Goal: Task Accomplishment & Management: Manage account settings

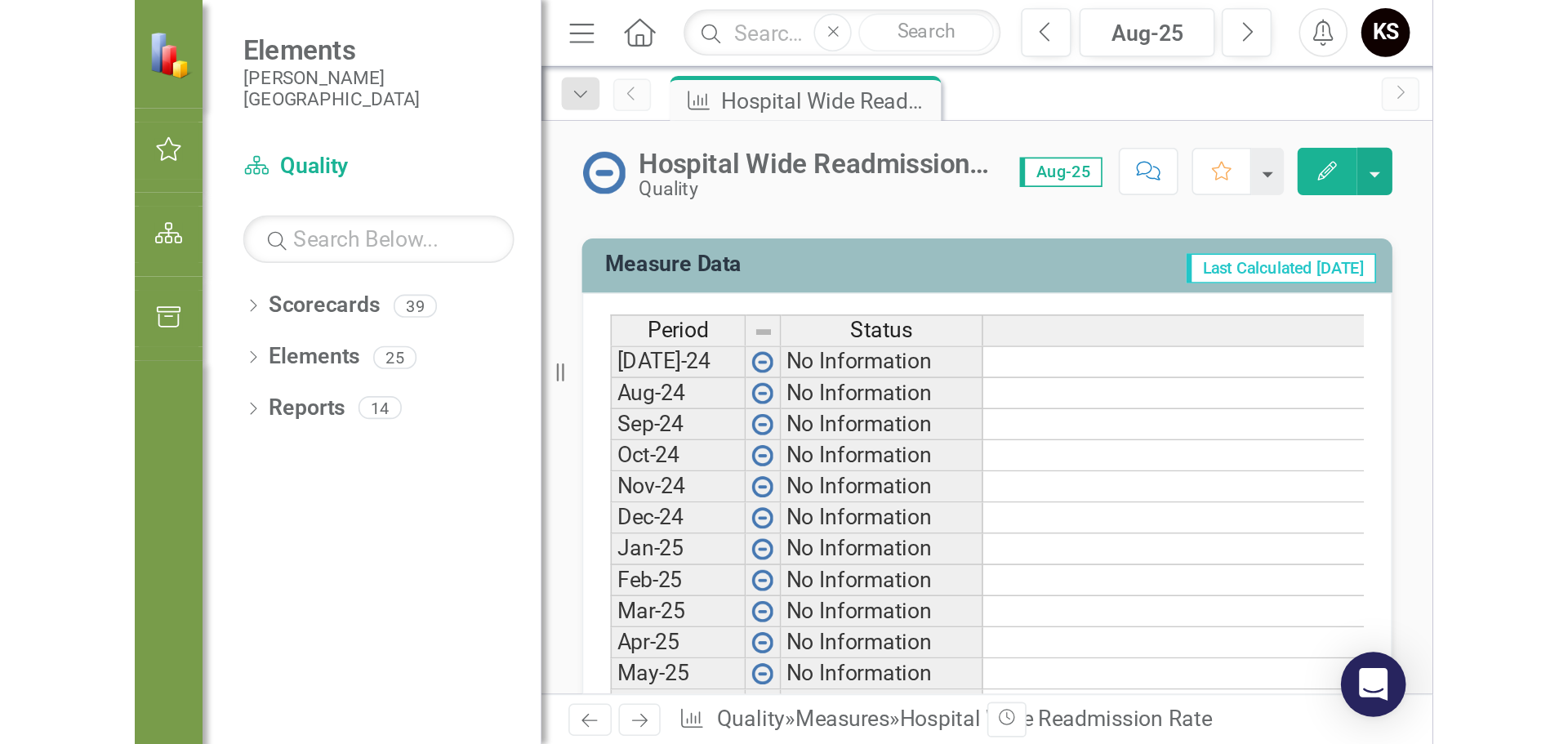
scroll to position [633, 0]
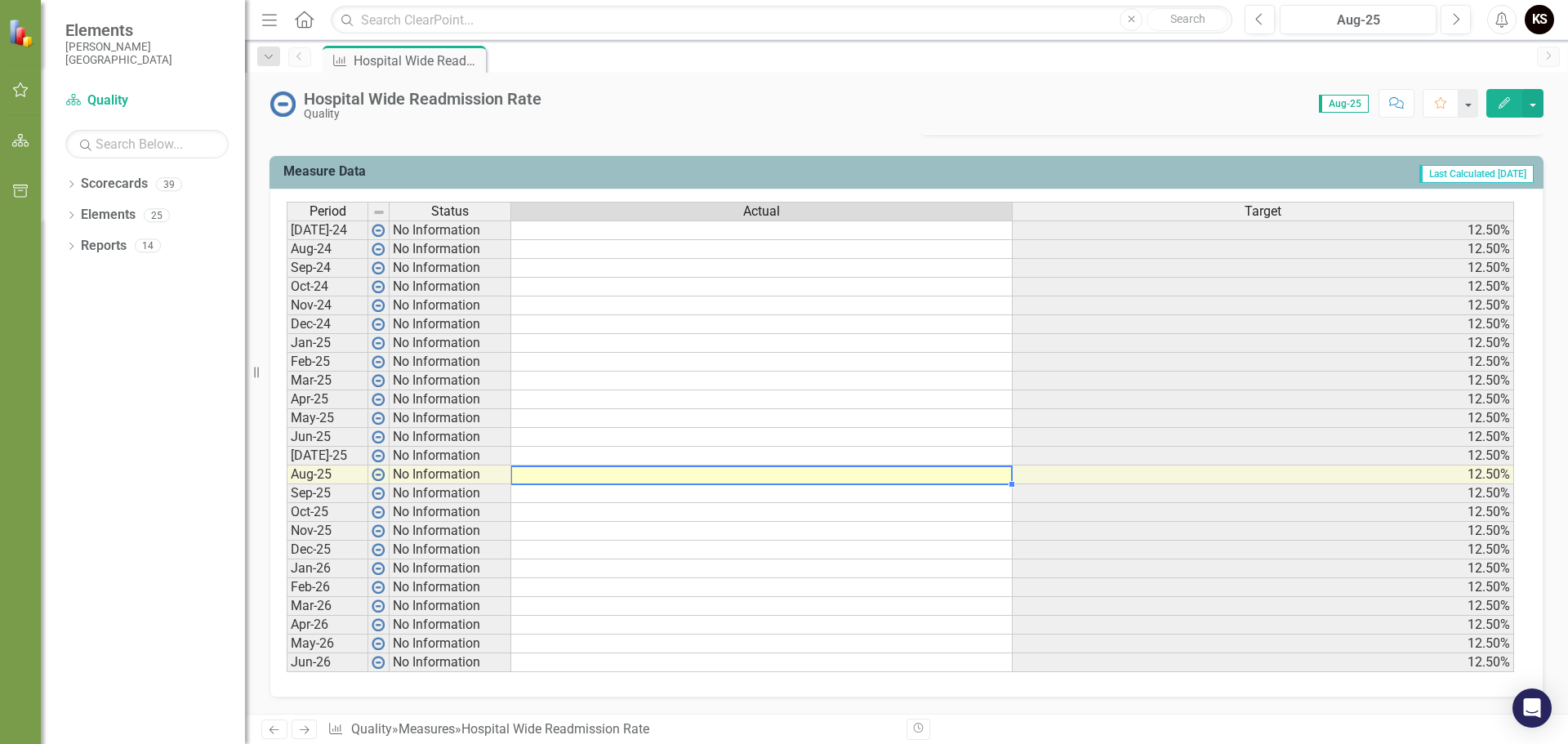
click at [565, 472] on td at bounding box center [763, 474] width 502 height 19
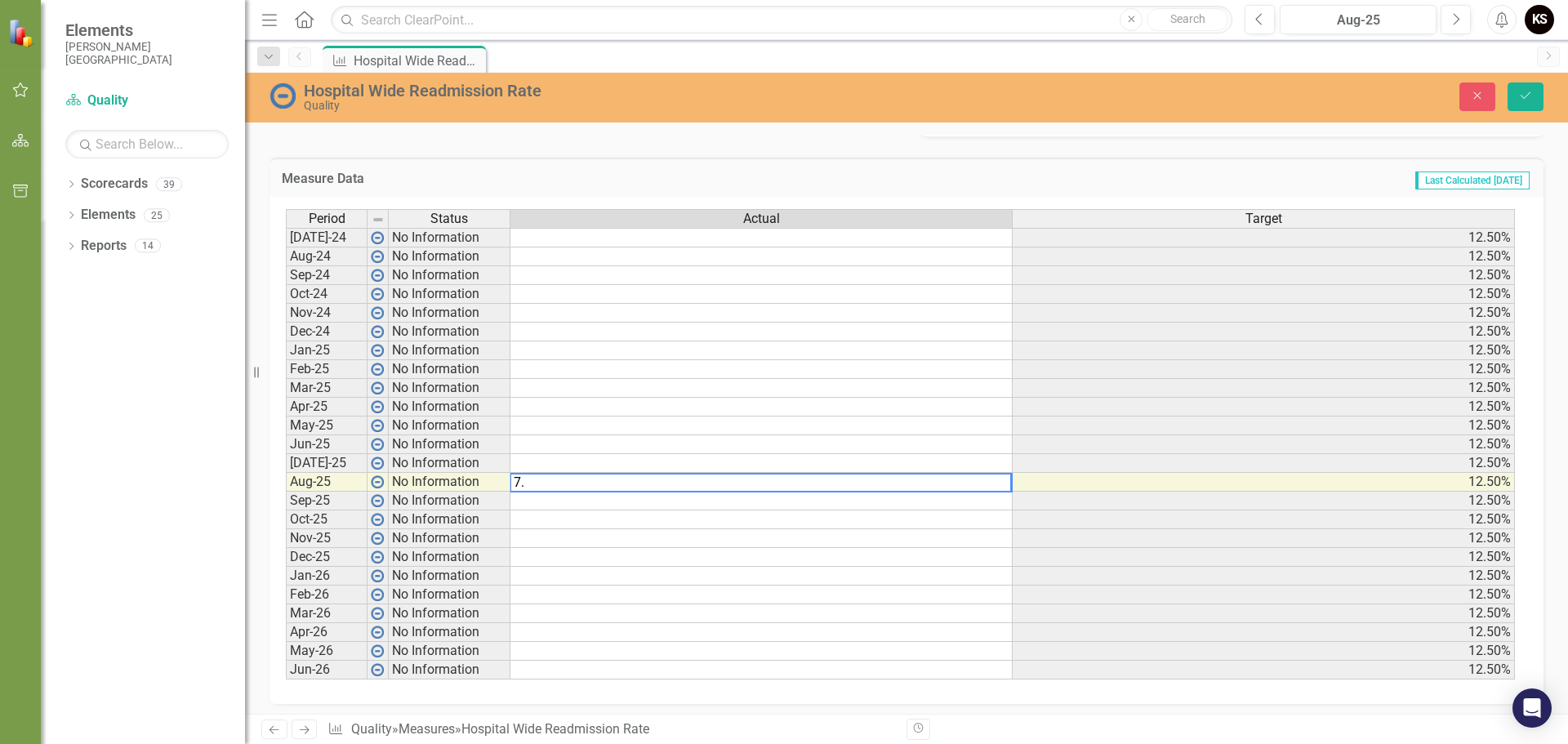
type textarea "7.7"
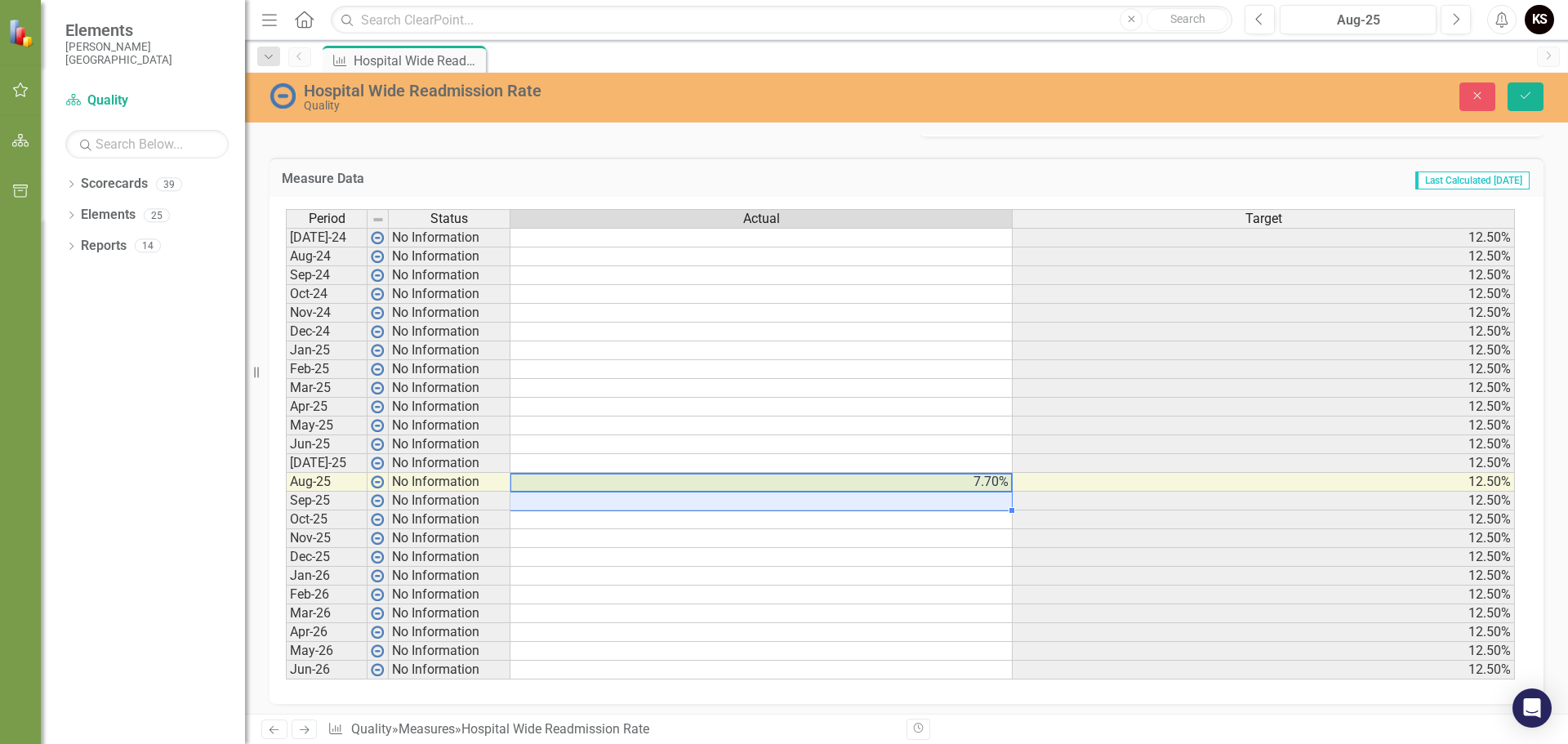
drag, startPoint x: 986, startPoint y: 482, endPoint x: 985, endPoint y: 498, distance: 16.0
click at [985, 498] on tbody "[DATE]-24 No Information 12.50% Aug-24 No Information 12.50% Sep-24 No Informat…" at bounding box center [901, 453] width 1230 height 452
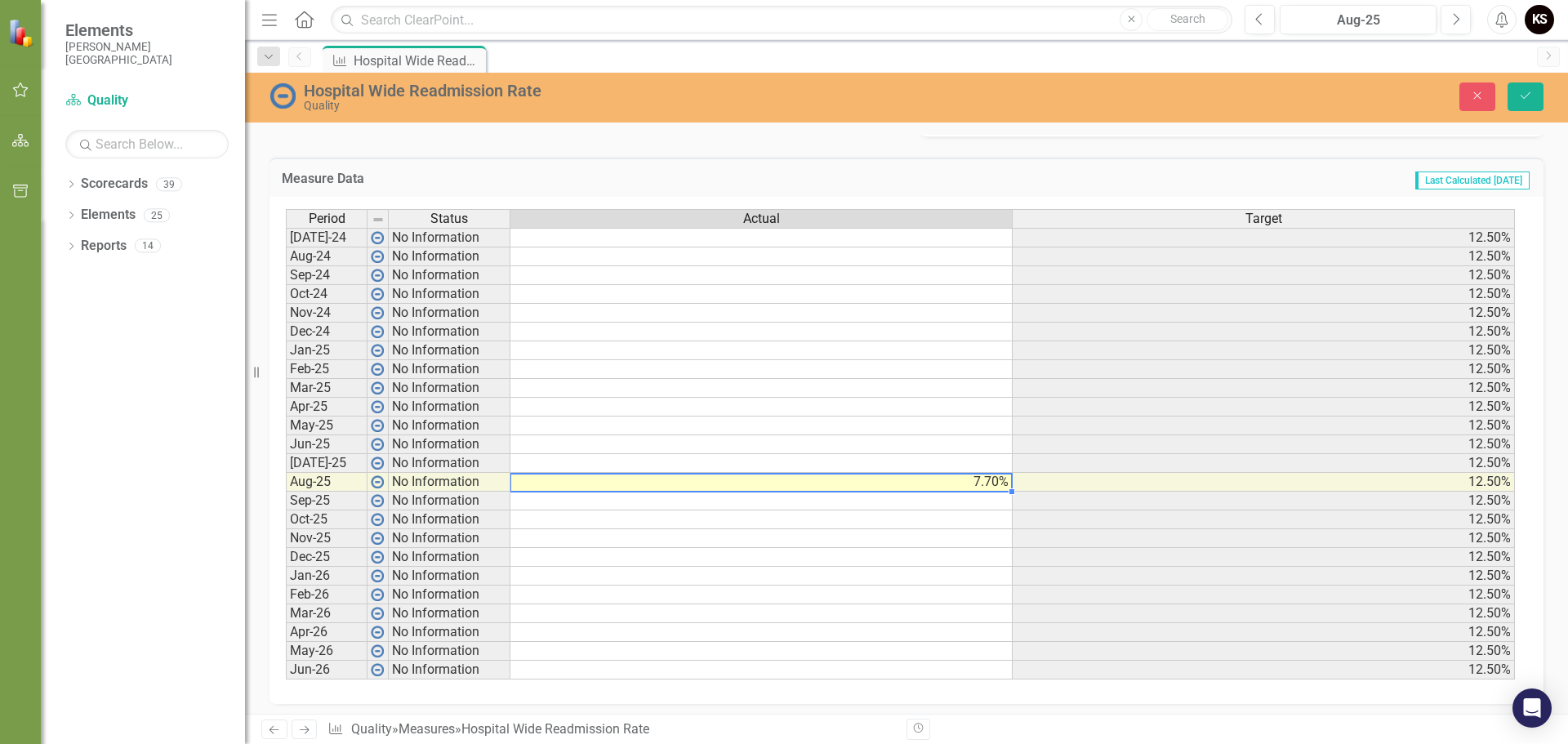
click at [982, 482] on td "7.70%" at bounding box center [762, 481] width 502 height 19
click at [952, 501] on td at bounding box center [762, 501] width 502 height 19
type textarea "7.7"
click at [980, 484] on td "7.70%" at bounding box center [762, 481] width 502 height 19
click at [969, 483] on td at bounding box center [762, 481] width 502 height 19
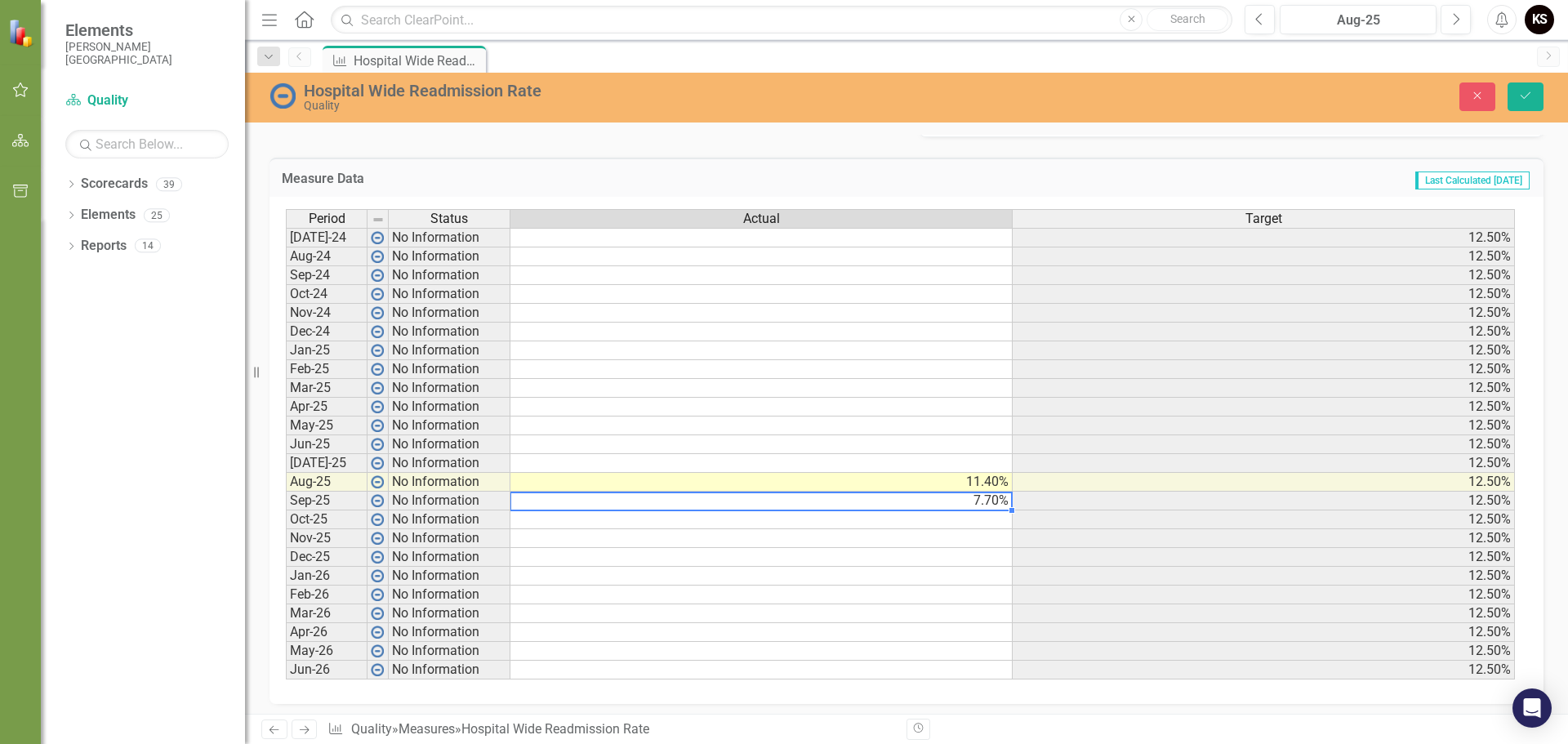
type textarea "7.7"
click at [983, 504] on td "7.70%" at bounding box center [762, 501] width 502 height 19
click at [960, 502] on td at bounding box center [762, 501] width 502 height 19
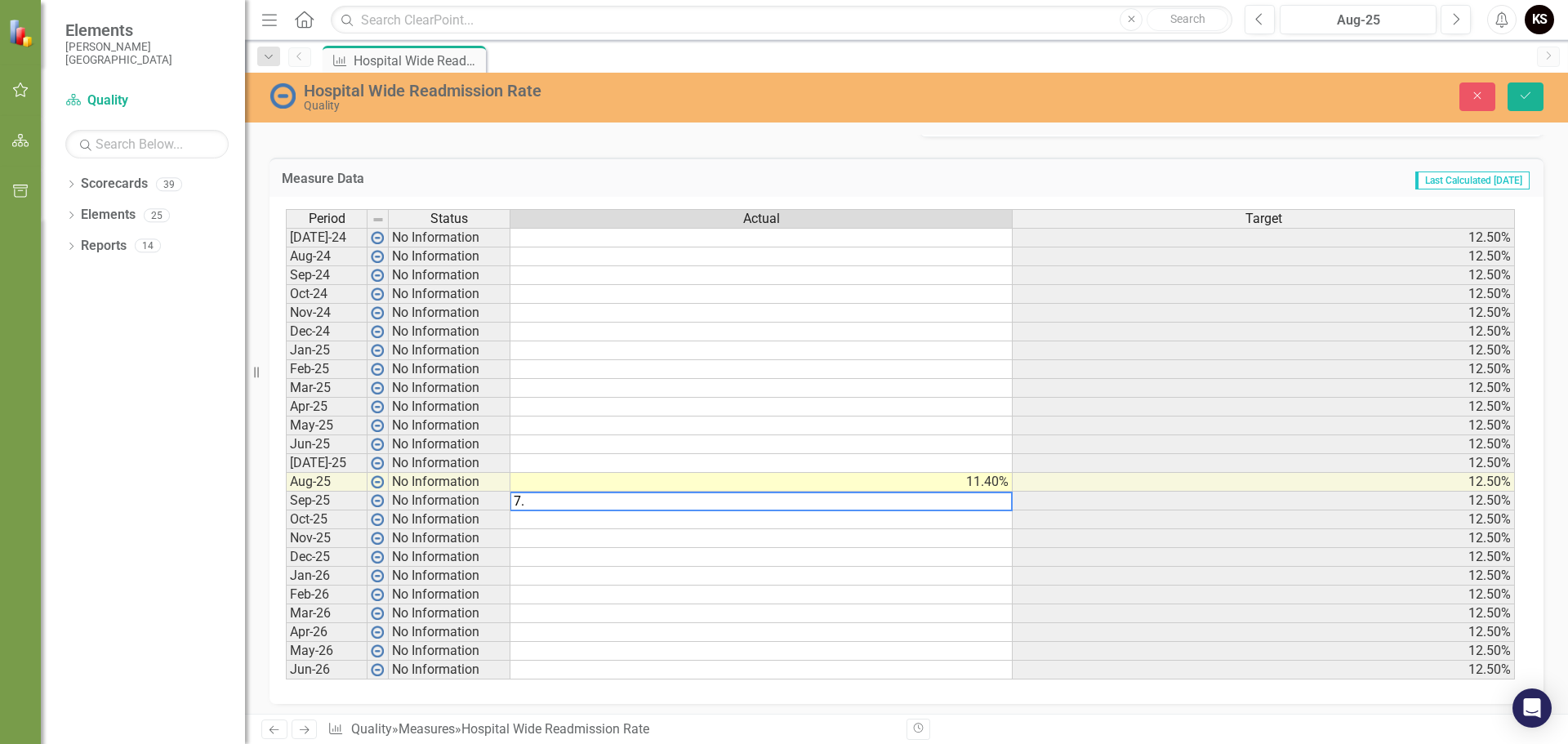
type textarea "7.7"
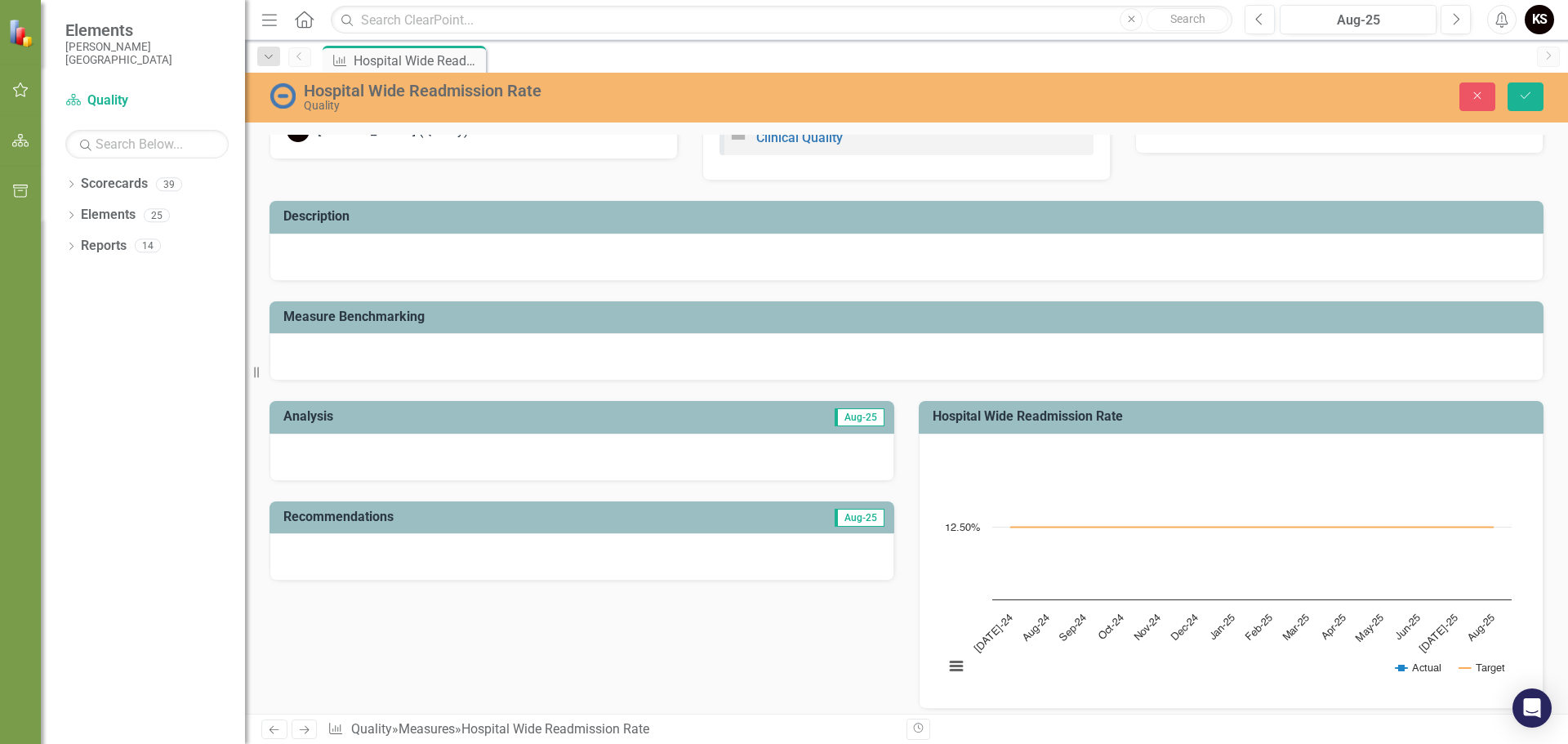
scroll to position [0, 0]
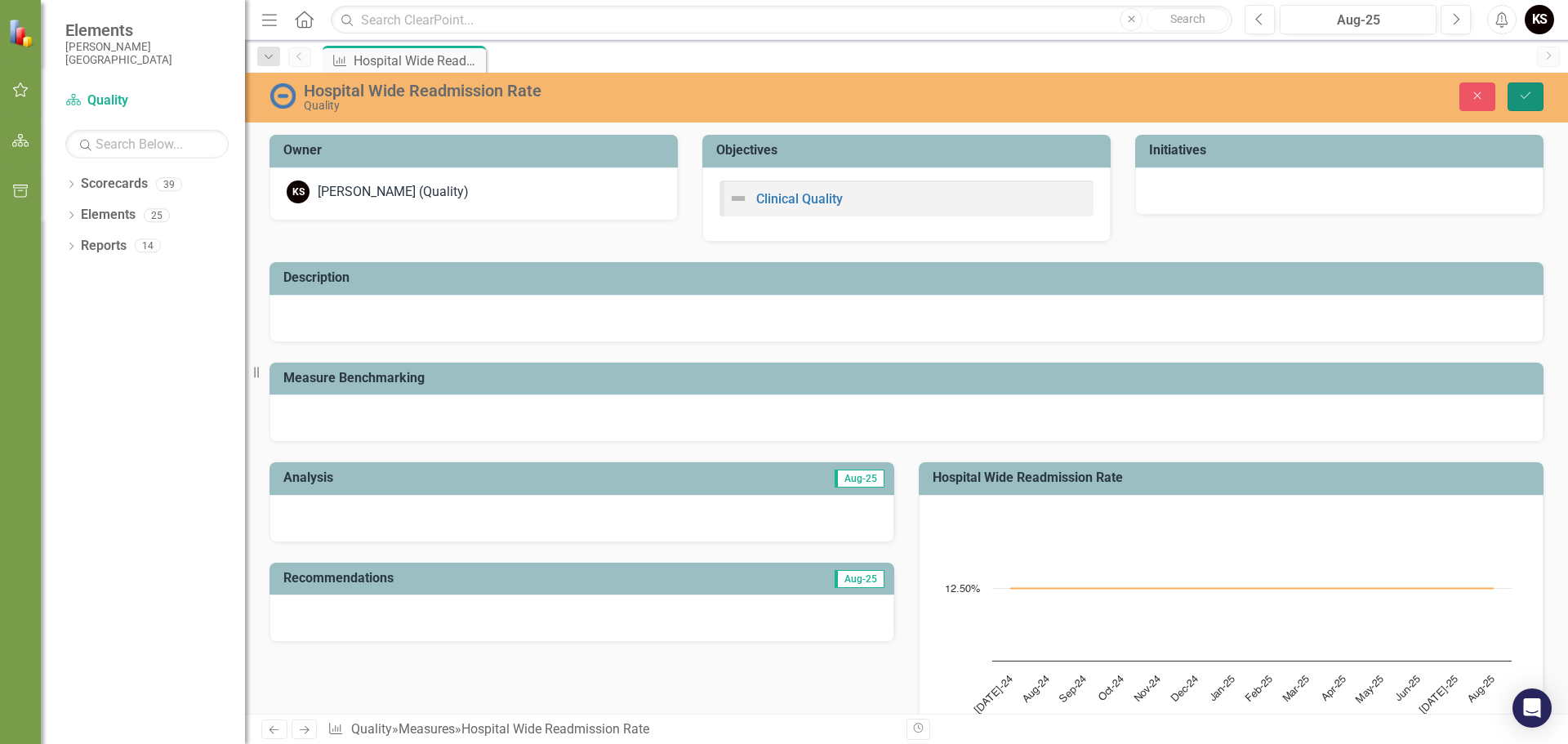
click at [1526, 100] on icon "Save" at bounding box center [1526, 96] width 15 height 12
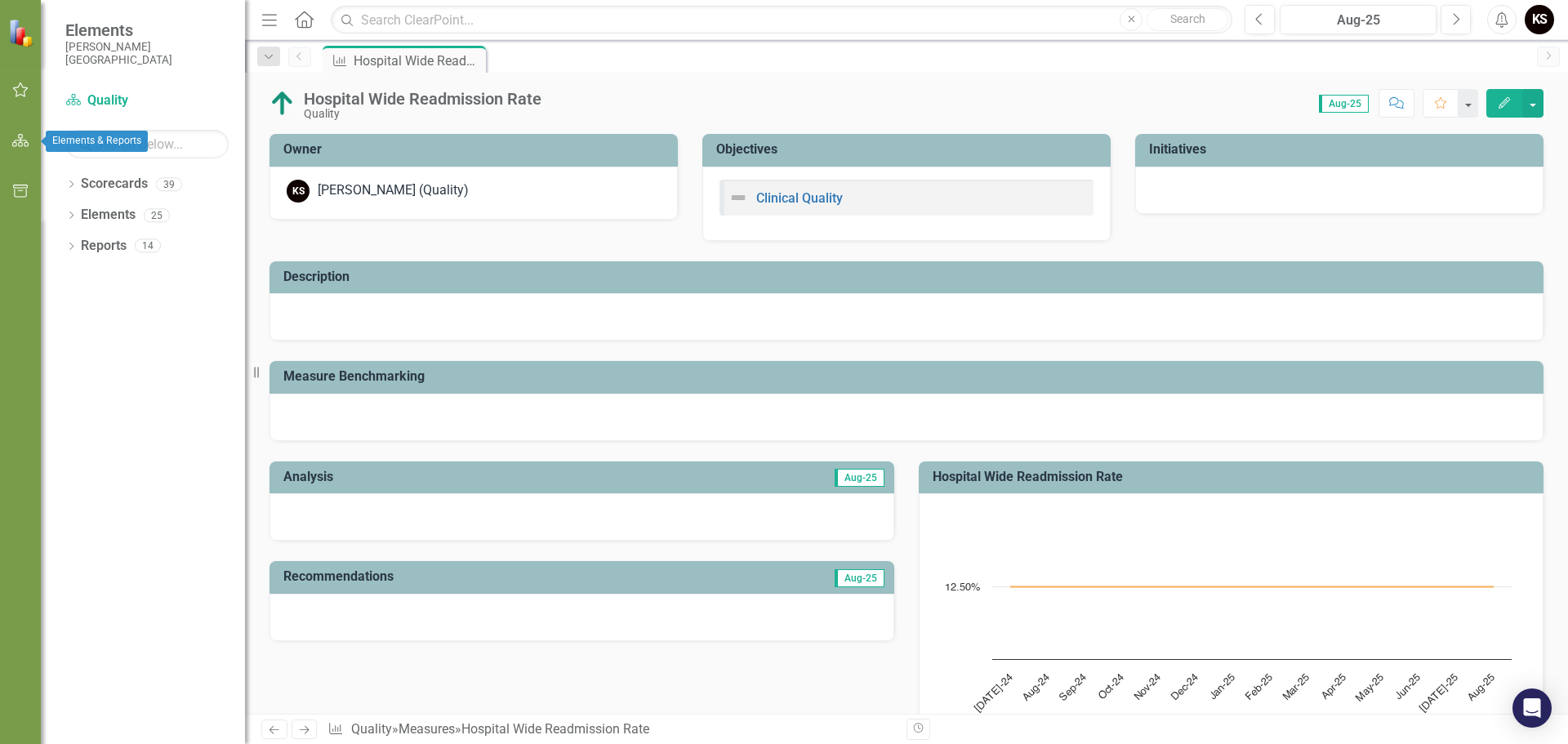
click at [18, 137] on icon "button" at bounding box center [20, 140] width 17 height 13
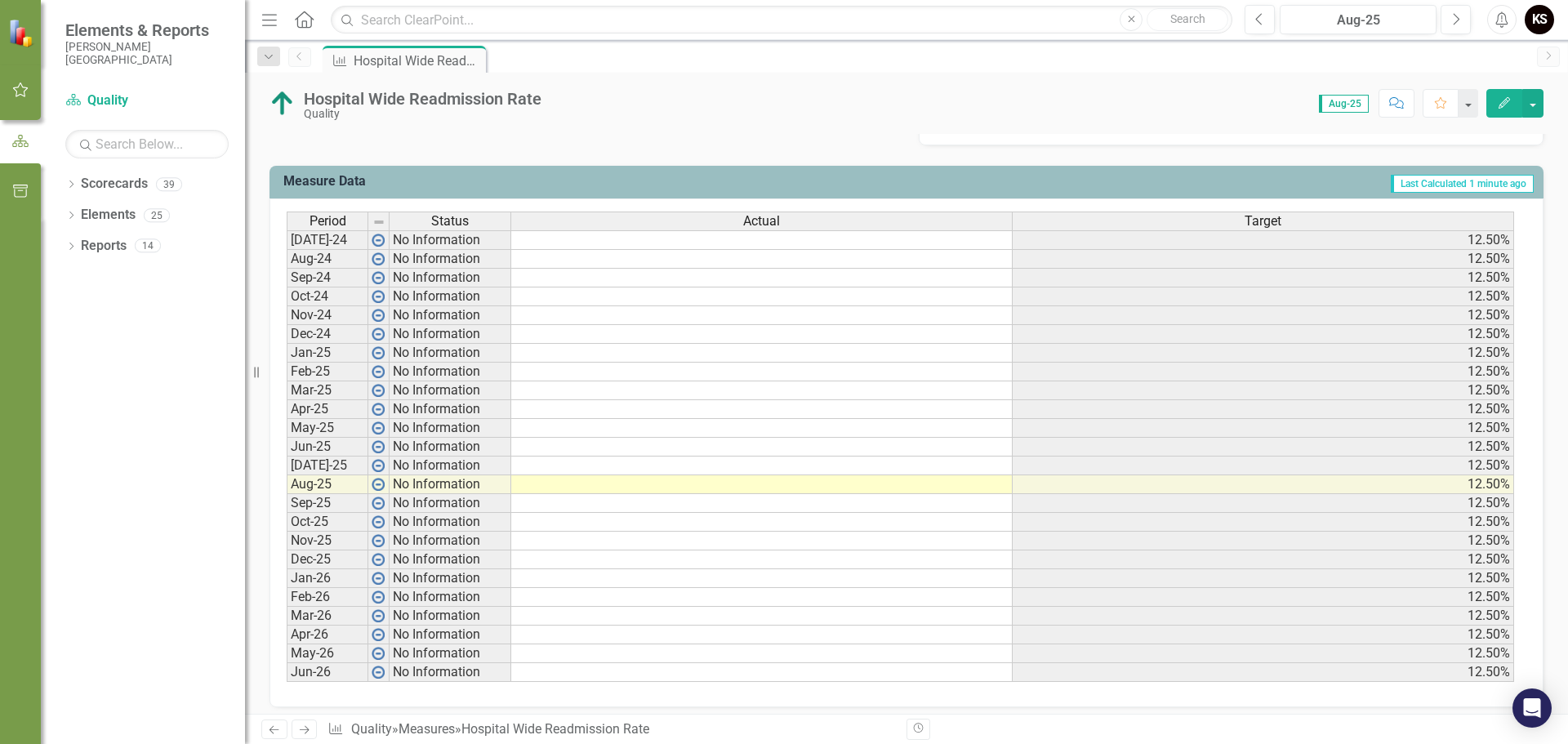
scroll to position [633, 0]
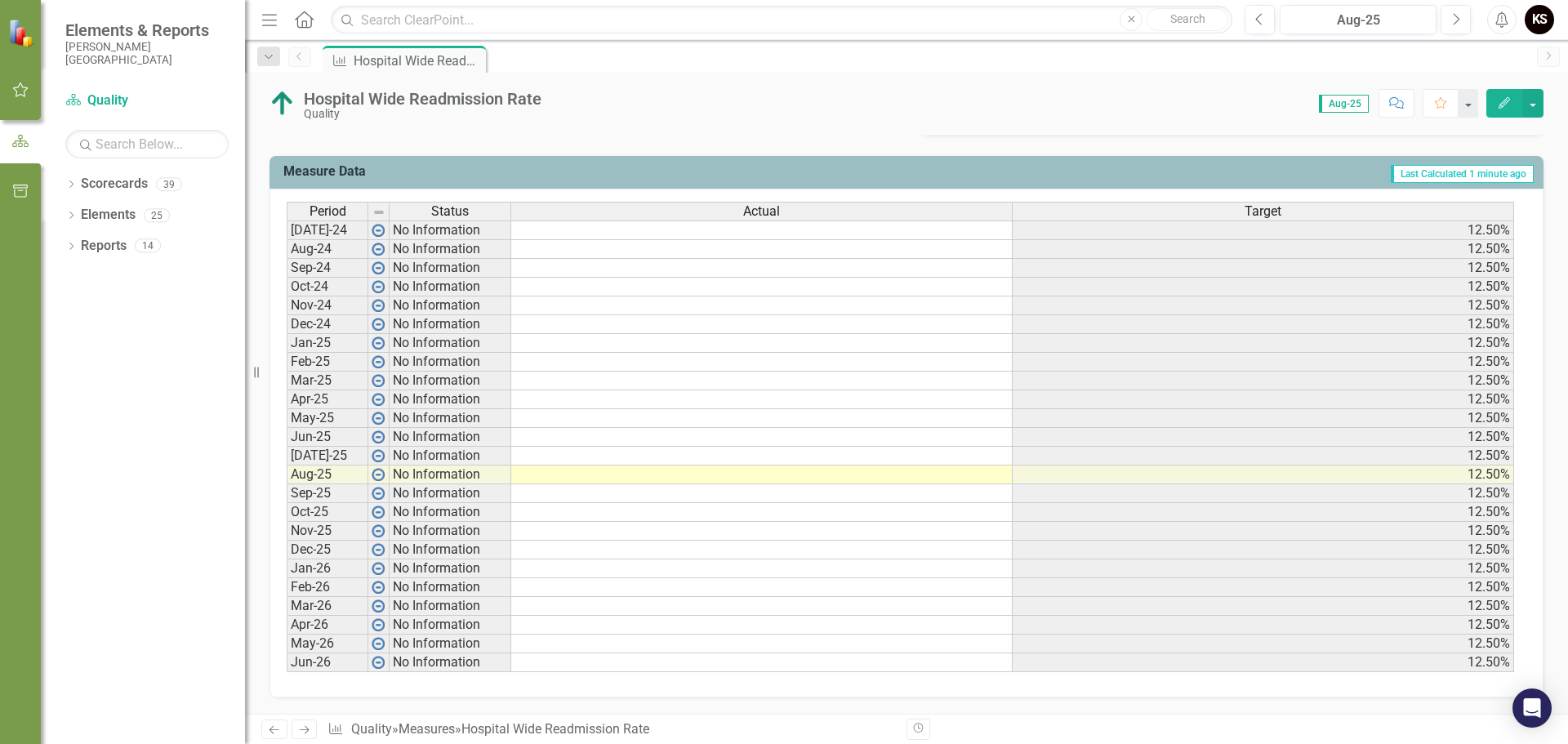
click at [940, 476] on td at bounding box center [763, 474] width 502 height 19
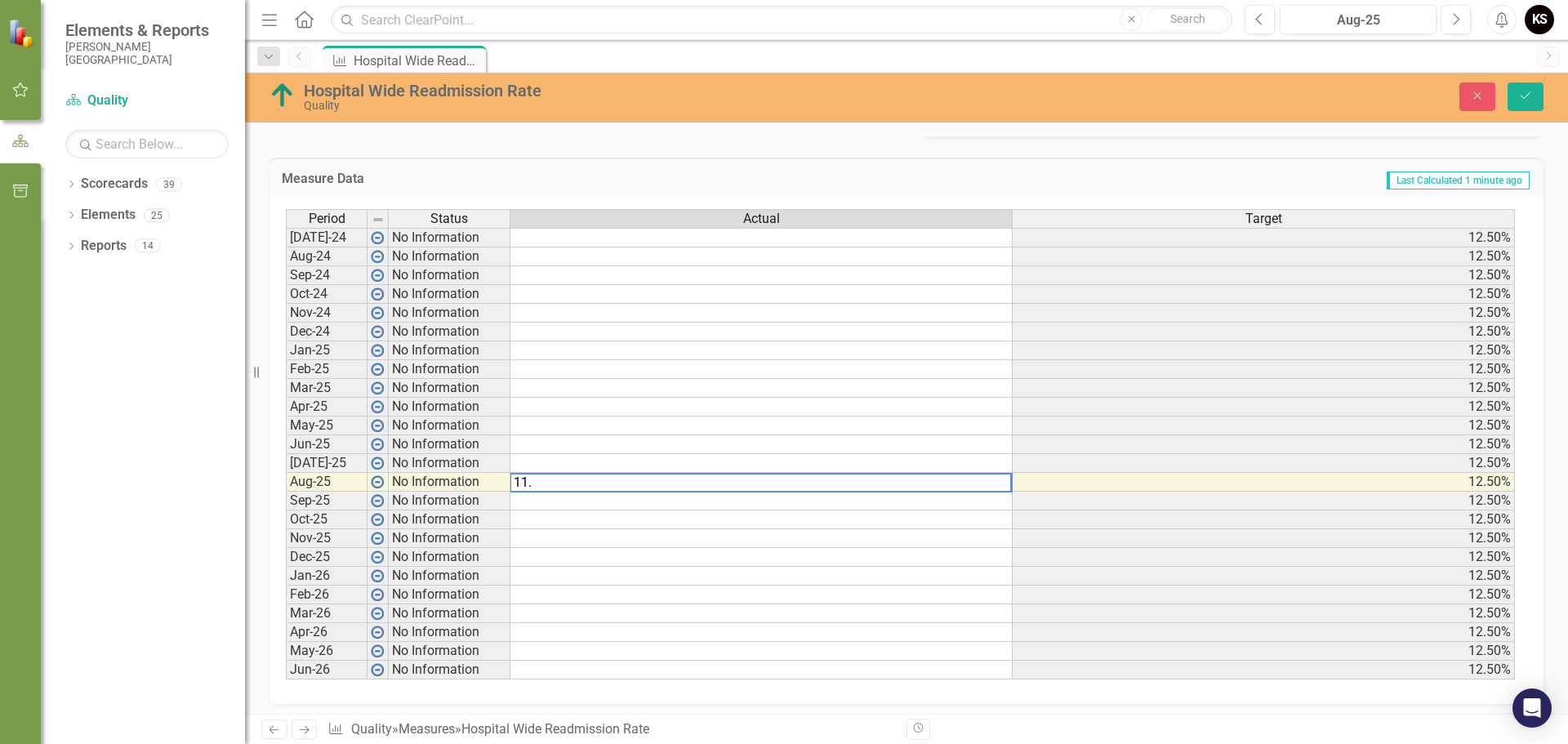
type textarea "11.4"
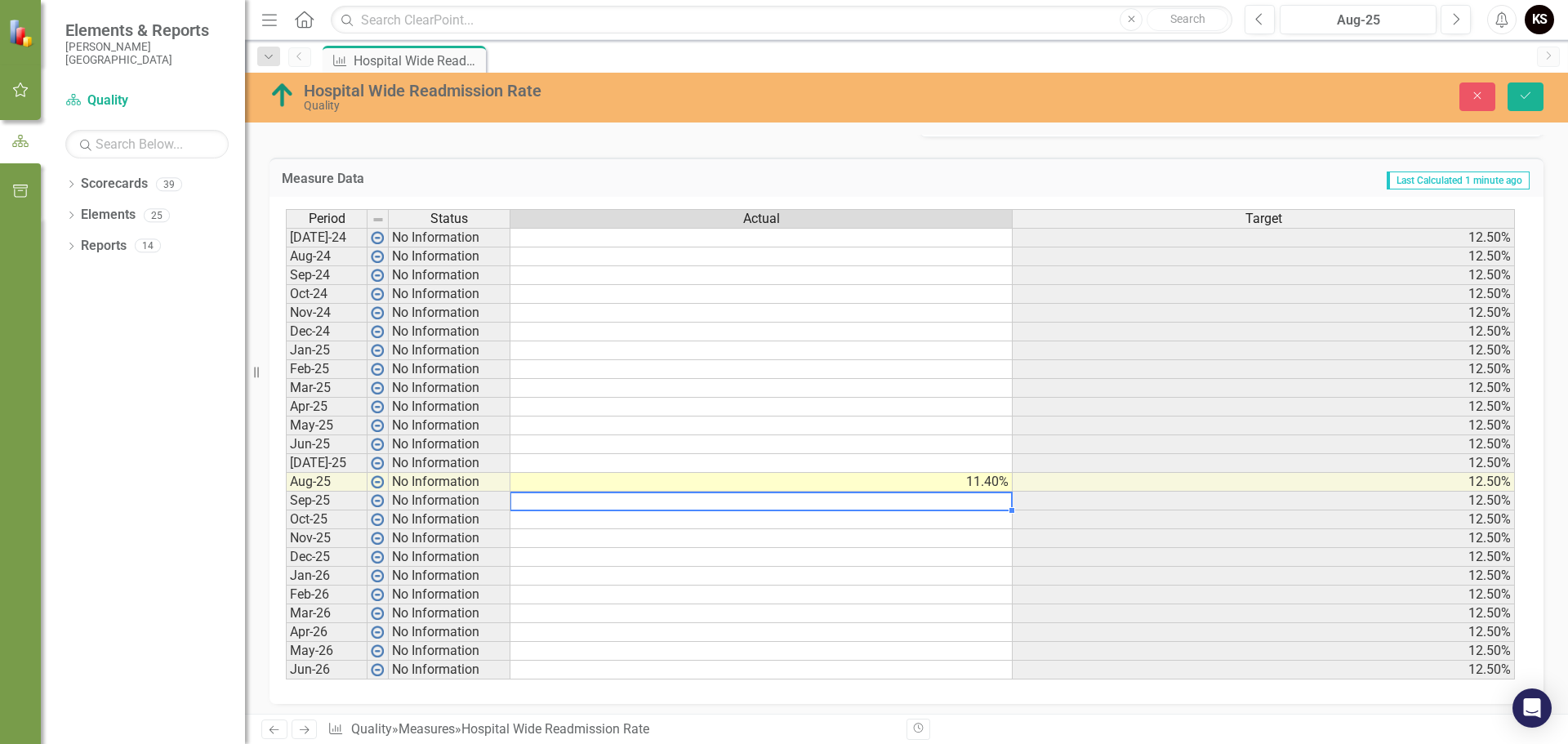
click at [967, 498] on td at bounding box center [762, 501] width 502 height 19
type textarea "7.7"
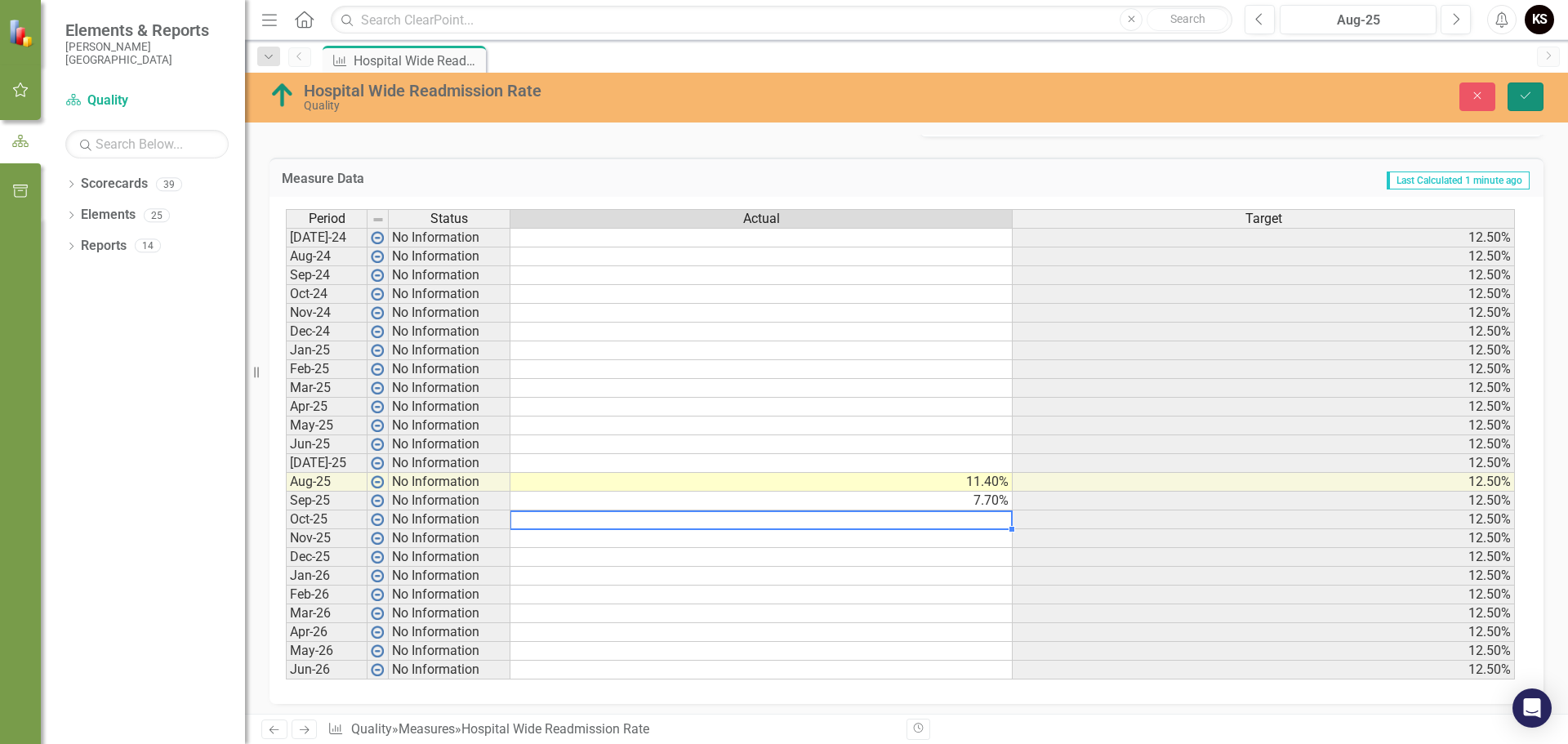
click at [1515, 96] on button "Save" at bounding box center [1526, 96] width 36 height 28
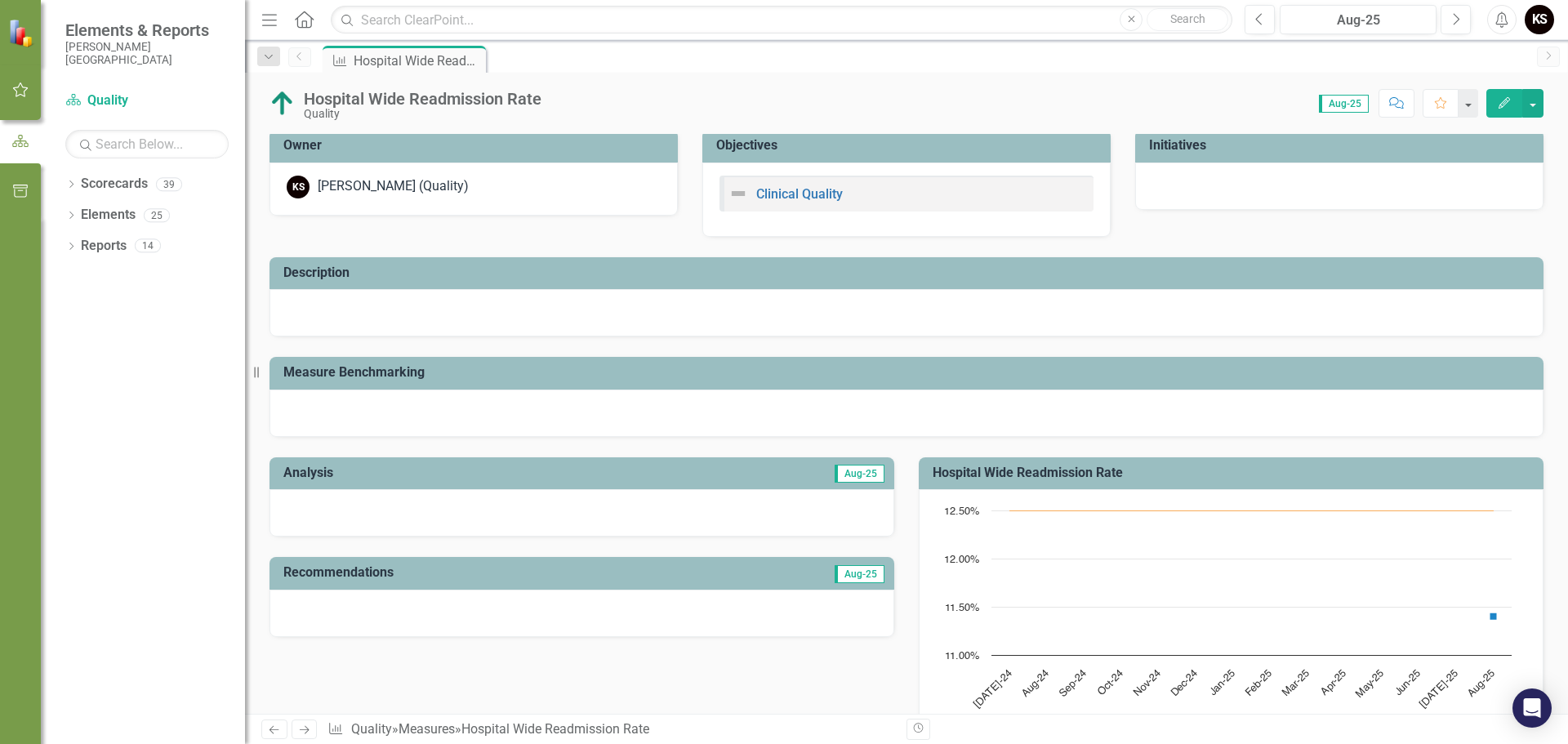
scroll to position [0, 0]
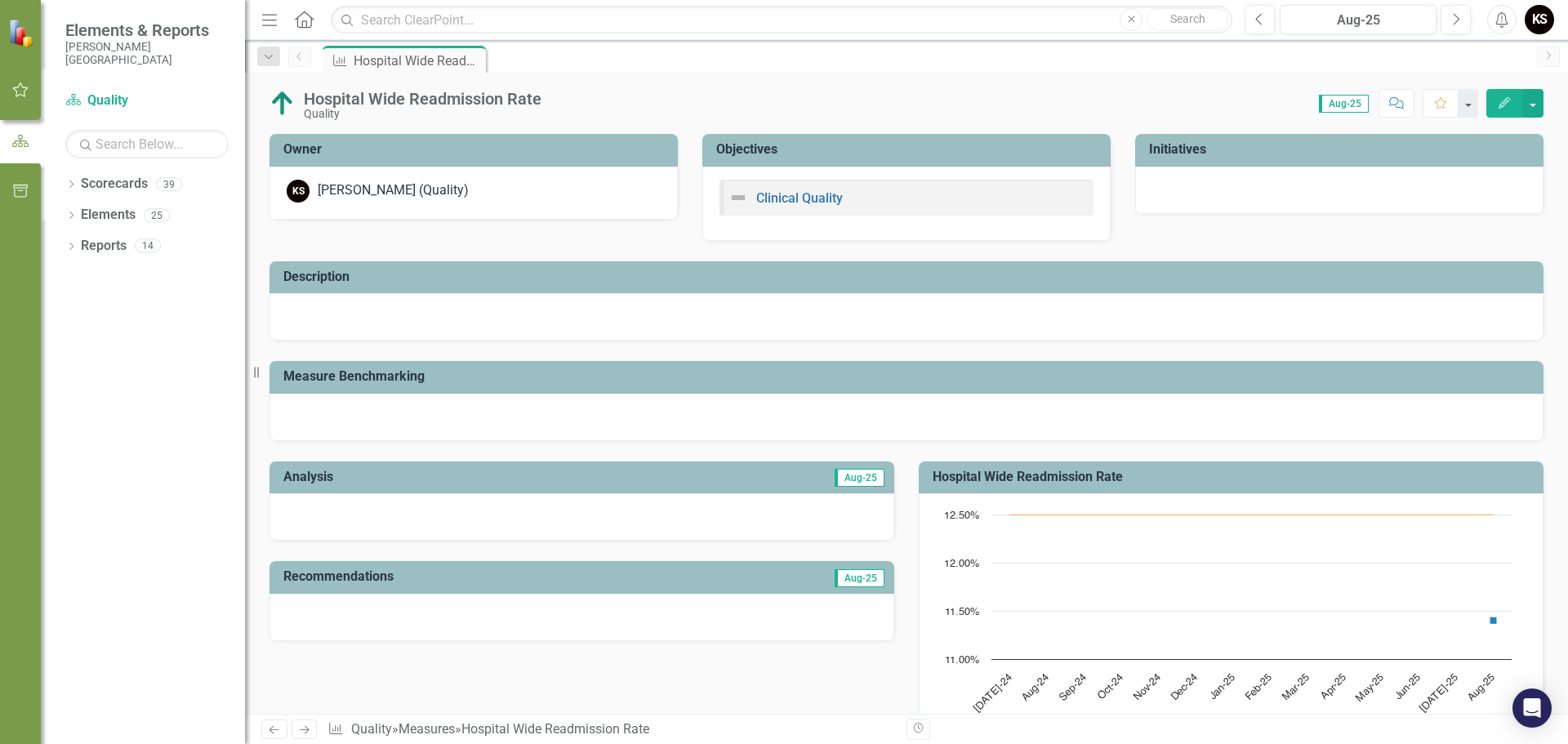
click at [305, 726] on icon "Next" at bounding box center [304, 729] width 14 height 11
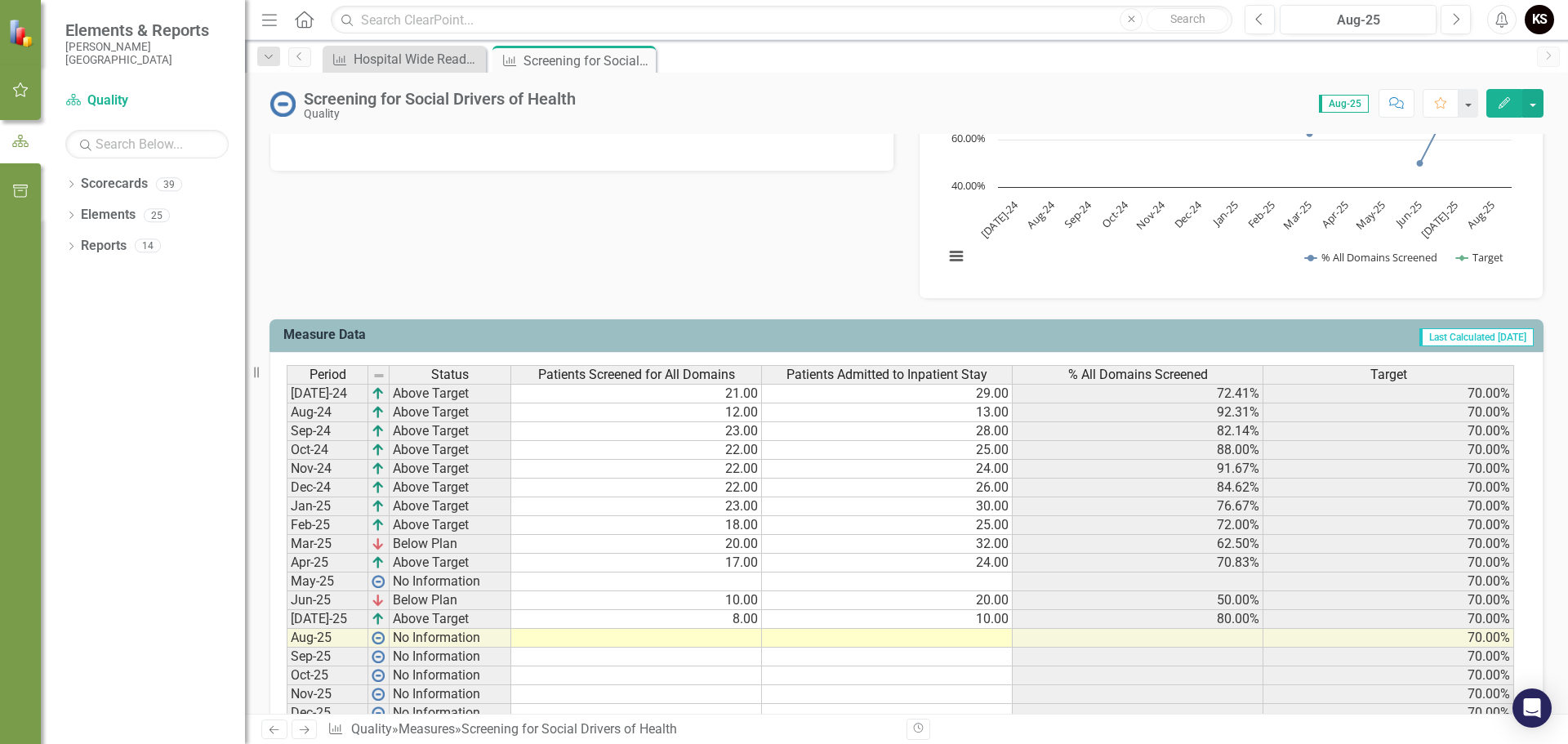
scroll to position [654, 0]
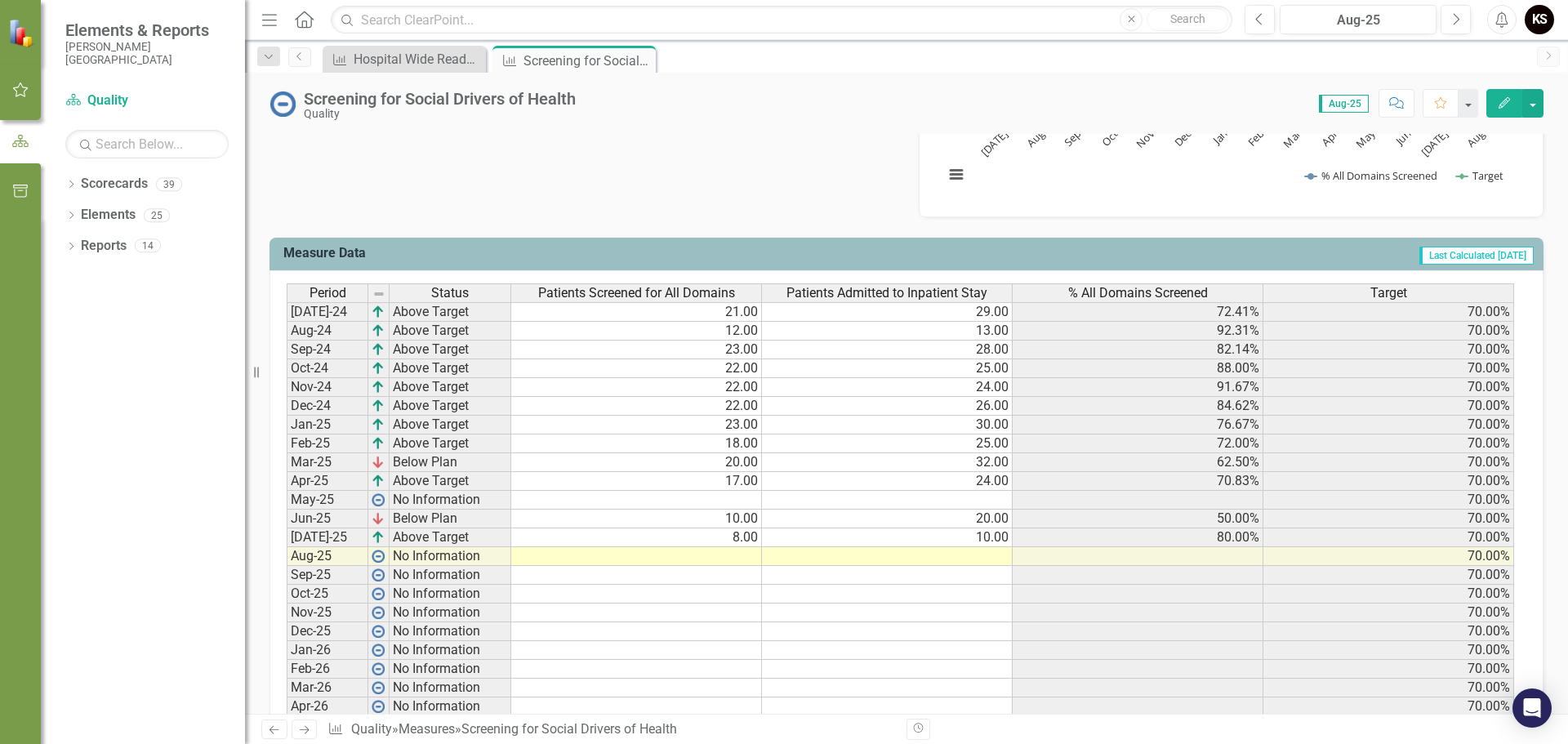
click at [716, 579] on td at bounding box center [637, 574] width 251 height 19
type textarea "15"
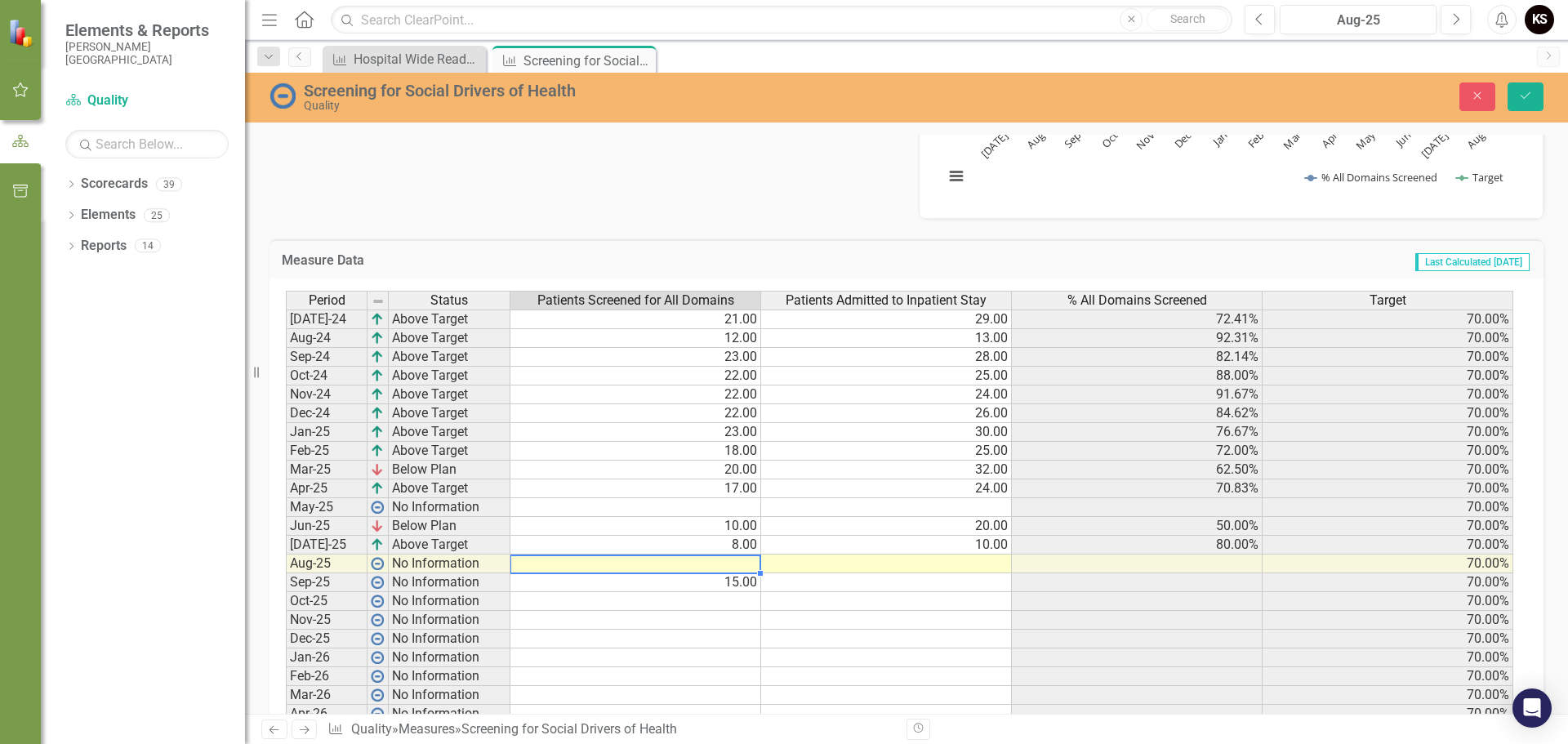
click at [724, 562] on td at bounding box center [636, 564] width 251 height 19
click at [739, 510] on td at bounding box center [636, 507] width 251 height 19
type textarea "10"
click at [745, 487] on td "17.00" at bounding box center [636, 488] width 251 height 19
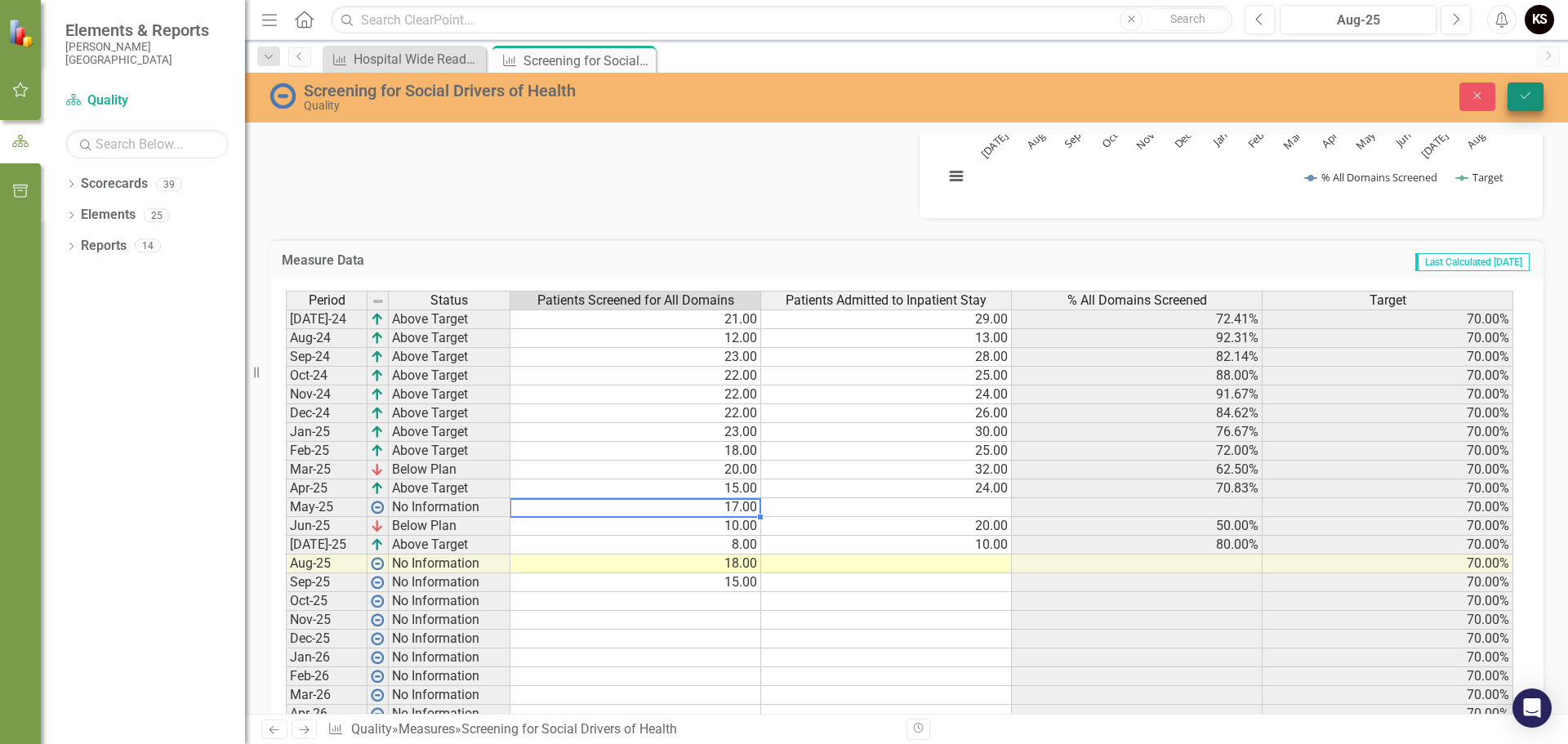
type textarea "17"
click at [1527, 94] on icon "Save" at bounding box center [1526, 96] width 15 height 12
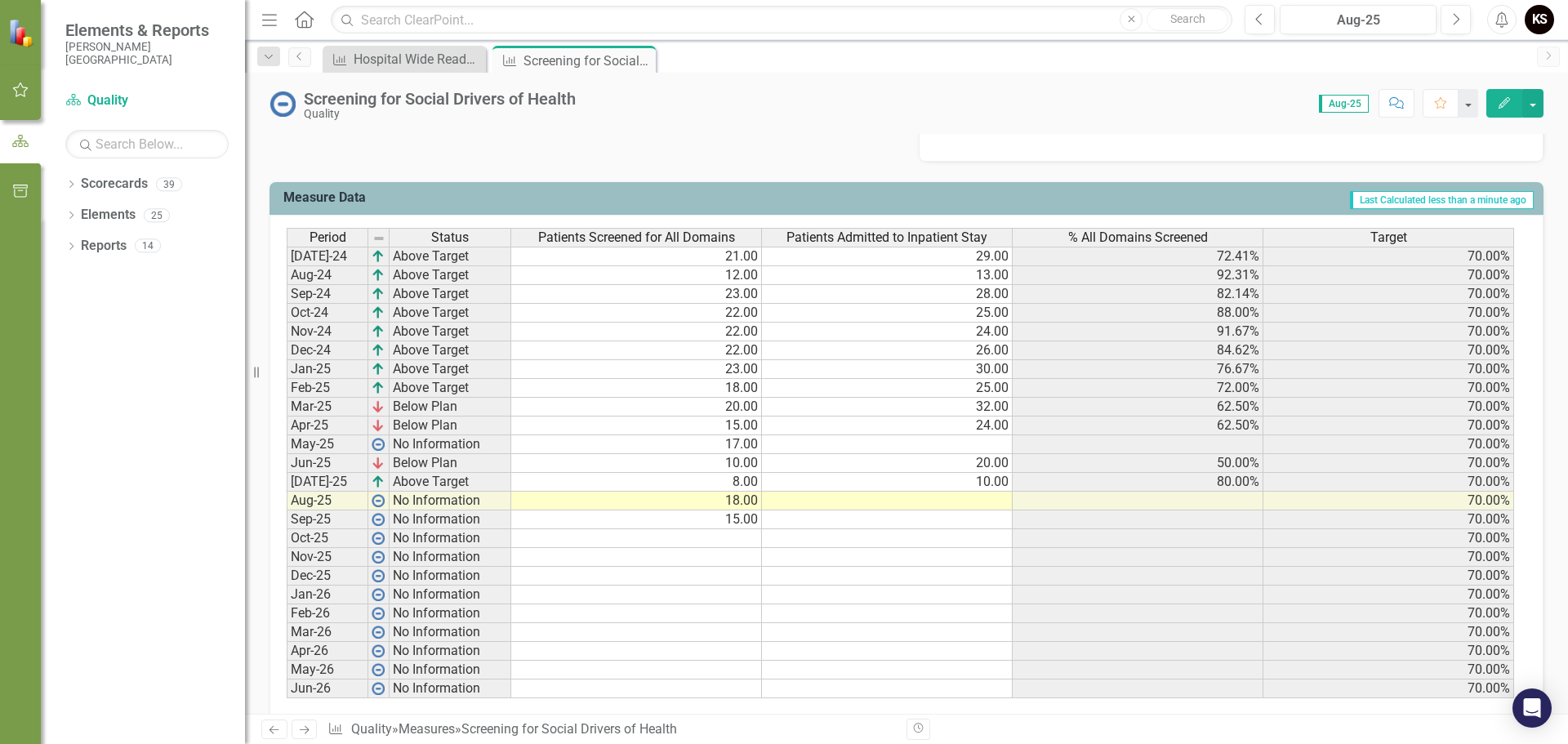
scroll to position [736, 0]
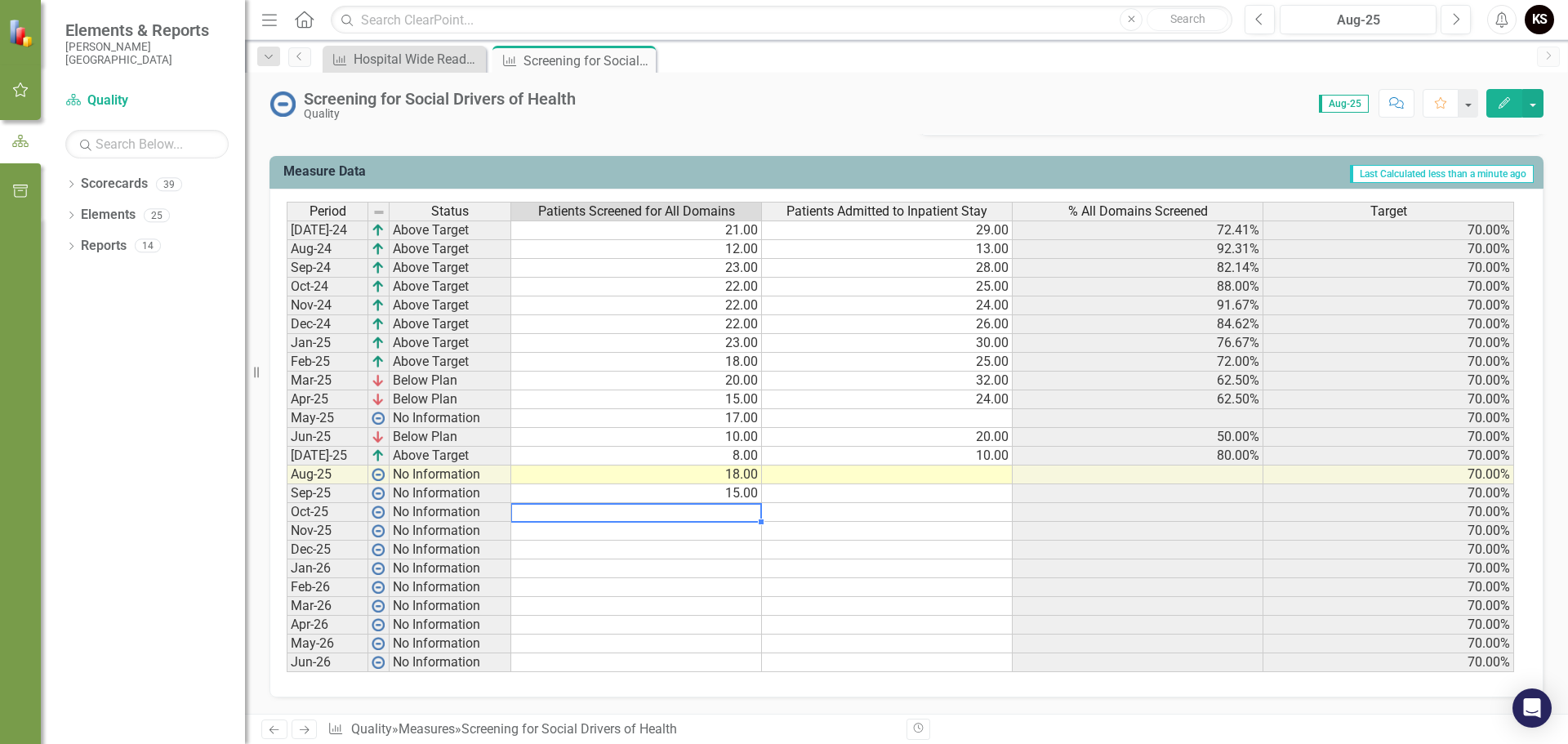
click at [732, 516] on td at bounding box center [637, 512] width 251 height 19
click at [970, 417] on td at bounding box center [887, 418] width 251 height 19
click at [303, 59] on icon "Previous" at bounding box center [299, 56] width 13 height 10
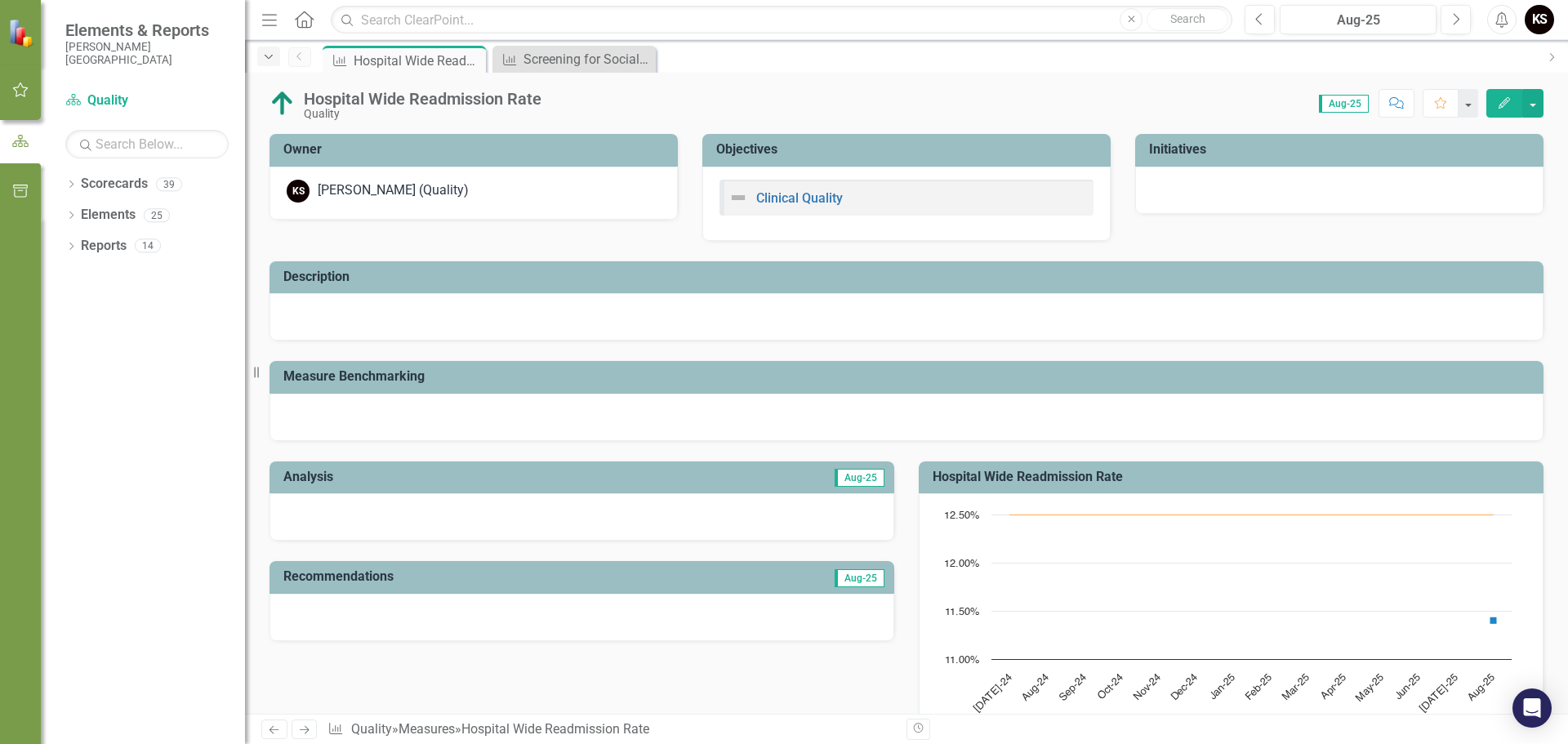
click at [266, 54] on icon "Dropdown" at bounding box center [269, 57] width 15 height 12
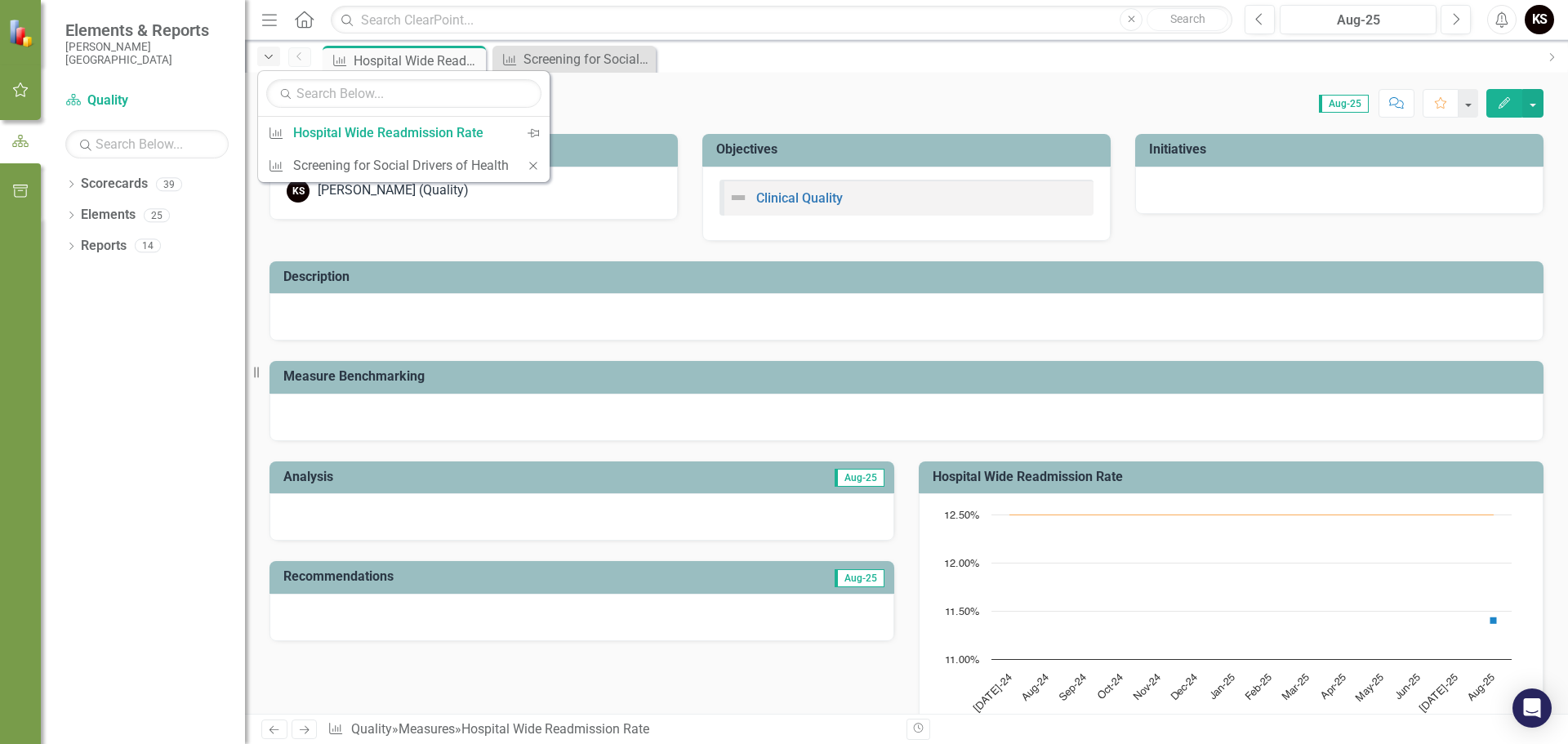
click at [266, 54] on icon "Dropdown" at bounding box center [269, 57] width 15 height 12
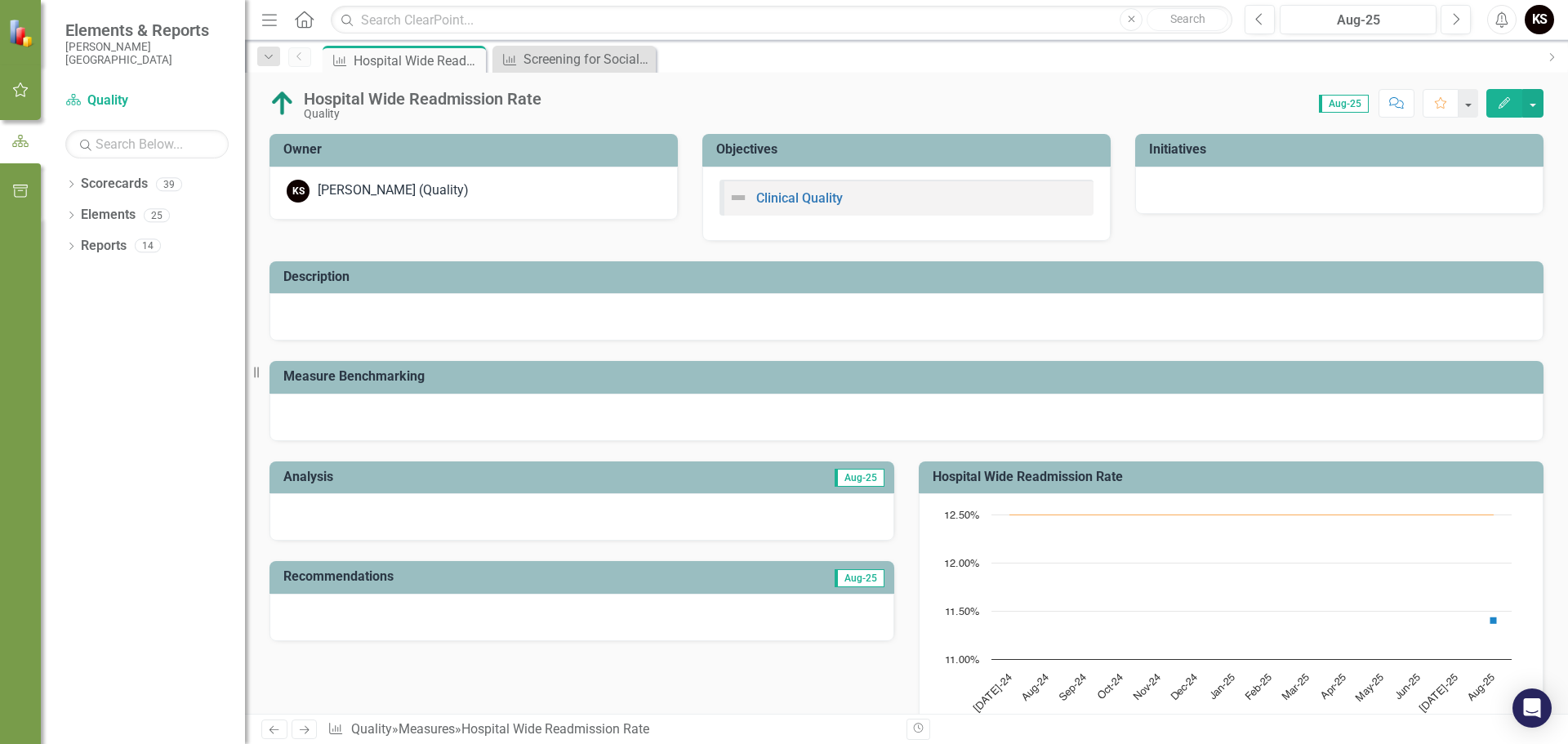
click at [276, 728] on icon "Previous" at bounding box center [274, 729] width 14 height 11
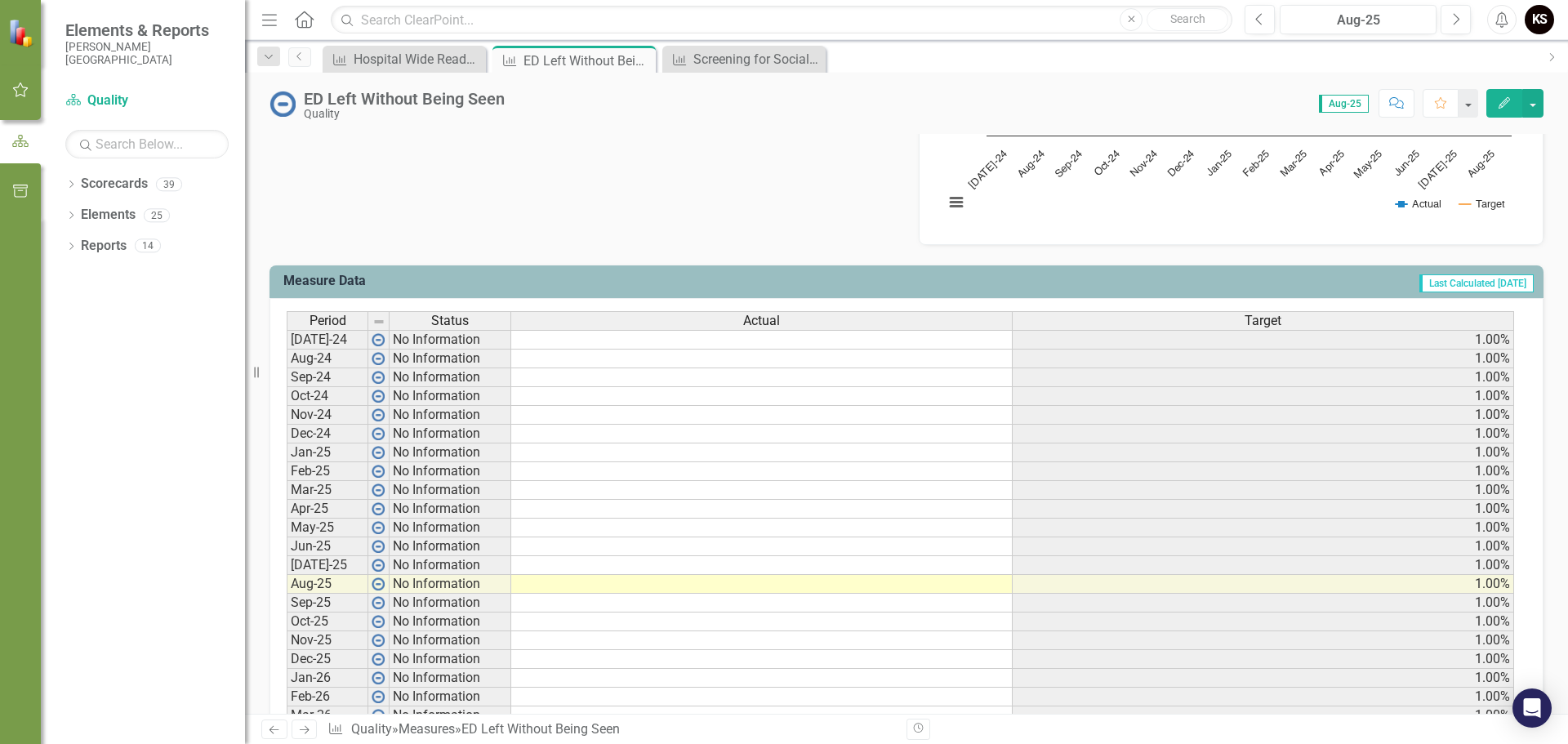
scroll to position [571, 0]
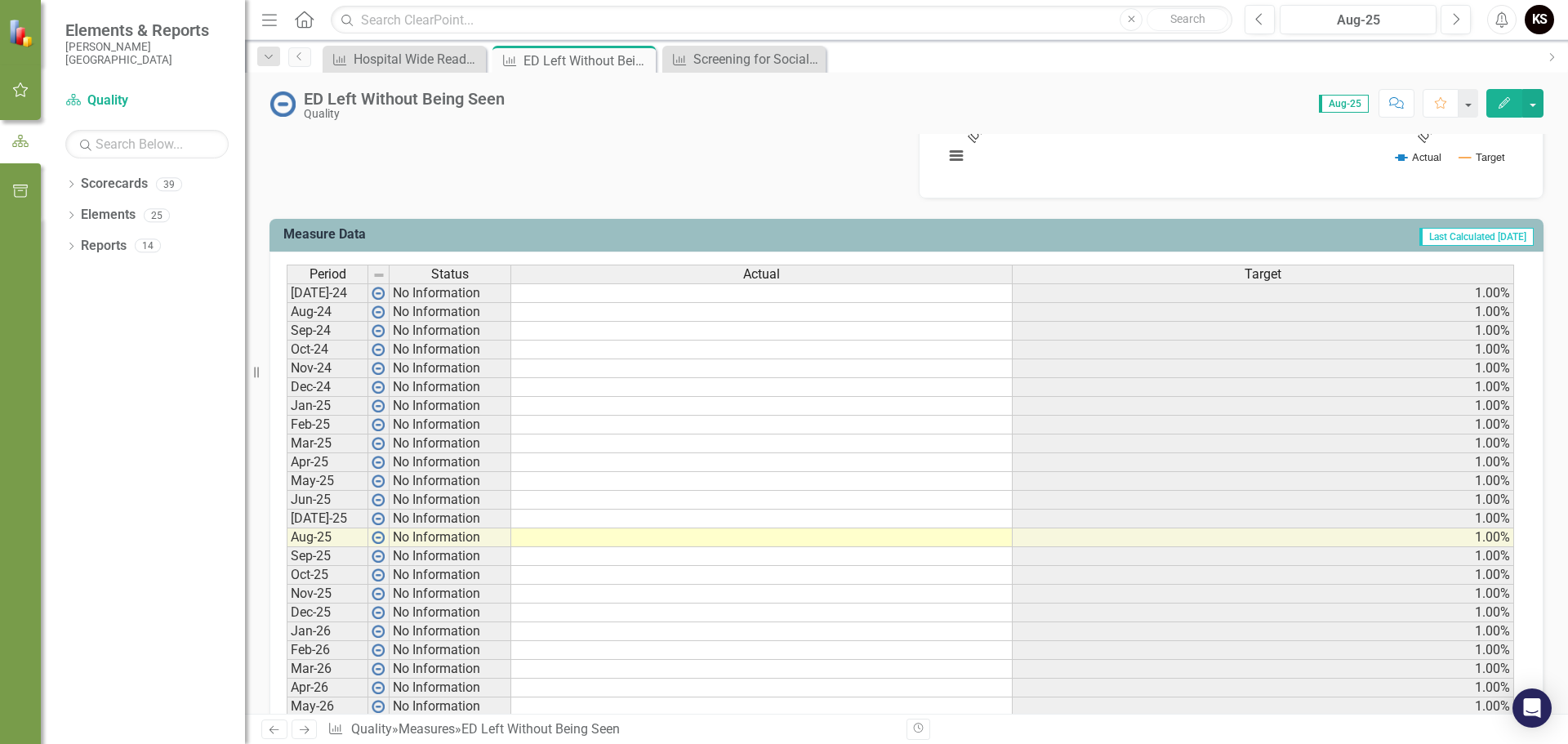
click at [272, 731] on icon "Previous" at bounding box center [274, 729] width 14 height 11
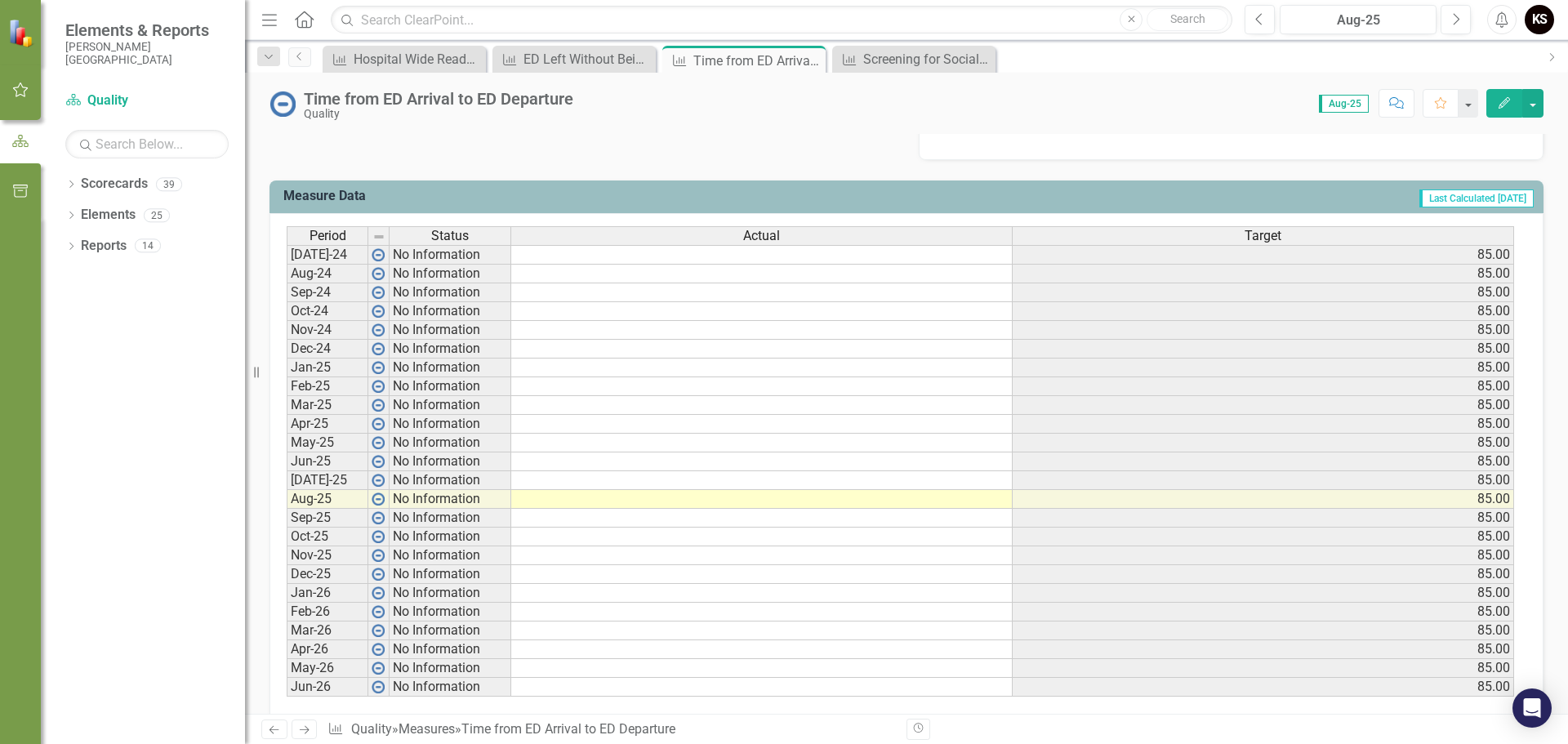
scroll to position [634, 0]
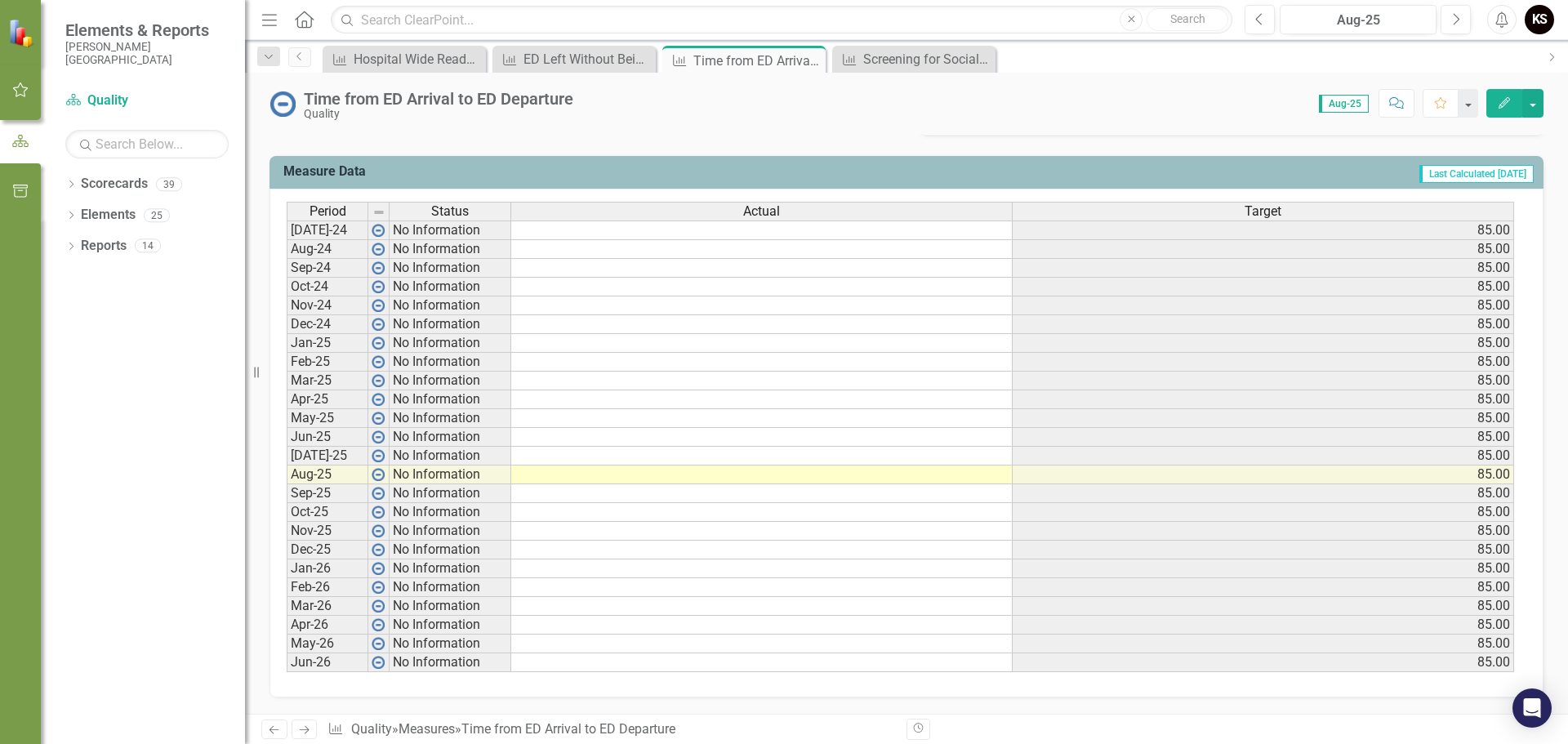
click at [736, 494] on td at bounding box center [763, 493] width 502 height 19
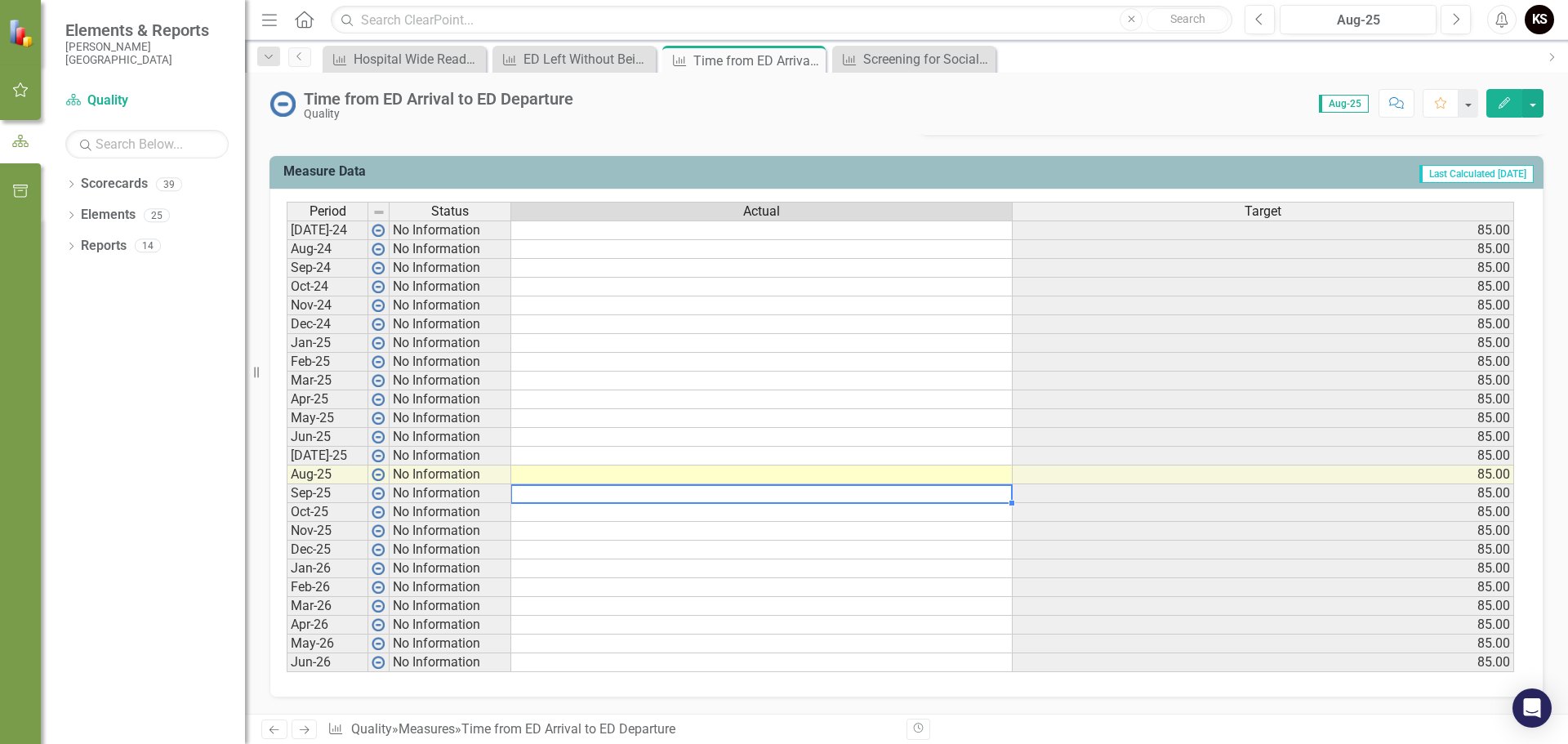
click at [736, 494] on td at bounding box center [763, 493] width 502 height 19
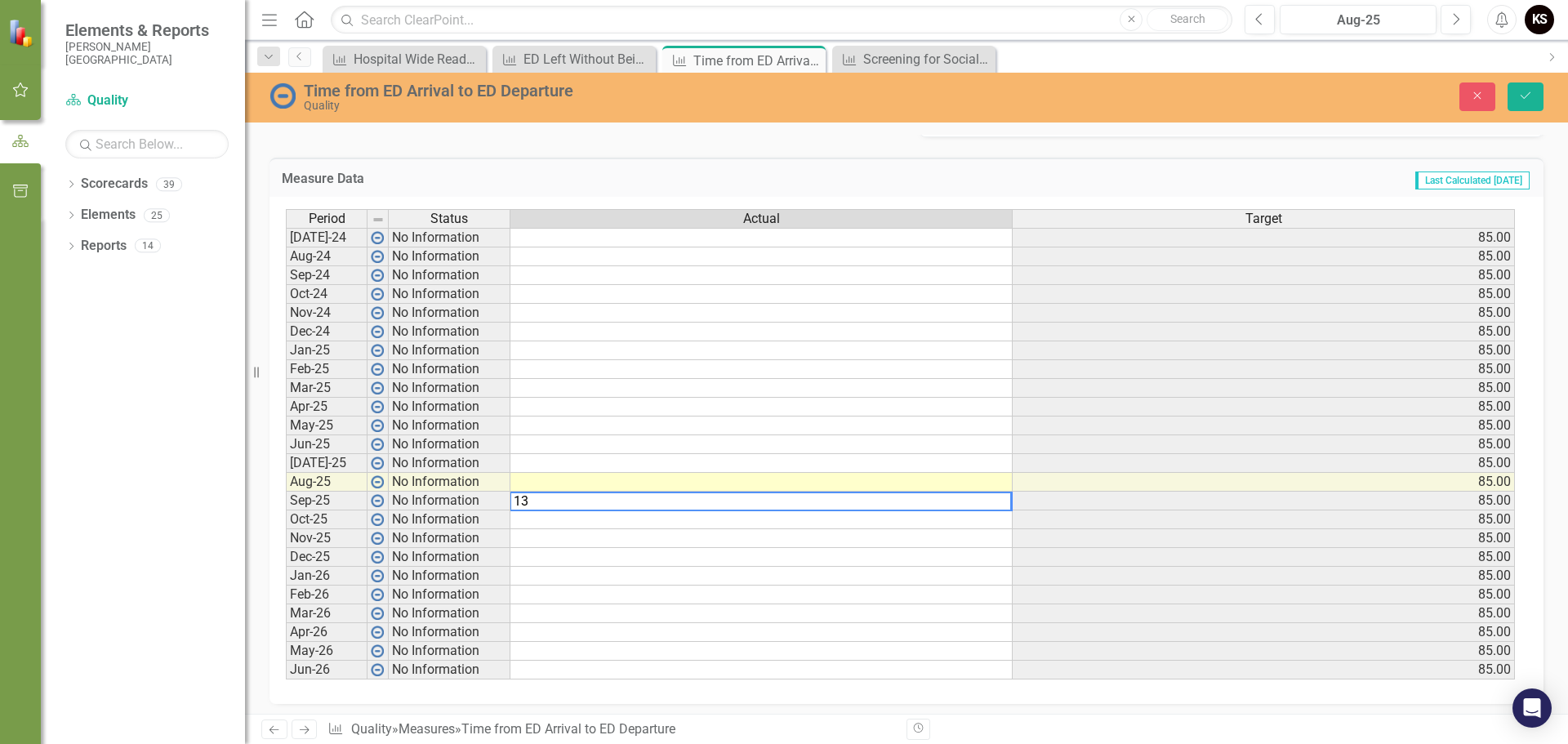
type textarea "137"
click at [795, 478] on td at bounding box center [762, 481] width 502 height 19
click at [963, 482] on td at bounding box center [762, 481] width 502 height 19
type textarea "137"
click at [1520, 100] on icon "Save" at bounding box center [1526, 96] width 15 height 12
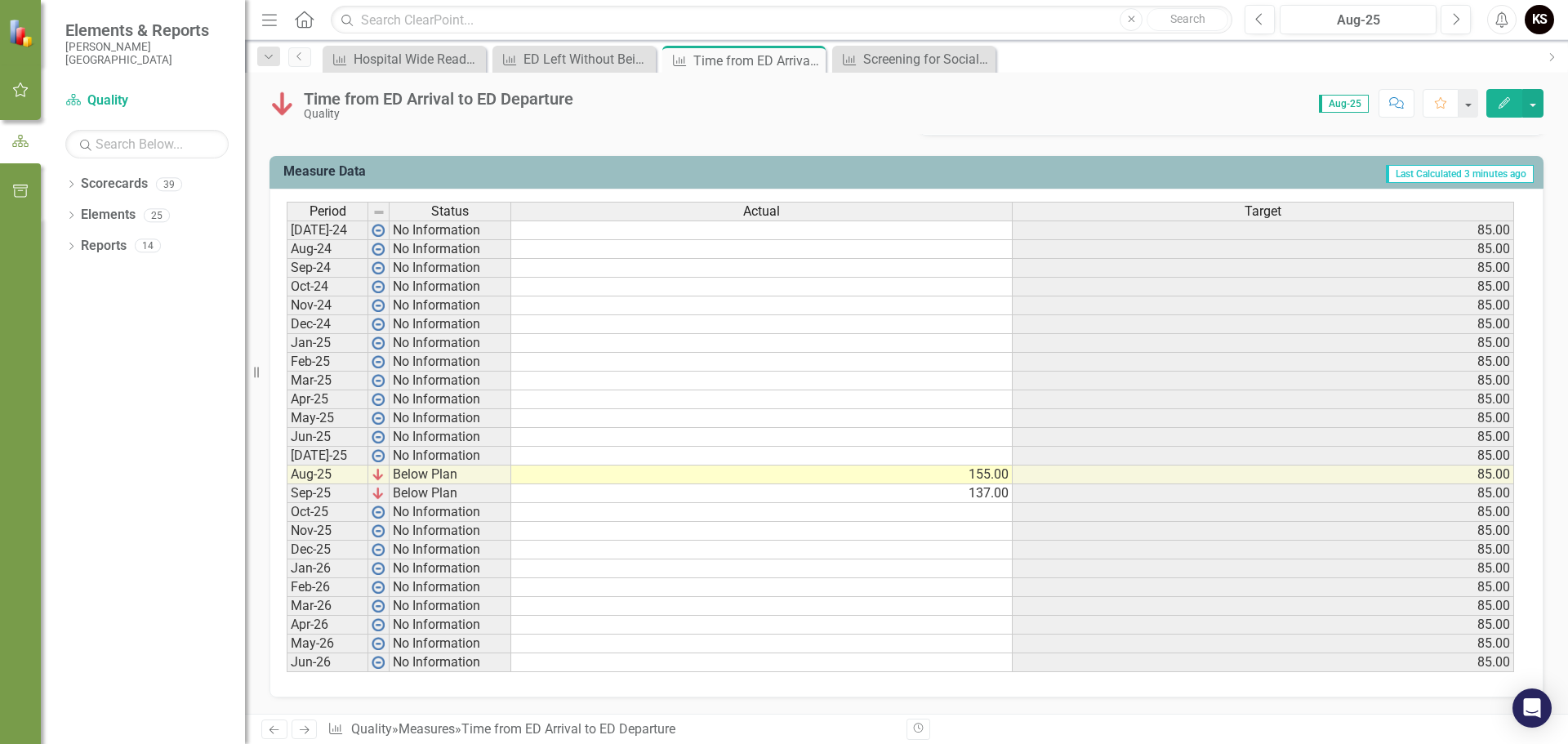
click at [937, 457] on td at bounding box center [763, 456] width 502 height 19
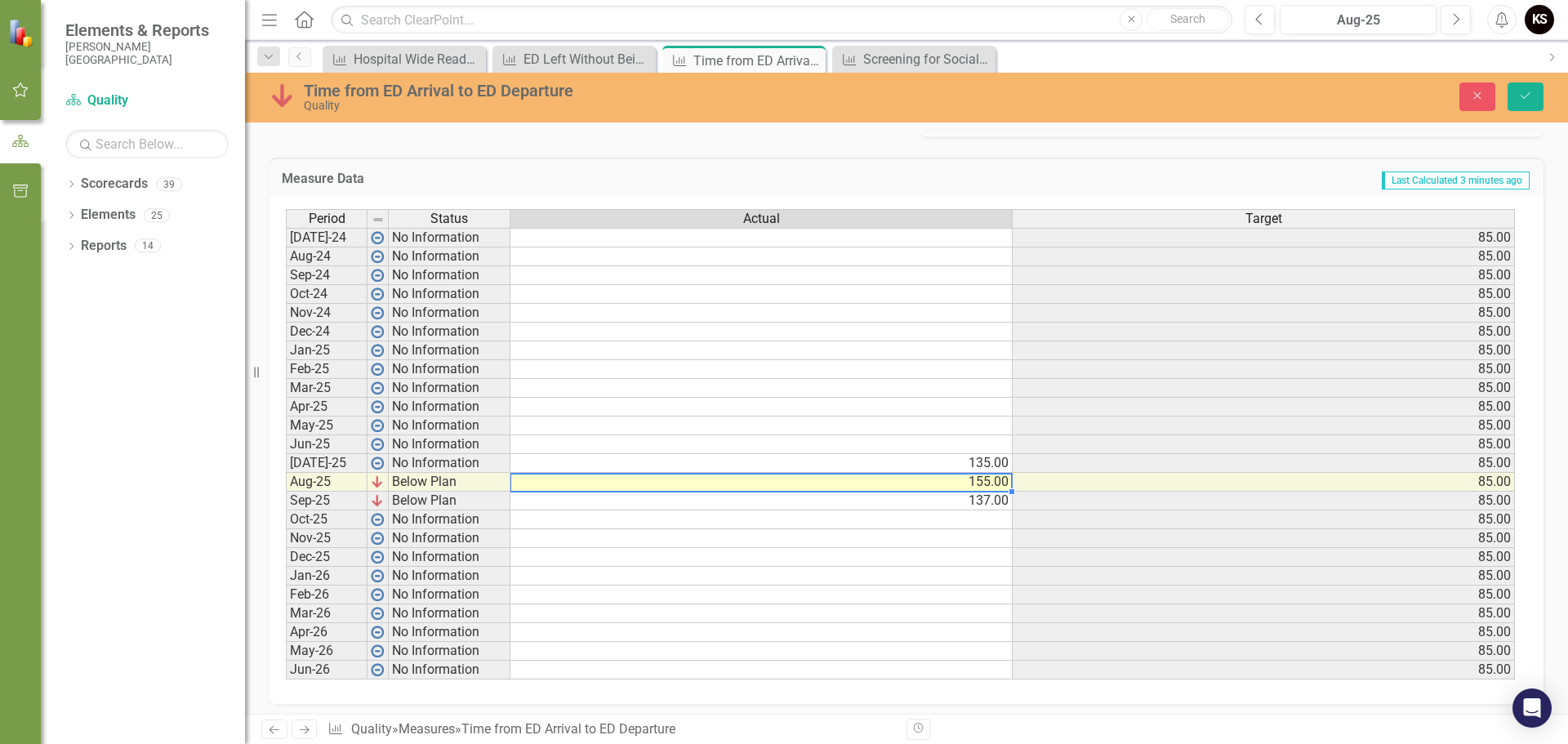
type textarea "155"
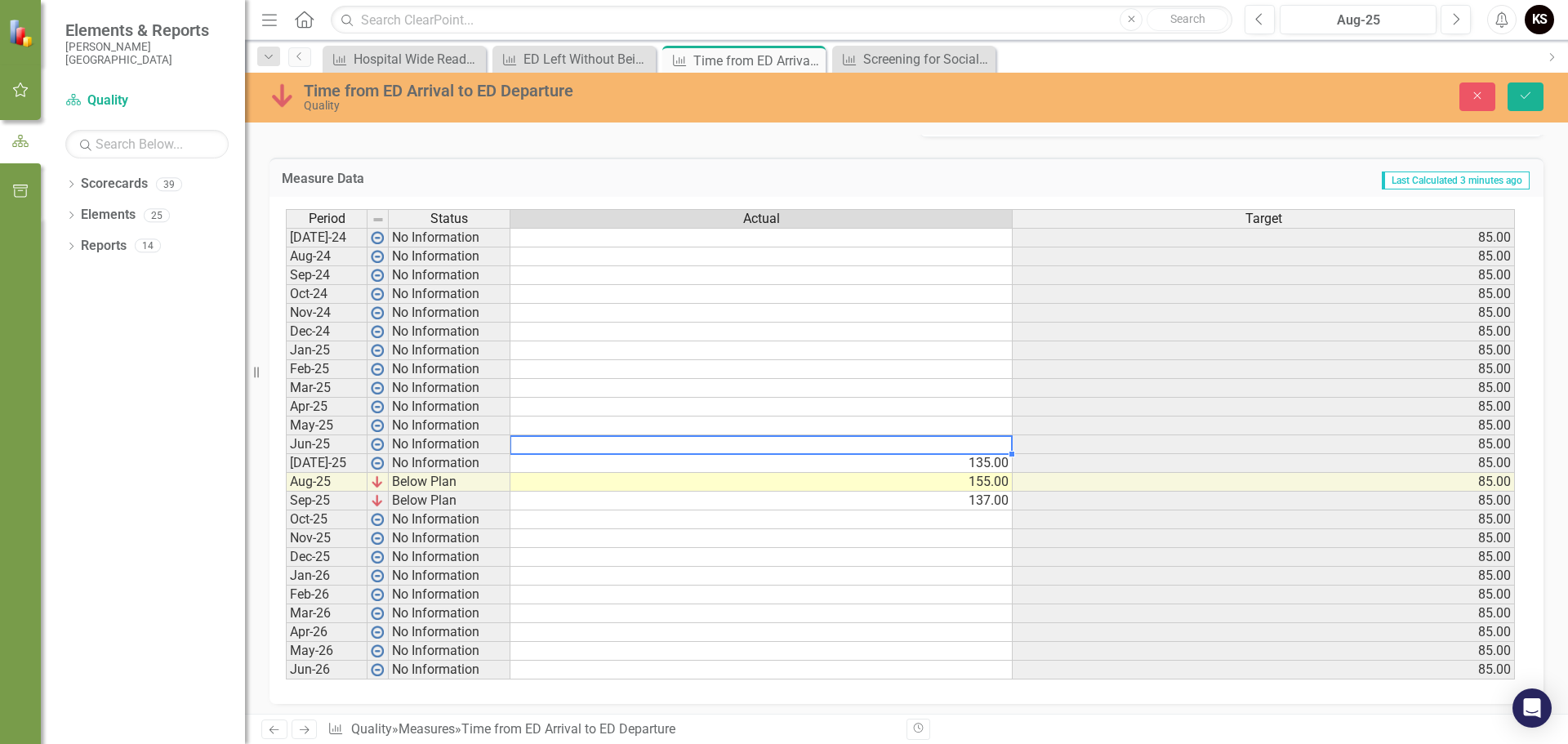
click at [882, 443] on td at bounding box center [762, 444] width 502 height 19
click at [1520, 102] on button "Save" at bounding box center [1526, 96] width 36 height 28
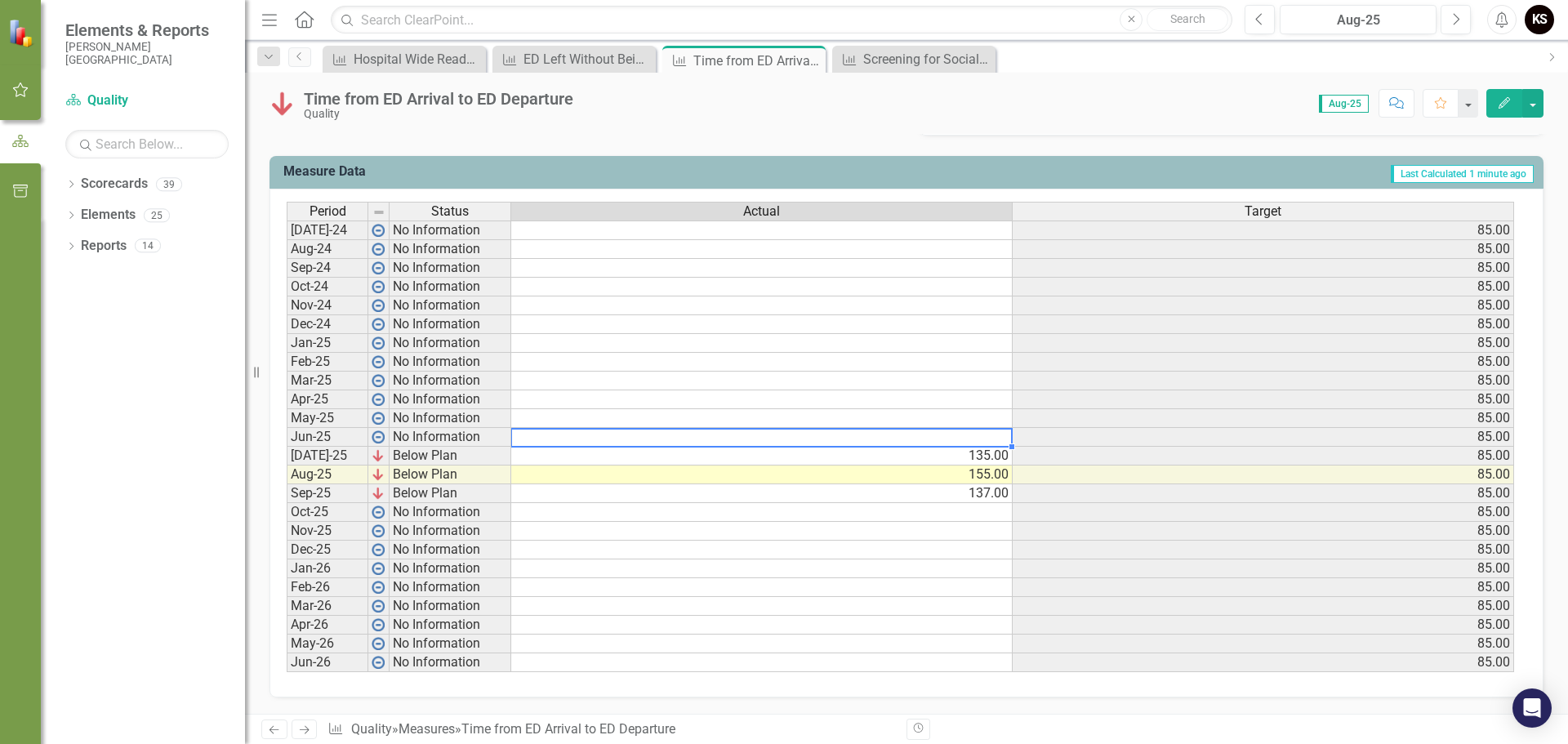
click at [957, 439] on td at bounding box center [763, 437] width 502 height 19
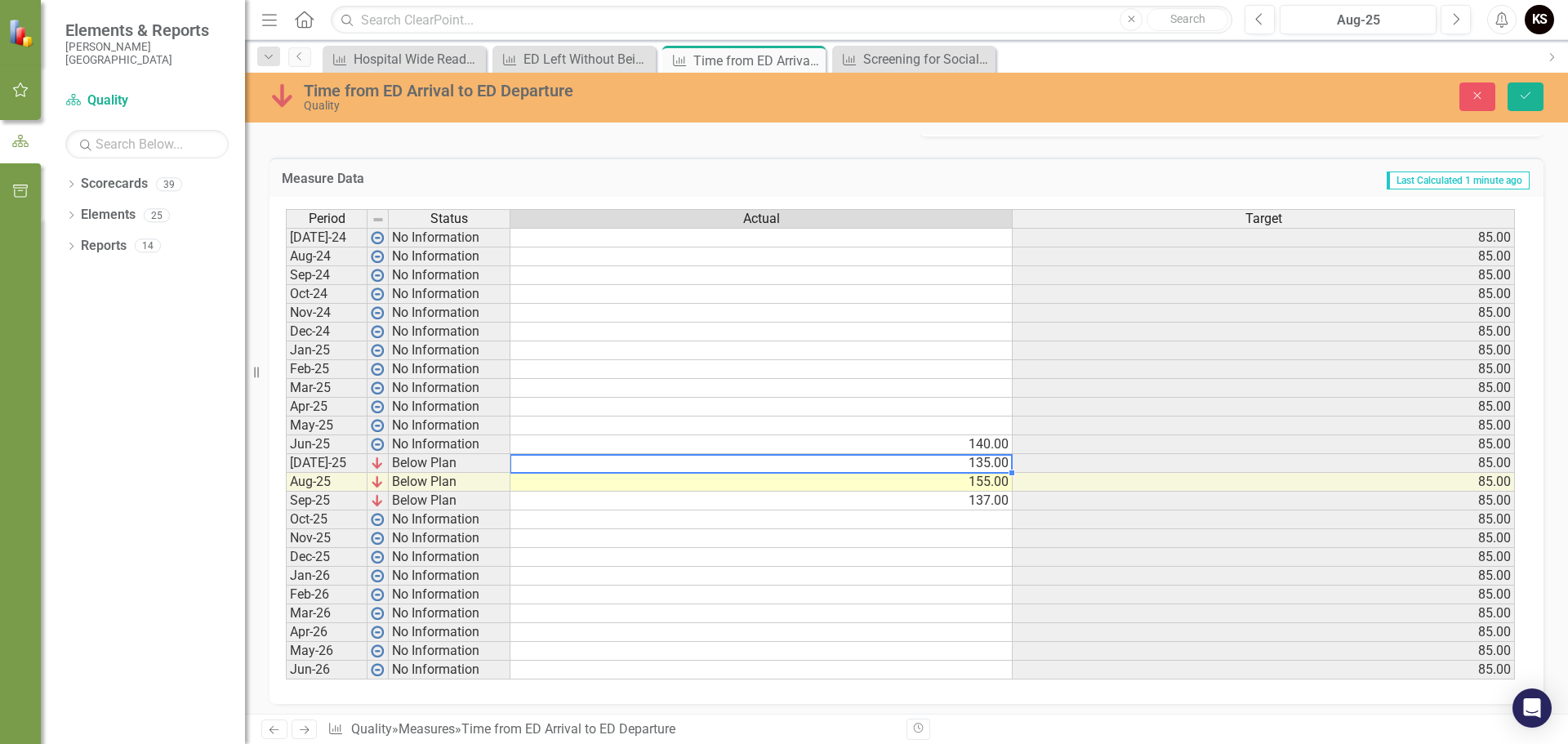
type textarea "135"
click at [971, 426] on td at bounding box center [762, 425] width 502 height 19
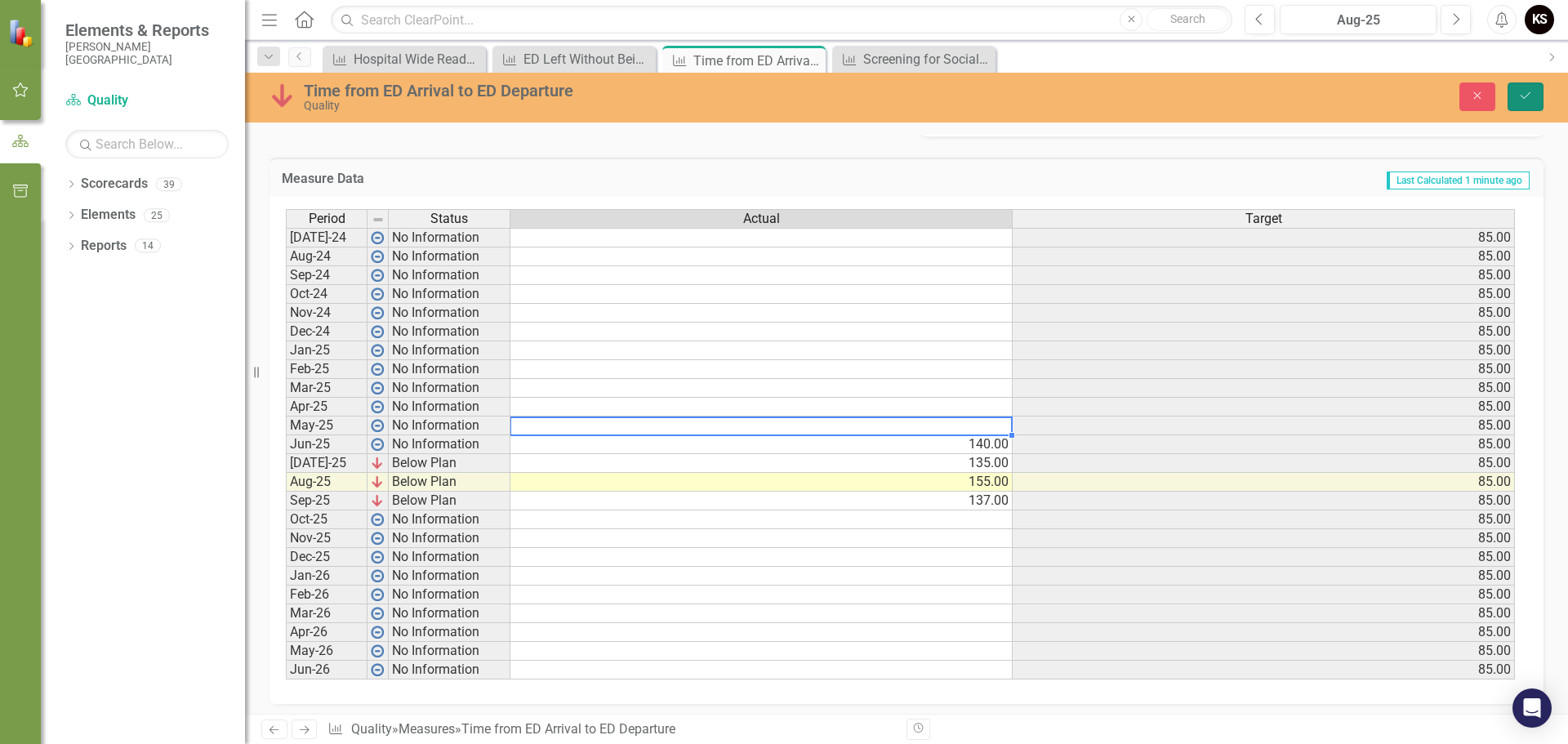
click at [1515, 91] on button "Save" at bounding box center [1526, 96] width 36 height 28
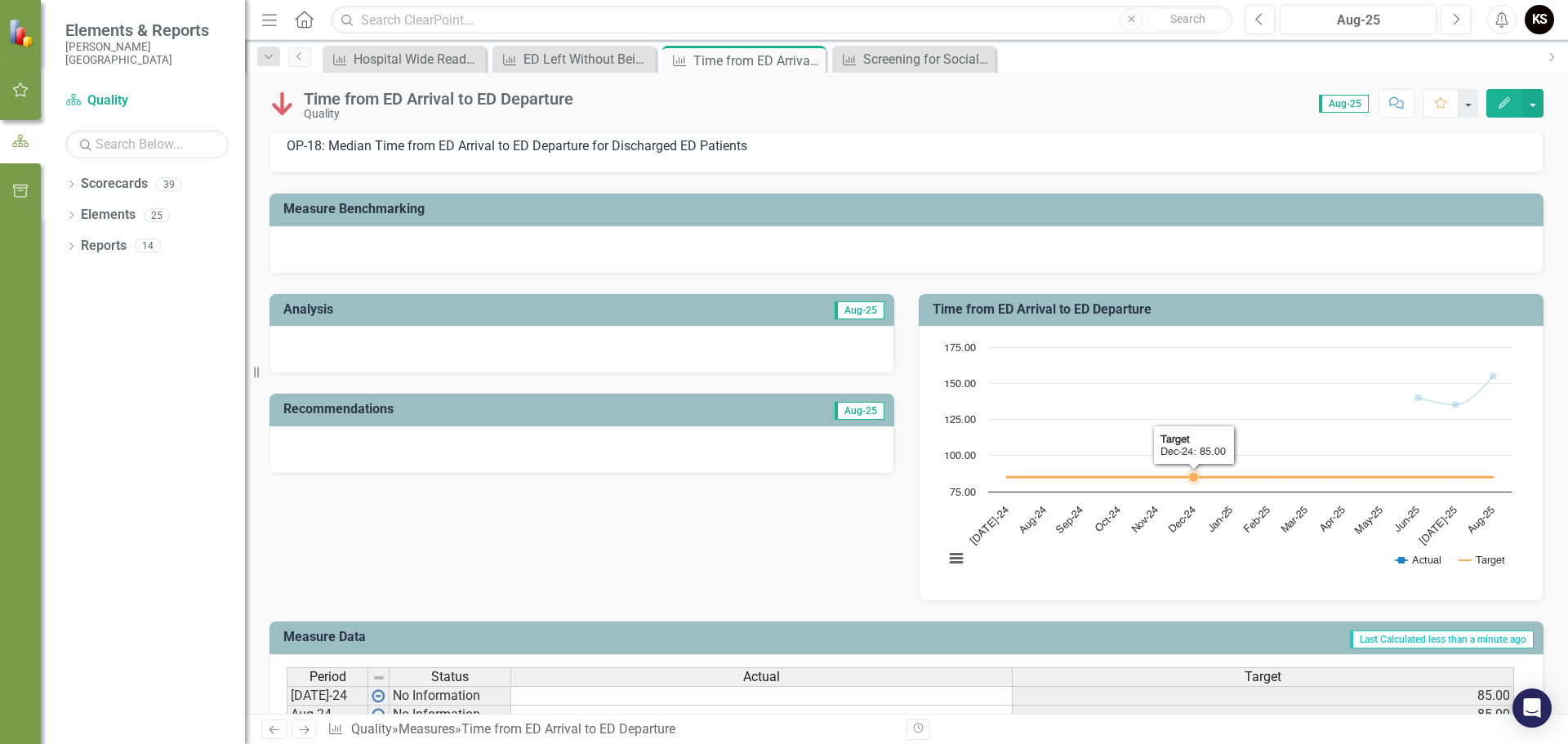
scroll to position [144, 0]
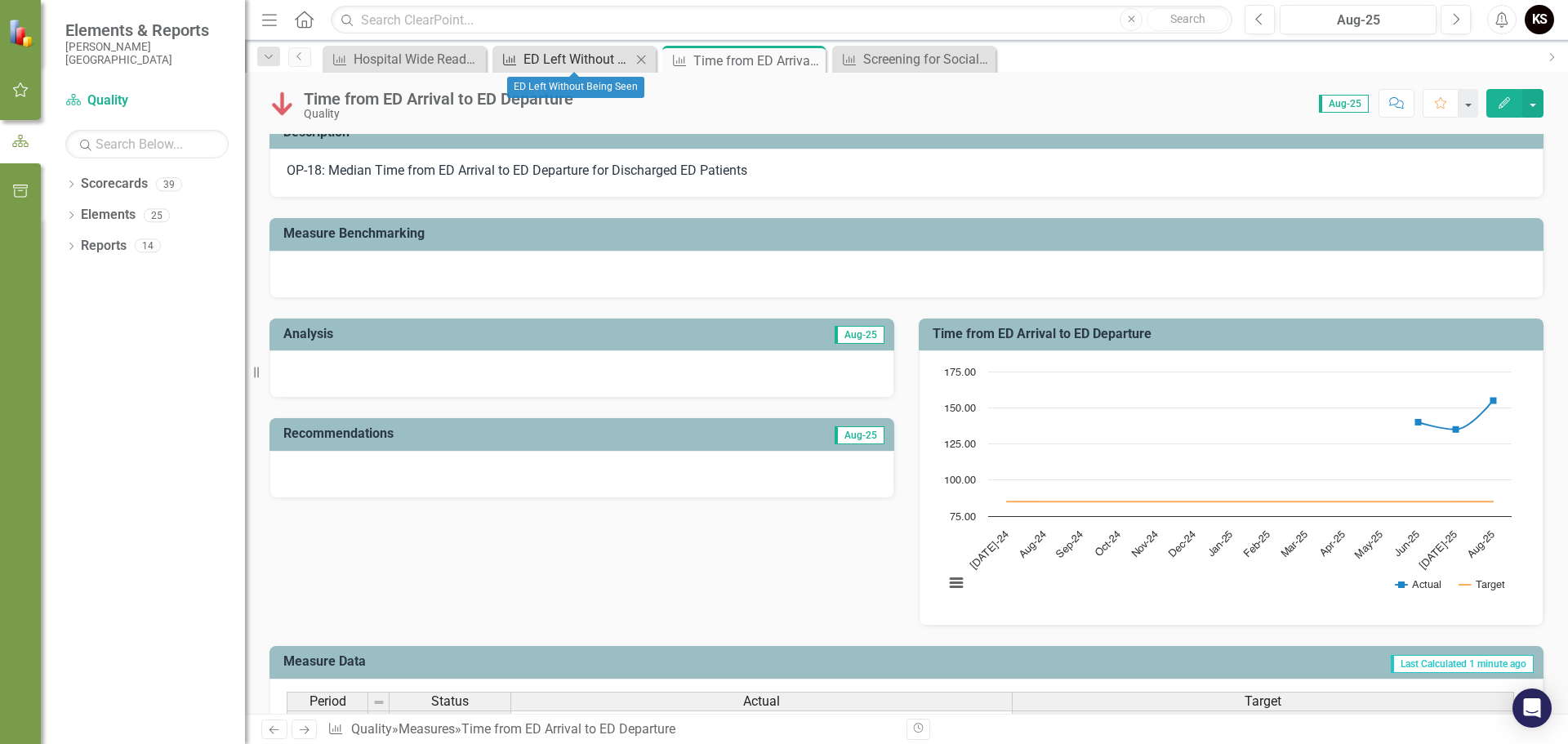
click at [569, 56] on div "ED Left Without Being Seen" at bounding box center [578, 59] width 108 height 21
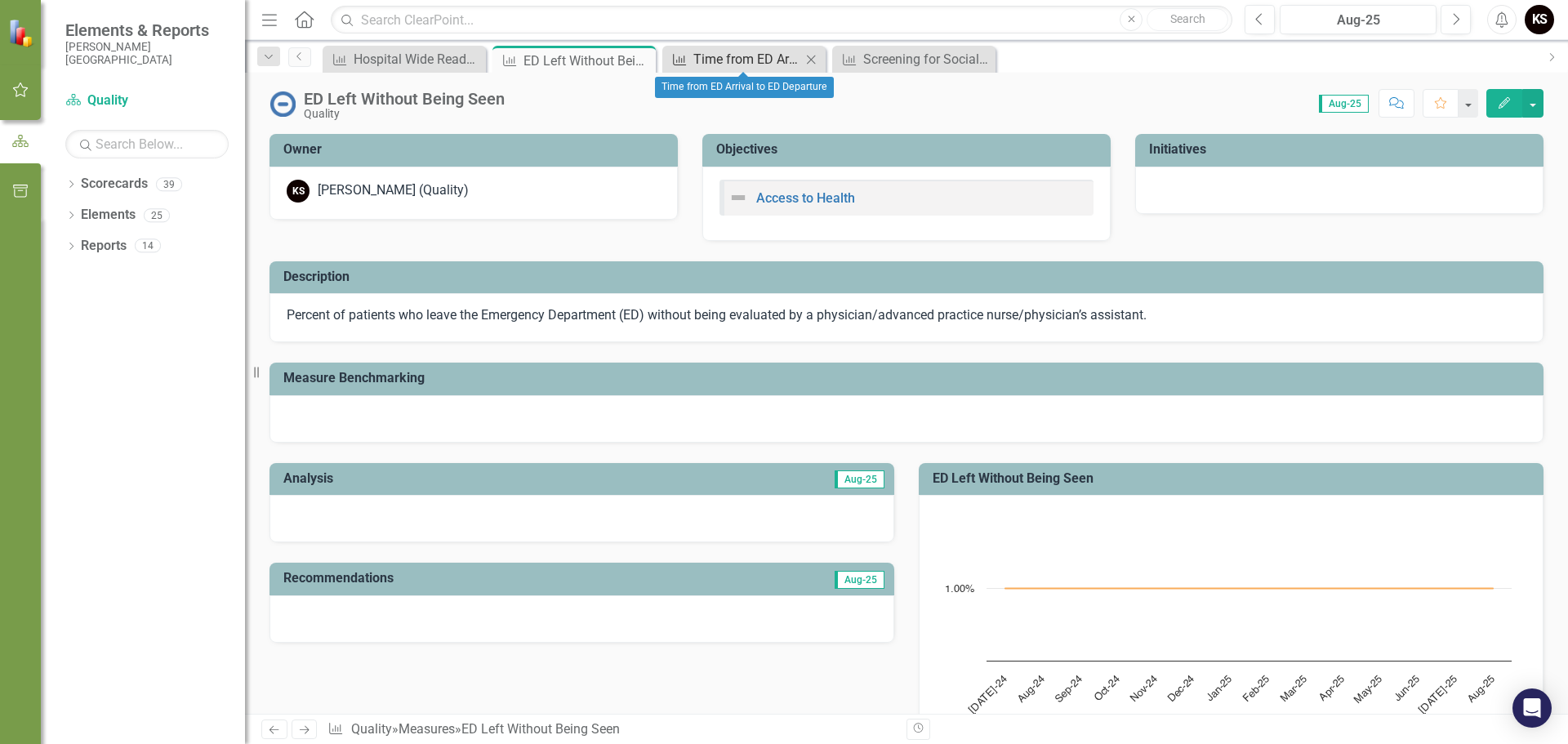
click at [736, 58] on div "Time from ED Arrival to ED Departure" at bounding box center [747, 59] width 108 height 21
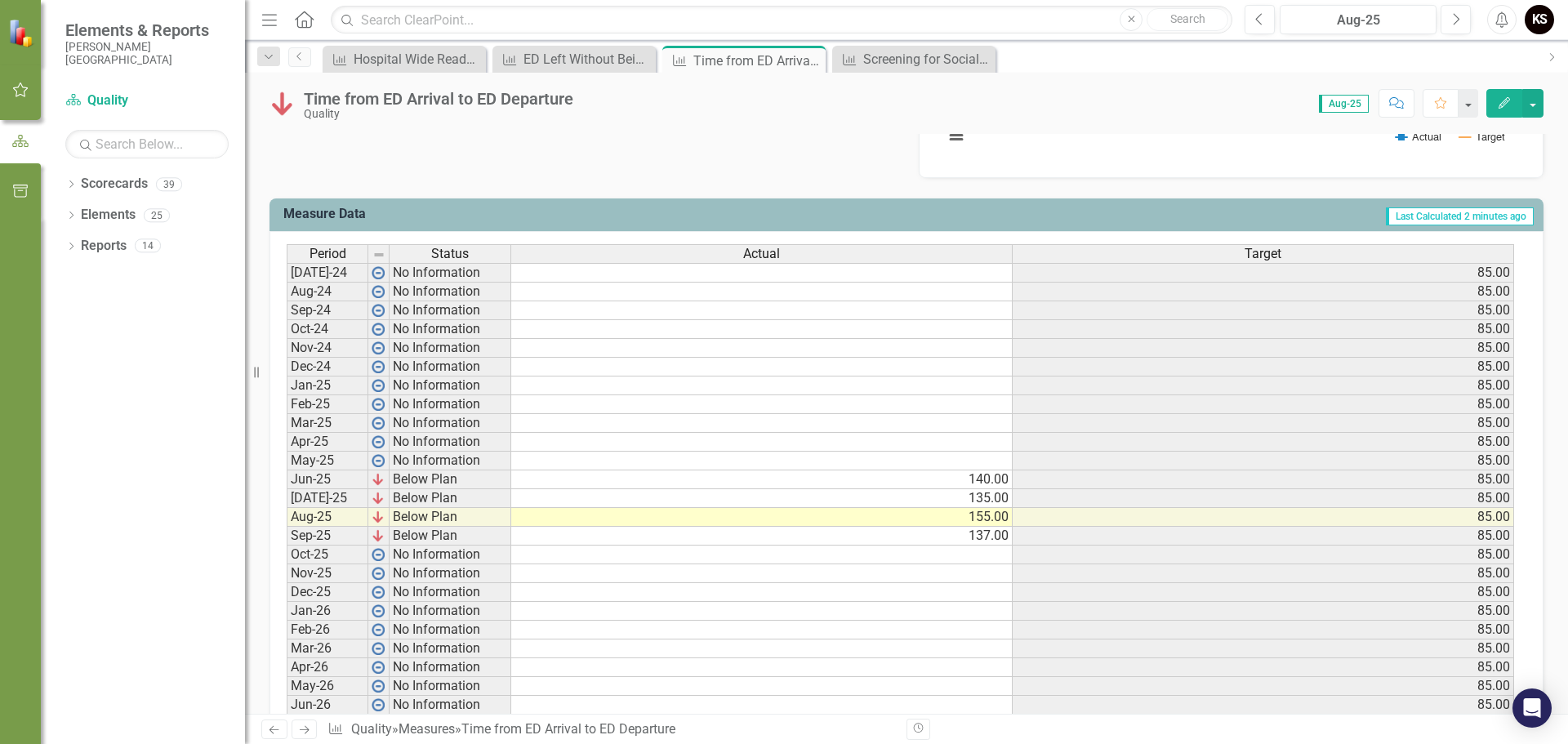
scroll to position [634, 0]
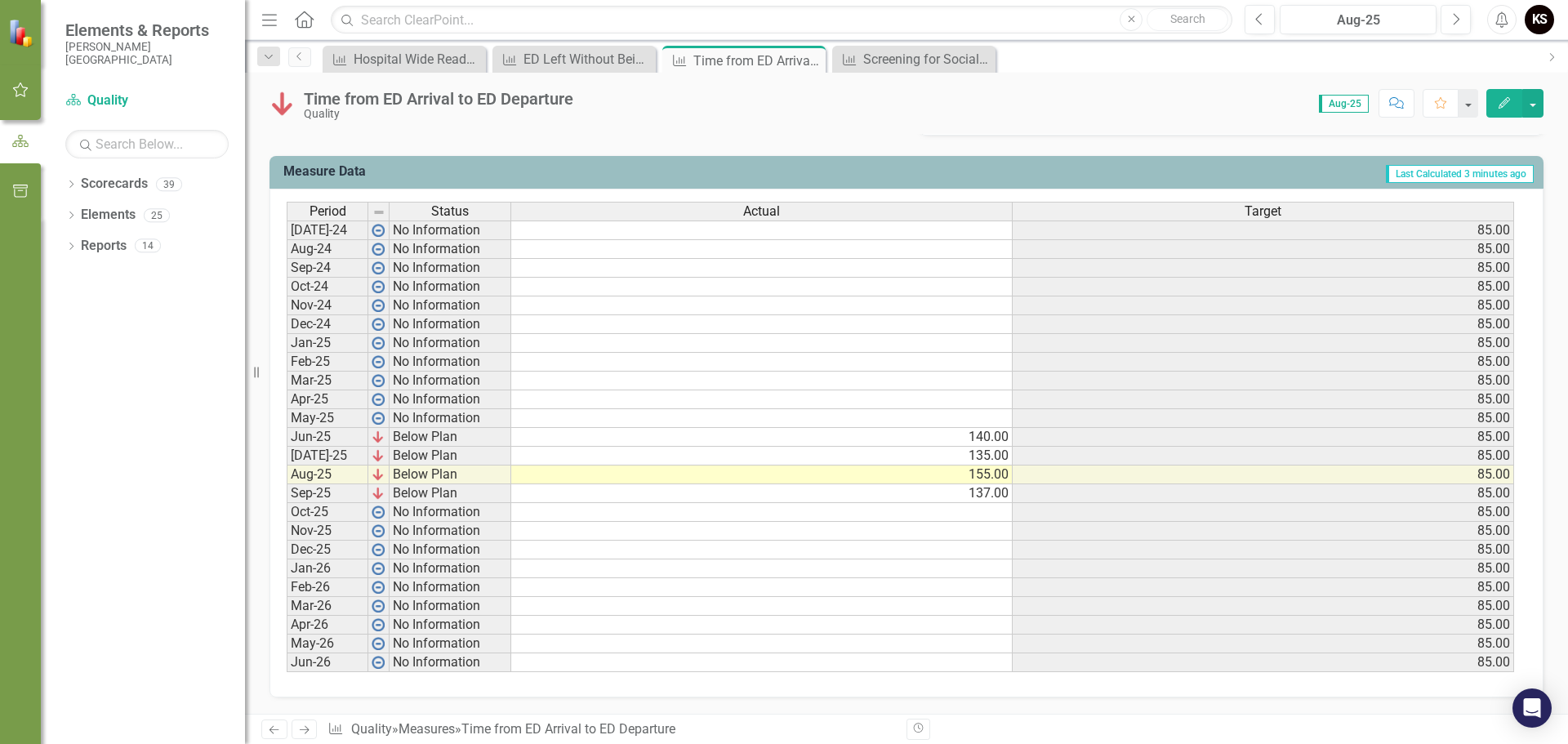
click at [987, 492] on td "137.00" at bounding box center [763, 493] width 502 height 19
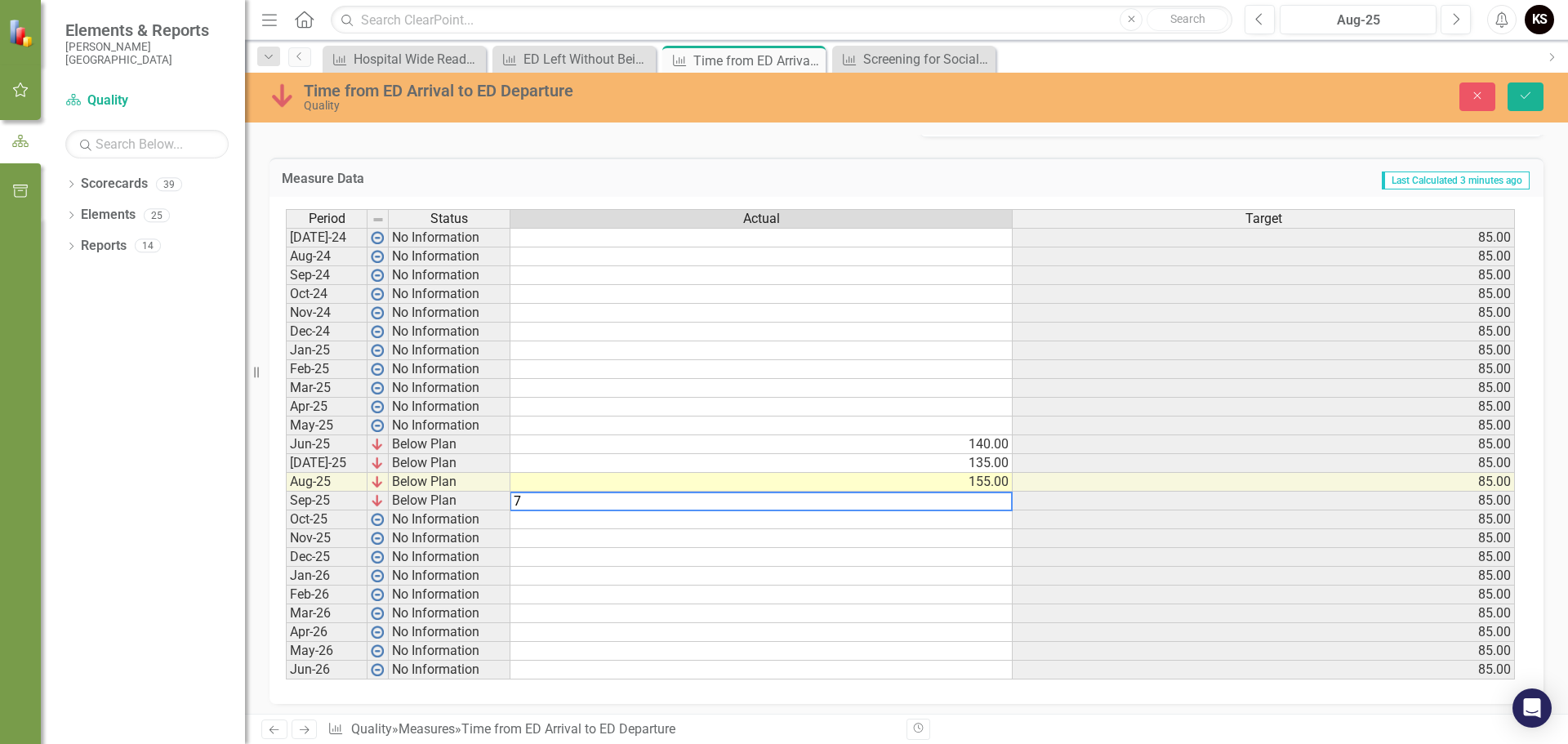
type textarea "76"
click at [960, 484] on td "155.00" at bounding box center [762, 481] width 502 height 19
click at [952, 481] on td "155.00" at bounding box center [762, 481] width 502 height 19
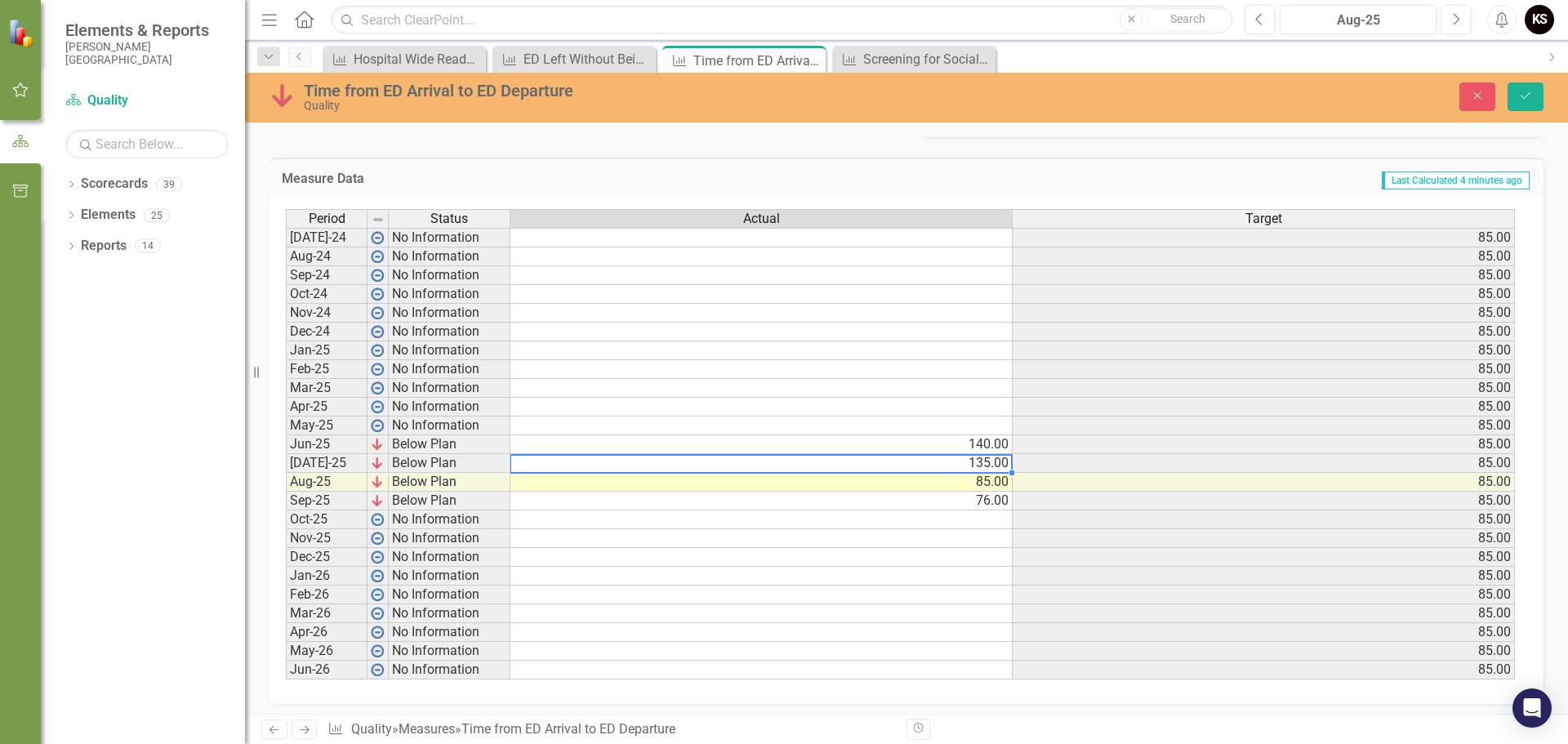
click at [977, 462] on td "135.00" at bounding box center [762, 463] width 502 height 19
click at [969, 443] on td "140.00" at bounding box center [762, 444] width 502 height 19
click at [986, 441] on td "140.00" at bounding box center [762, 444] width 502 height 19
type textarea "71"
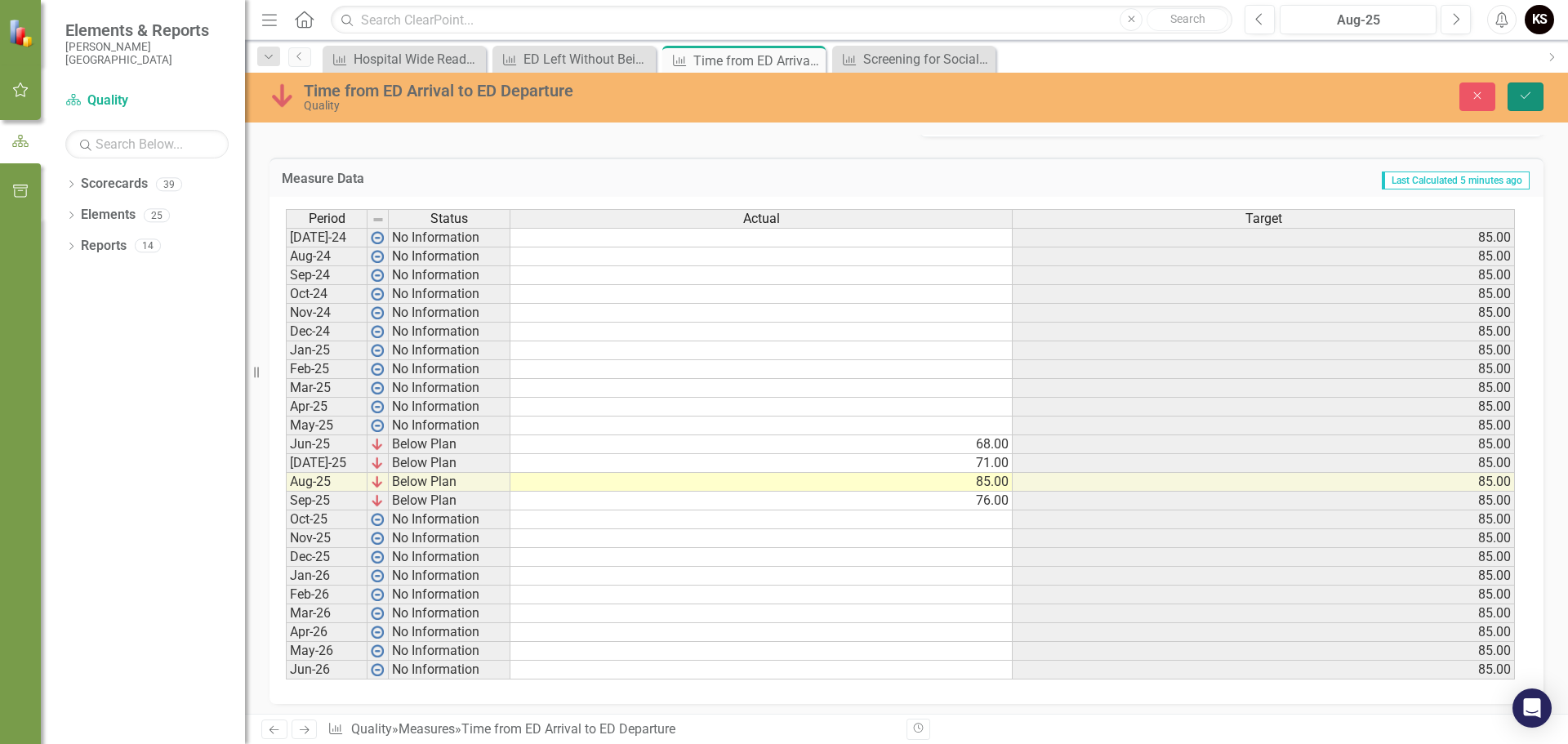
click at [1521, 93] on icon "Save" at bounding box center [1526, 96] width 15 height 12
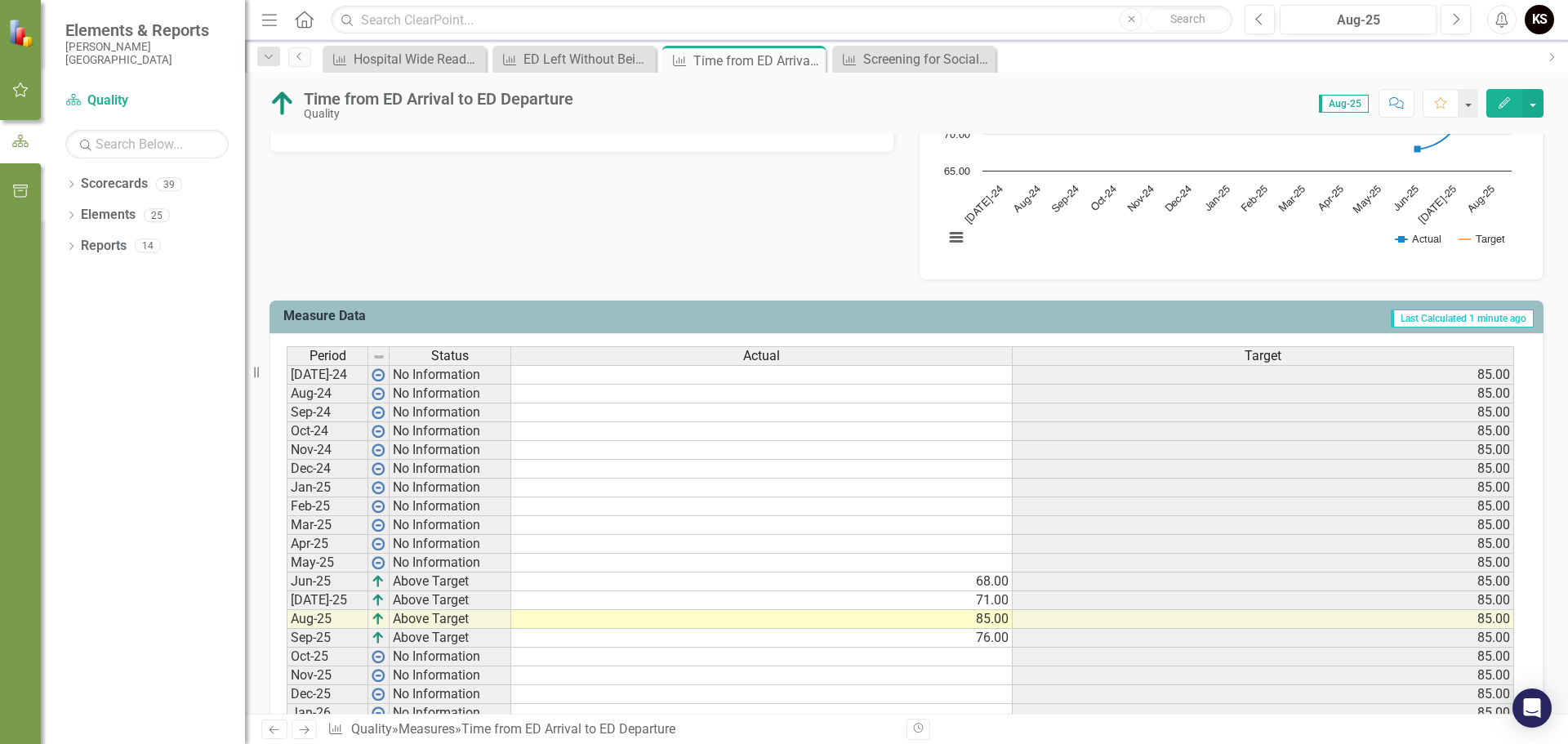
scroll to position [571, 0]
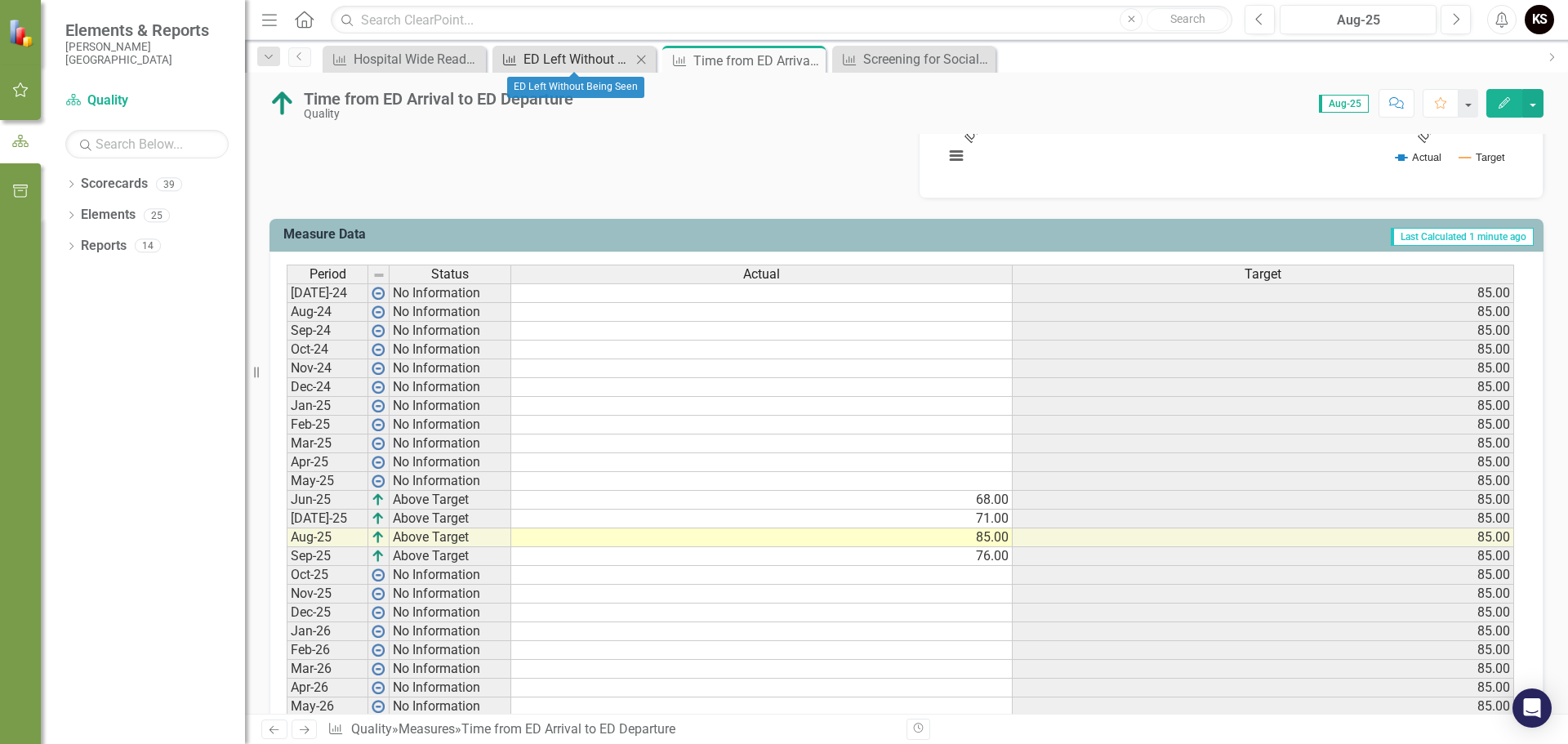
click at [583, 56] on div "ED Left Without Being Seen" at bounding box center [578, 59] width 108 height 21
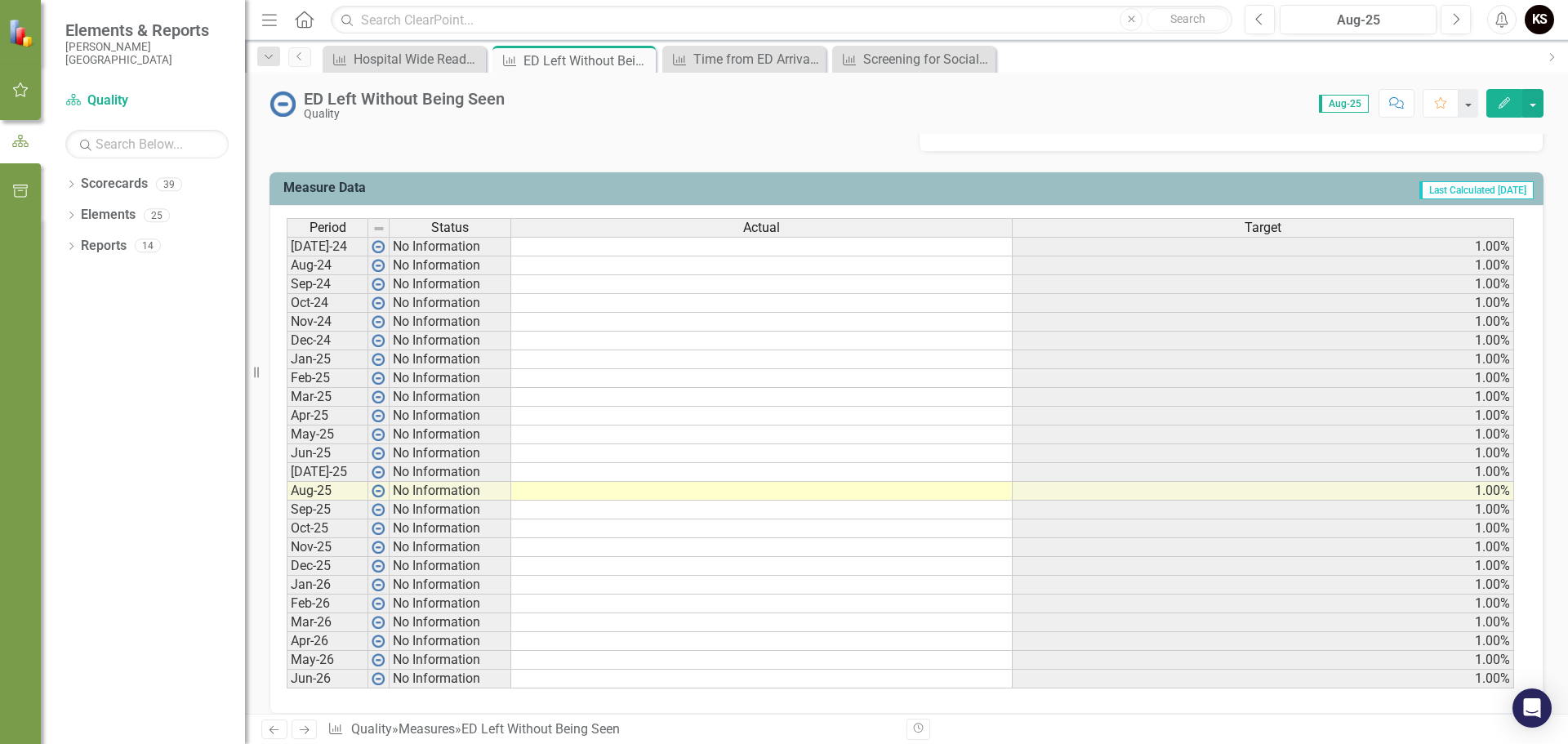
scroll to position [634, 0]
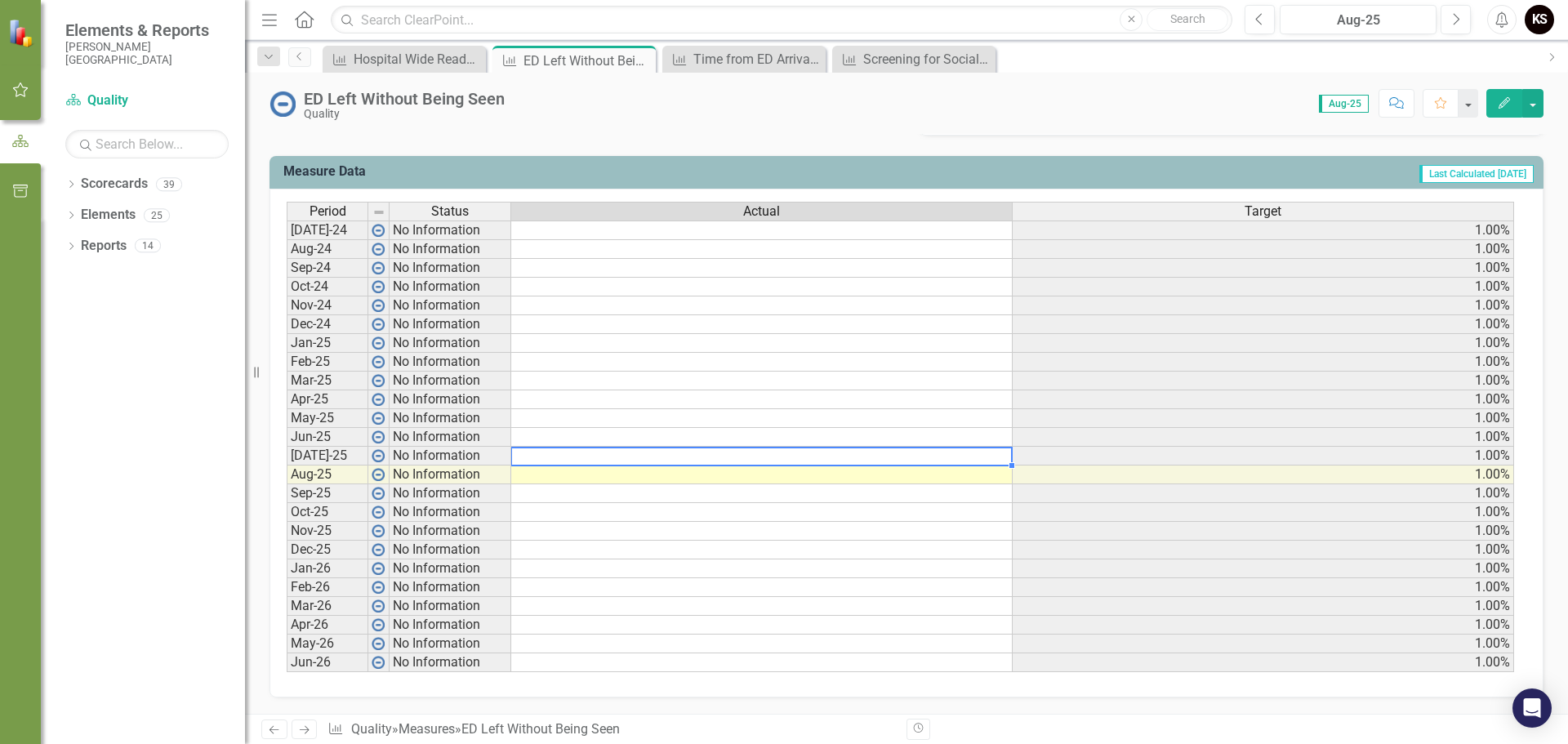
click at [864, 455] on td at bounding box center [763, 456] width 502 height 19
type textarea "4"
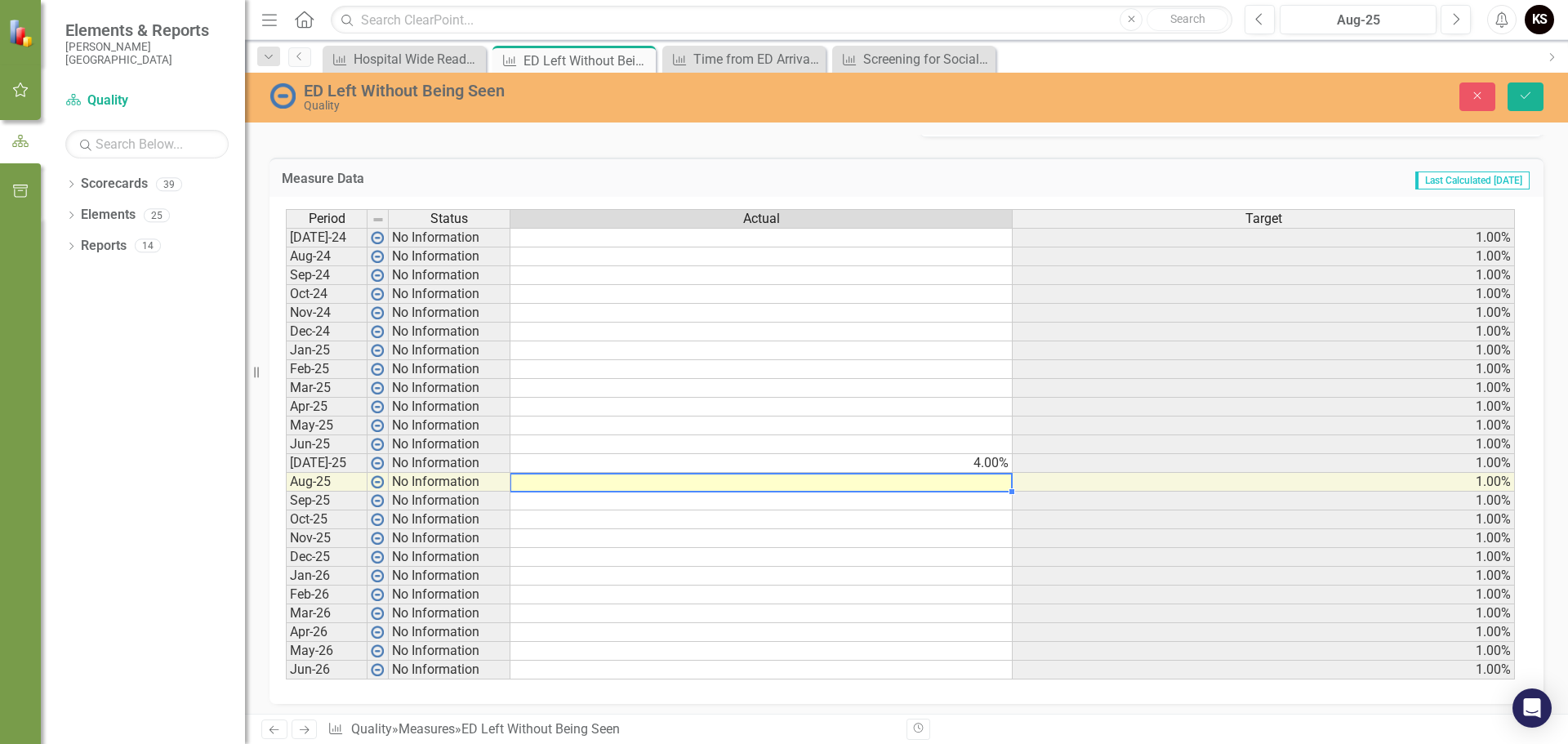
click at [968, 457] on td "4.00%" at bounding box center [762, 463] width 502 height 19
click at [886, 459] on td "4.00%" at bounding box center [762, 463] width 502 height 19
click at [886, 464] on td "4.00%" at bounding box center [762, 463] width 502 height 19
click at [978, 481] on td at bounding box center [762, 481] width 502 height 19
type textarea "2"
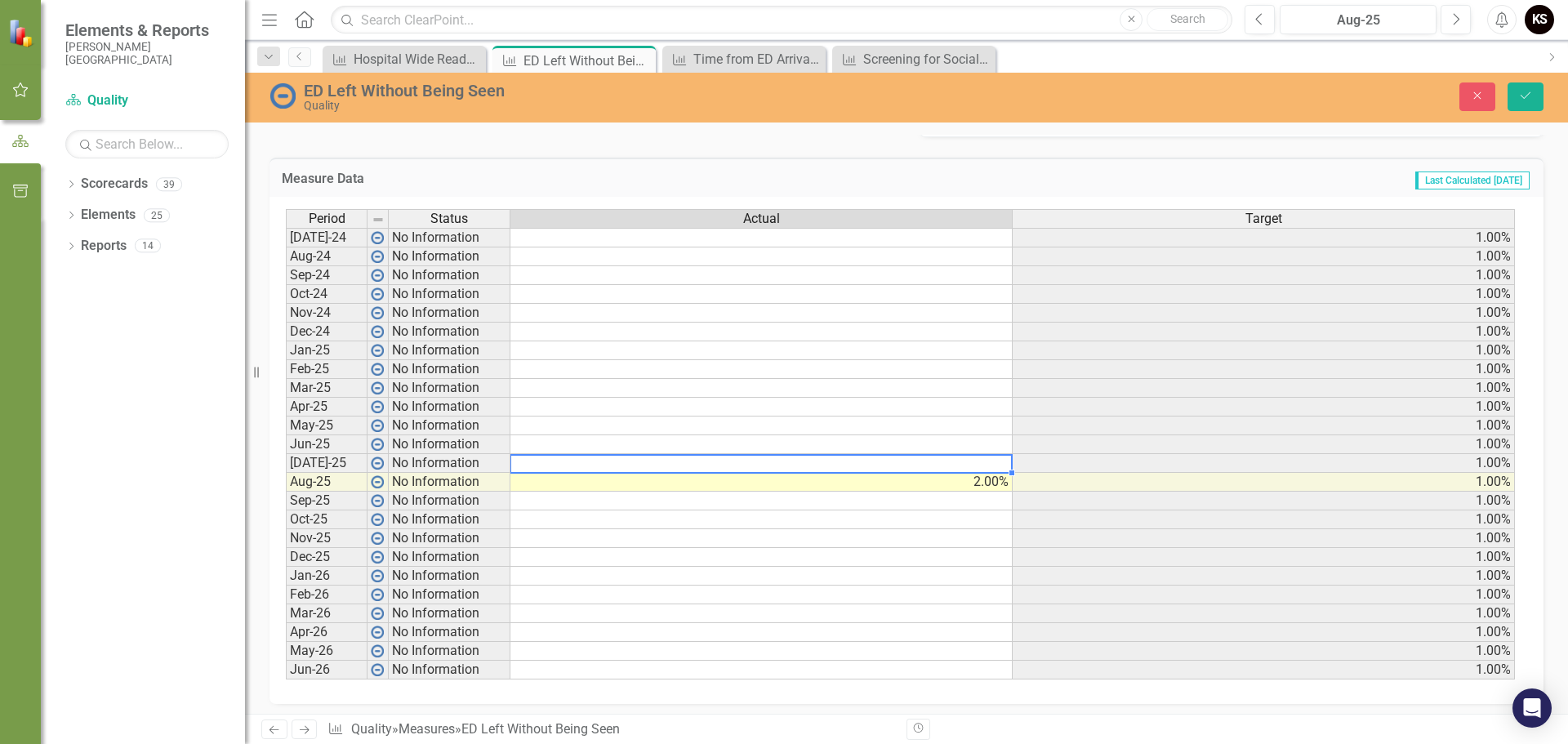
click at [983, 468] on td at bounding box center [762, 463] width 502 height 19
type textarea "2"
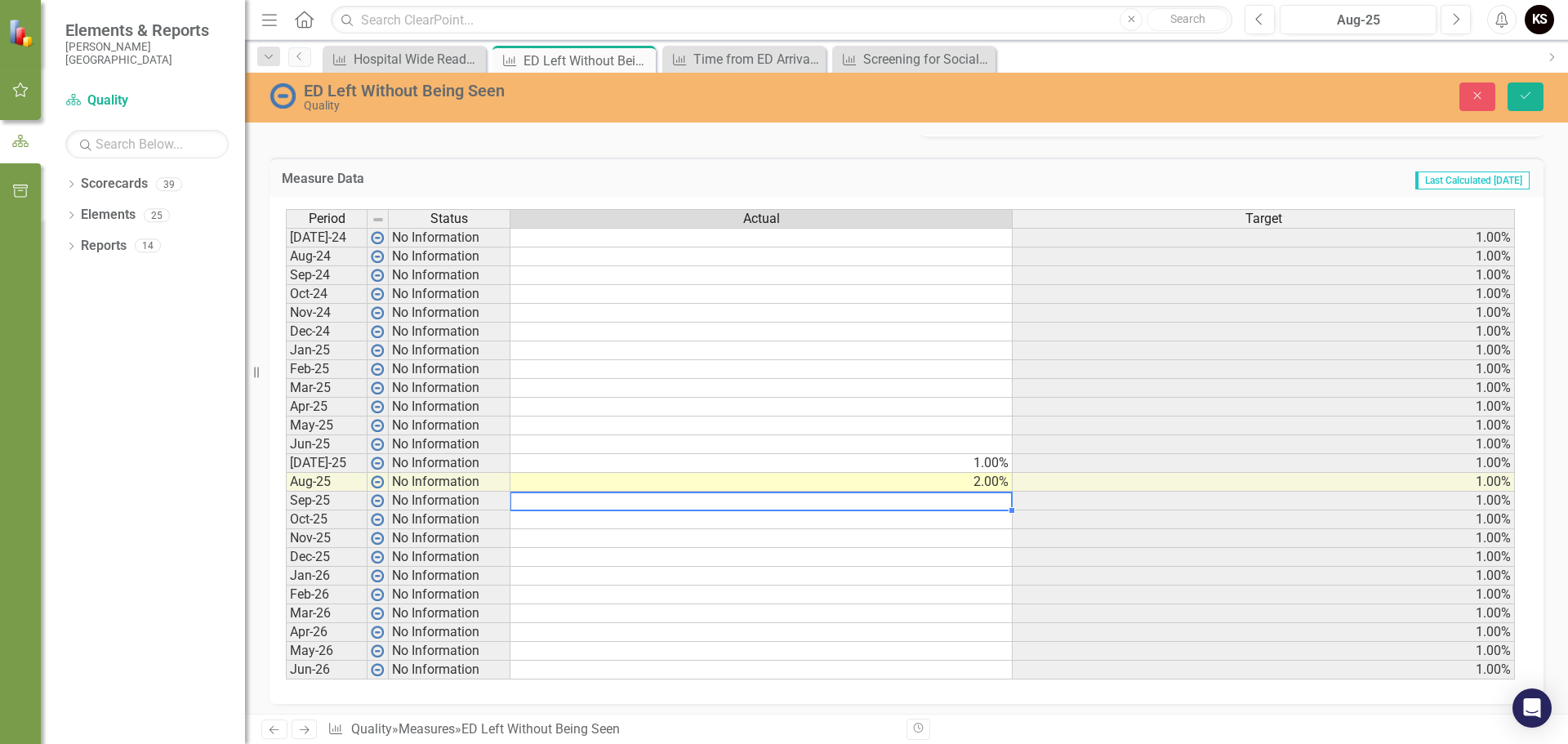
click at [897, 505] on td at bounding box center [762, 501] width 502 height 19
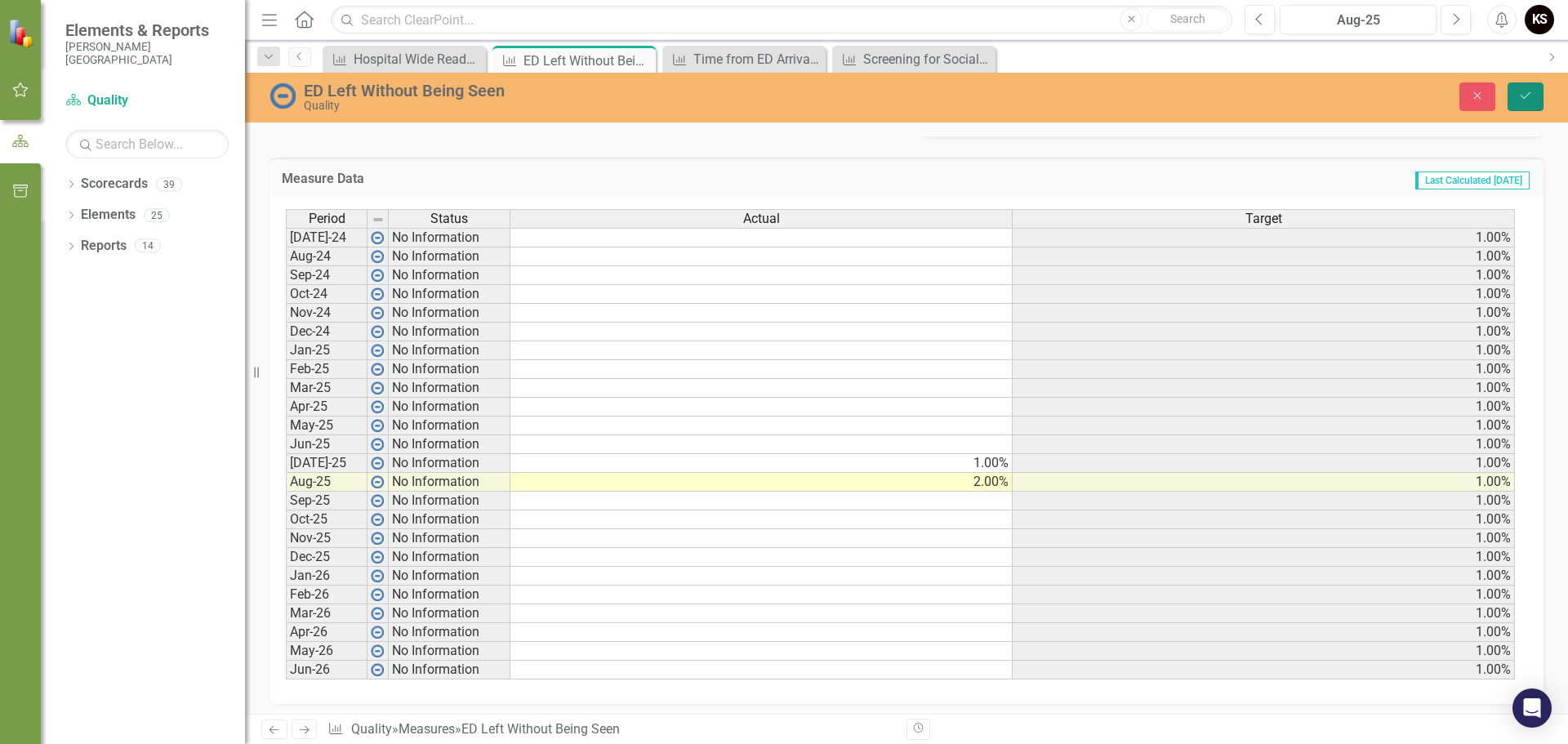
click at [1520, 90] on icon "Save" at bounding box center [1526, 96] width 15 height 12
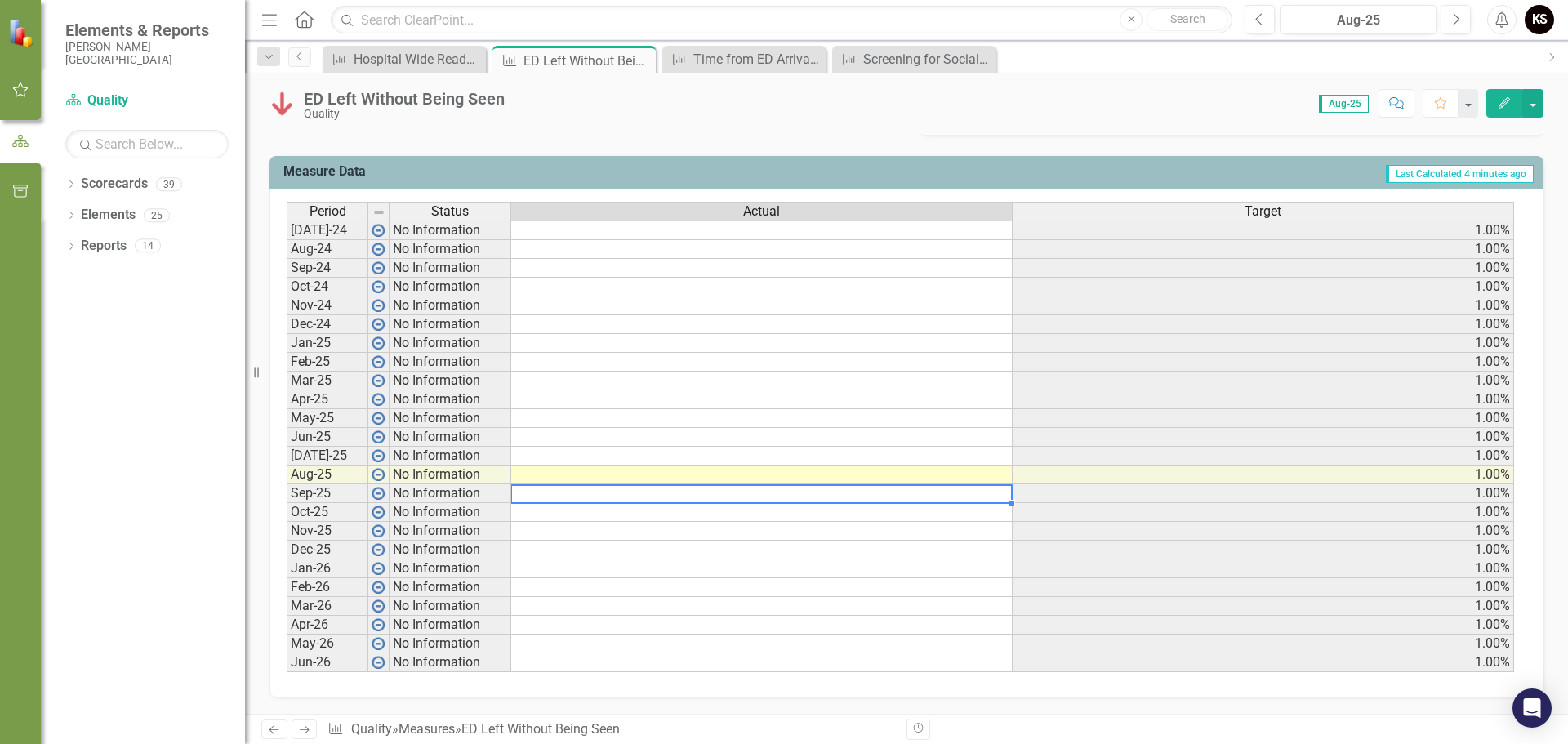
click at [830, 493] on td at bounding box center [763, 493] width 502 height 19
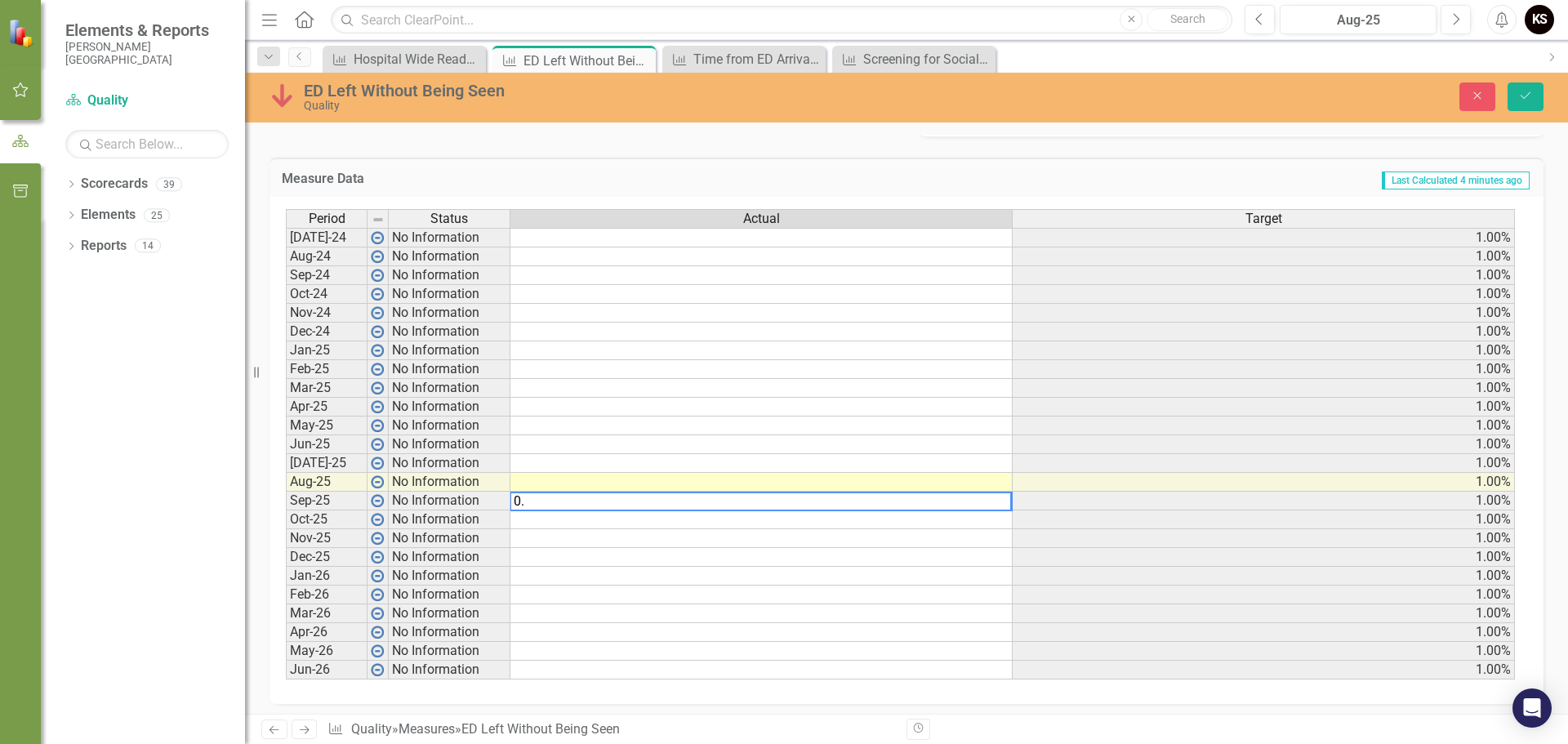
type textarea "0.6"
click at [957, 482] on td at bounding box center [762, 481] width 502 height 19
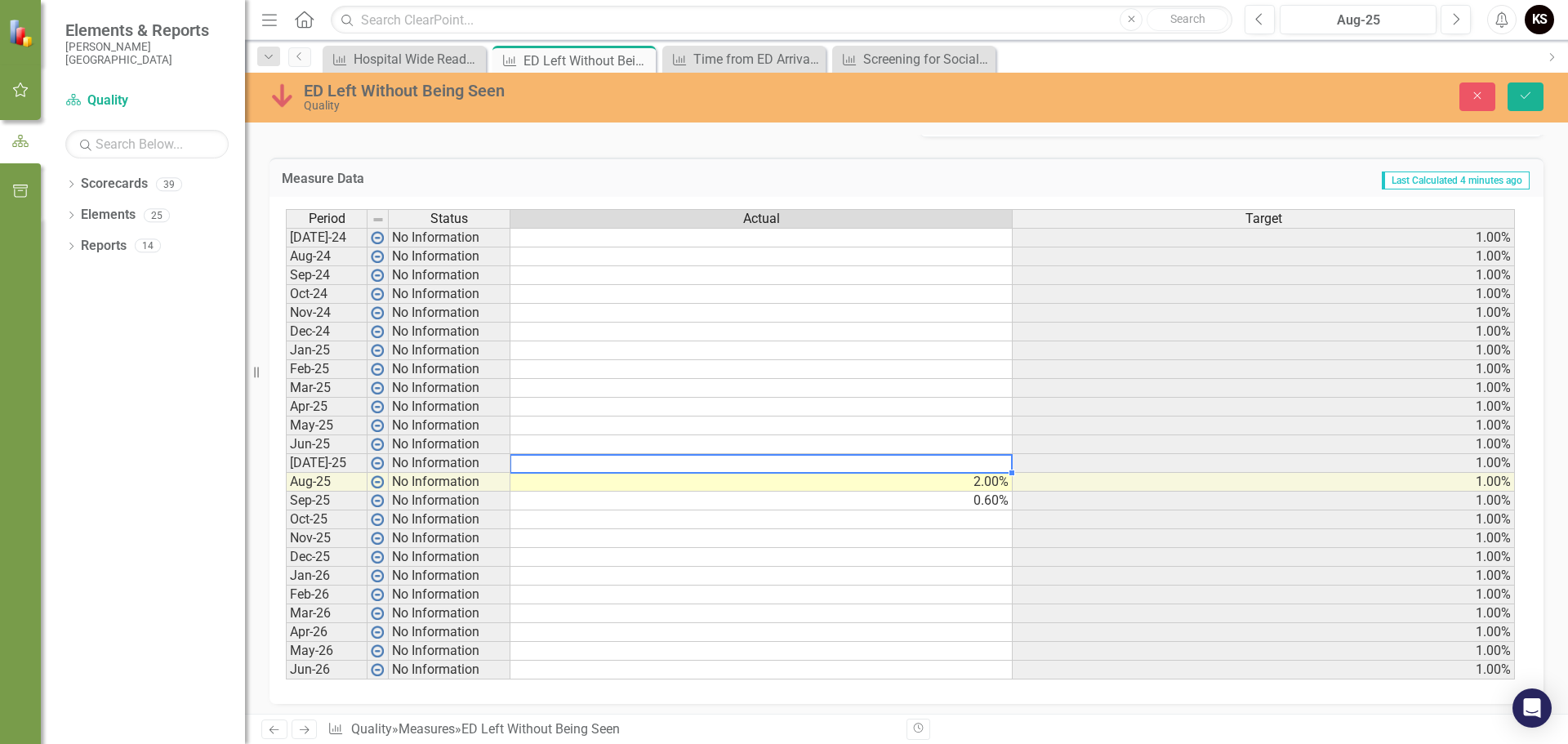
click at [995, 463] on td at bounding box center [762, 463] width 502 height 19
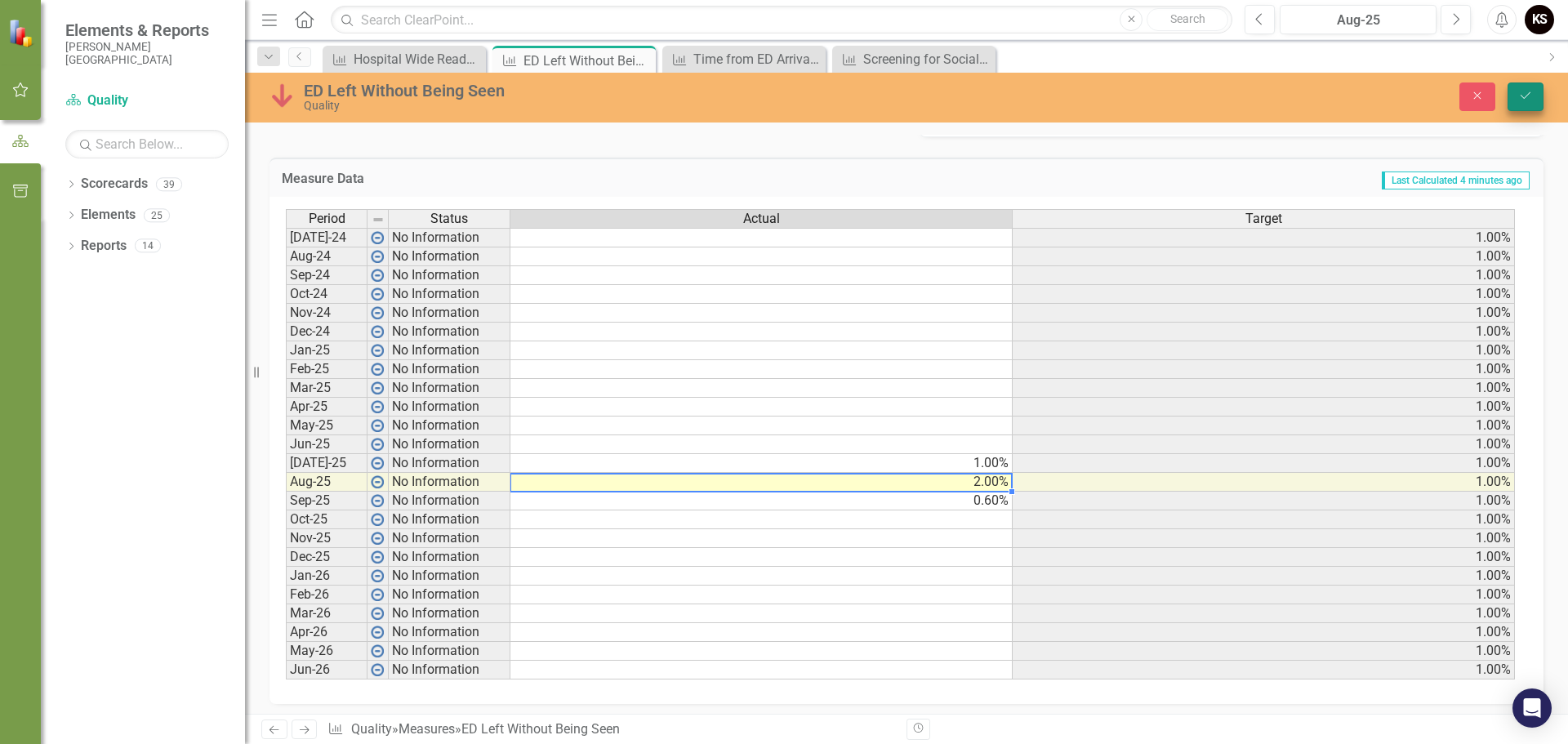
type textarea "2"
click at [1520, 98] on icon "Save" at bounding box center [1526, 96] width 15 height 12
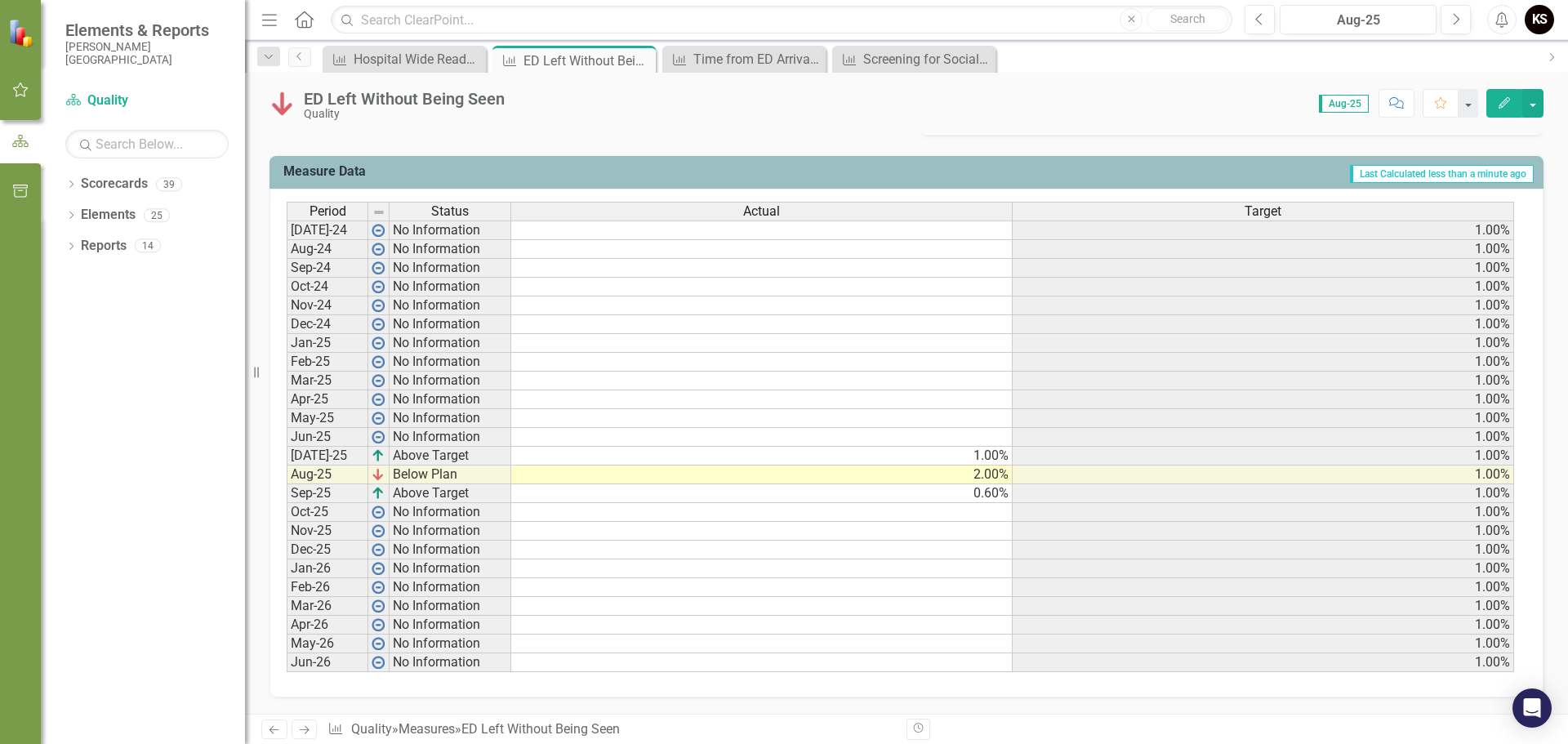
click at [961, 437] on td at bounding box center [763, 437] width 502 height 19
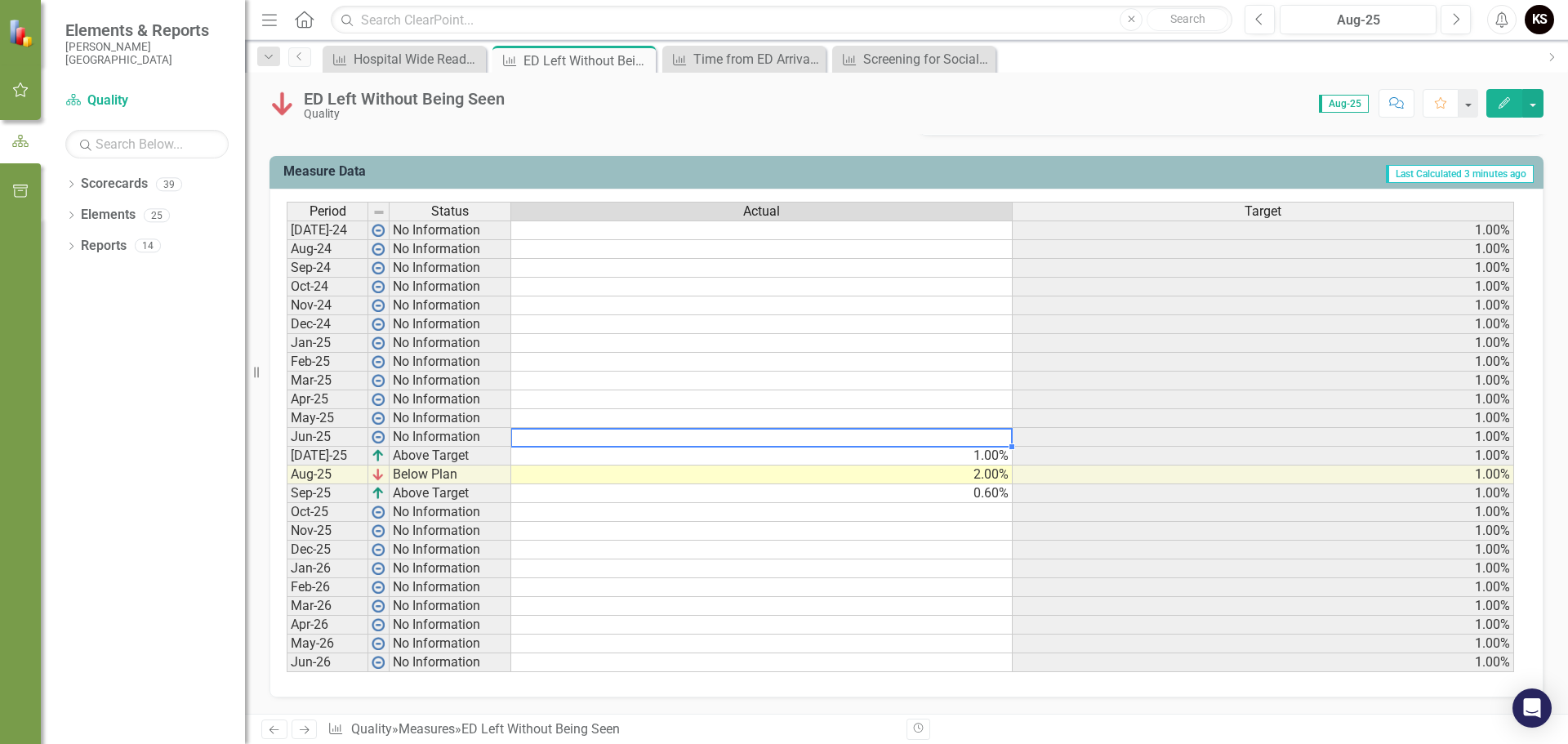
click at [942, 399] on td at bounding box center [763, 399] width 502 height 19
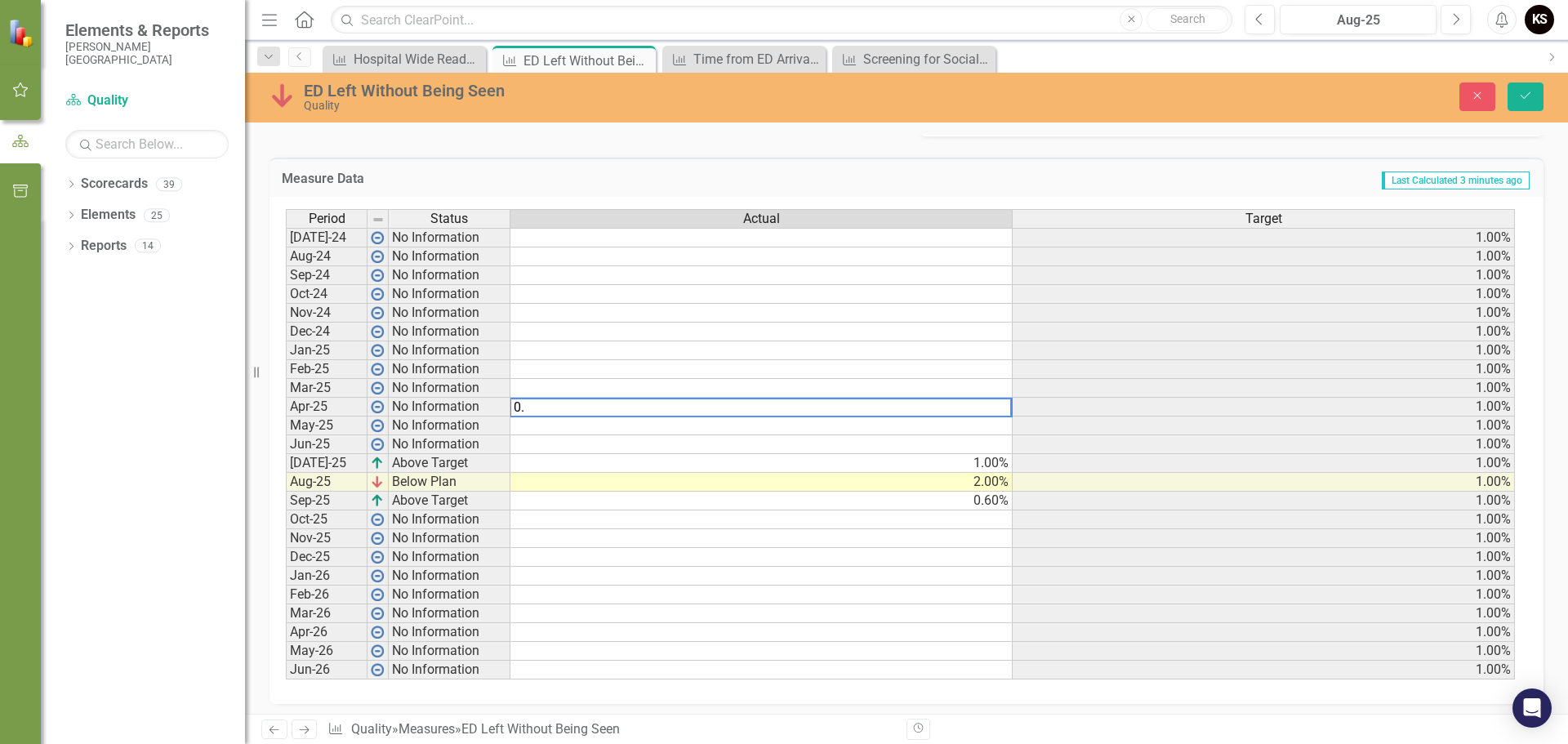
type textarea "0.3"
click at [976, 426] on td at bounding box center [762, 425] width 502 height 19
type textarea "2.2"
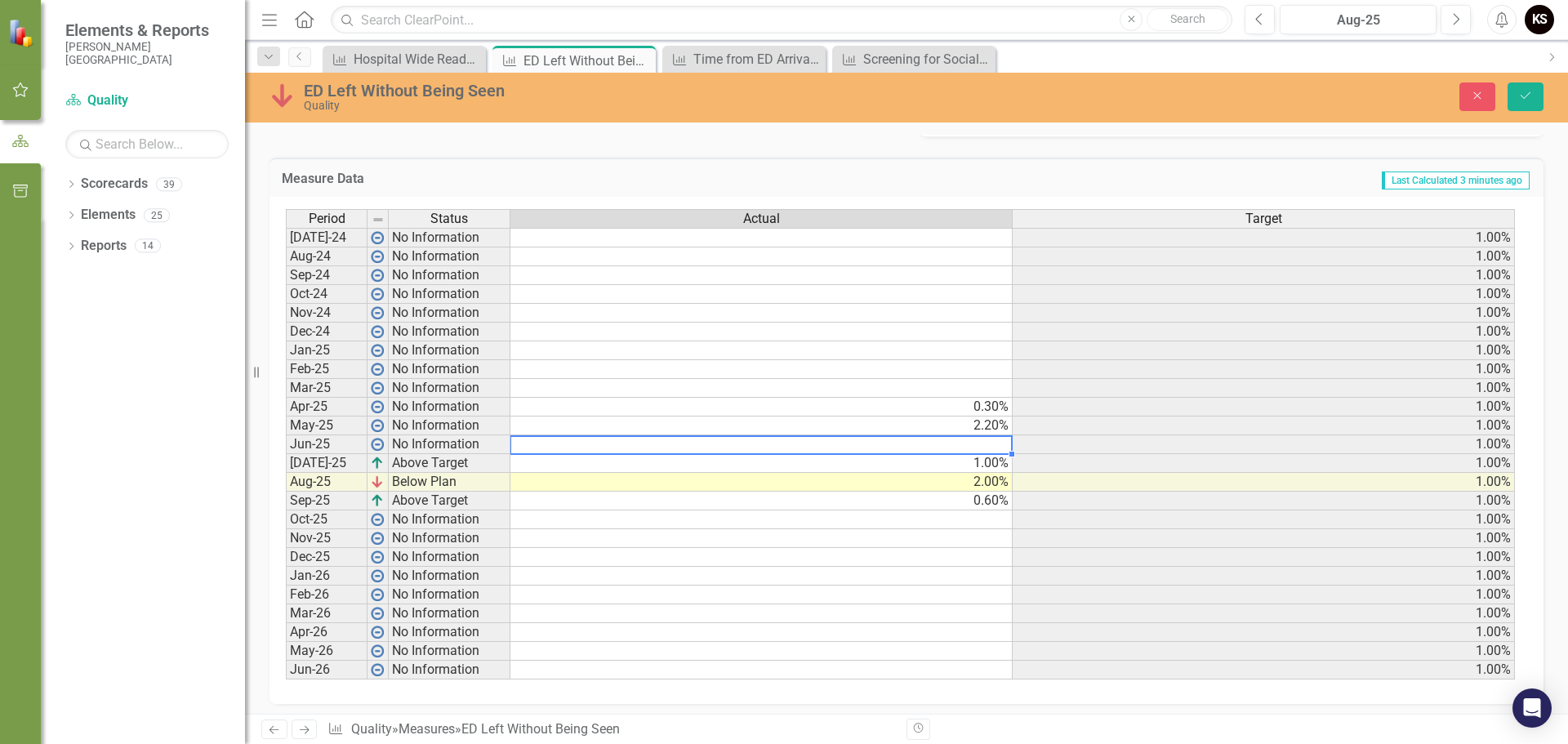
click at [986, 443] on td at bounding box center [762, 444] width 502 height 19
click at [986, 443] on textarea "1." at bounding box center [761, 445] width 503 height 20
type textarea "1"
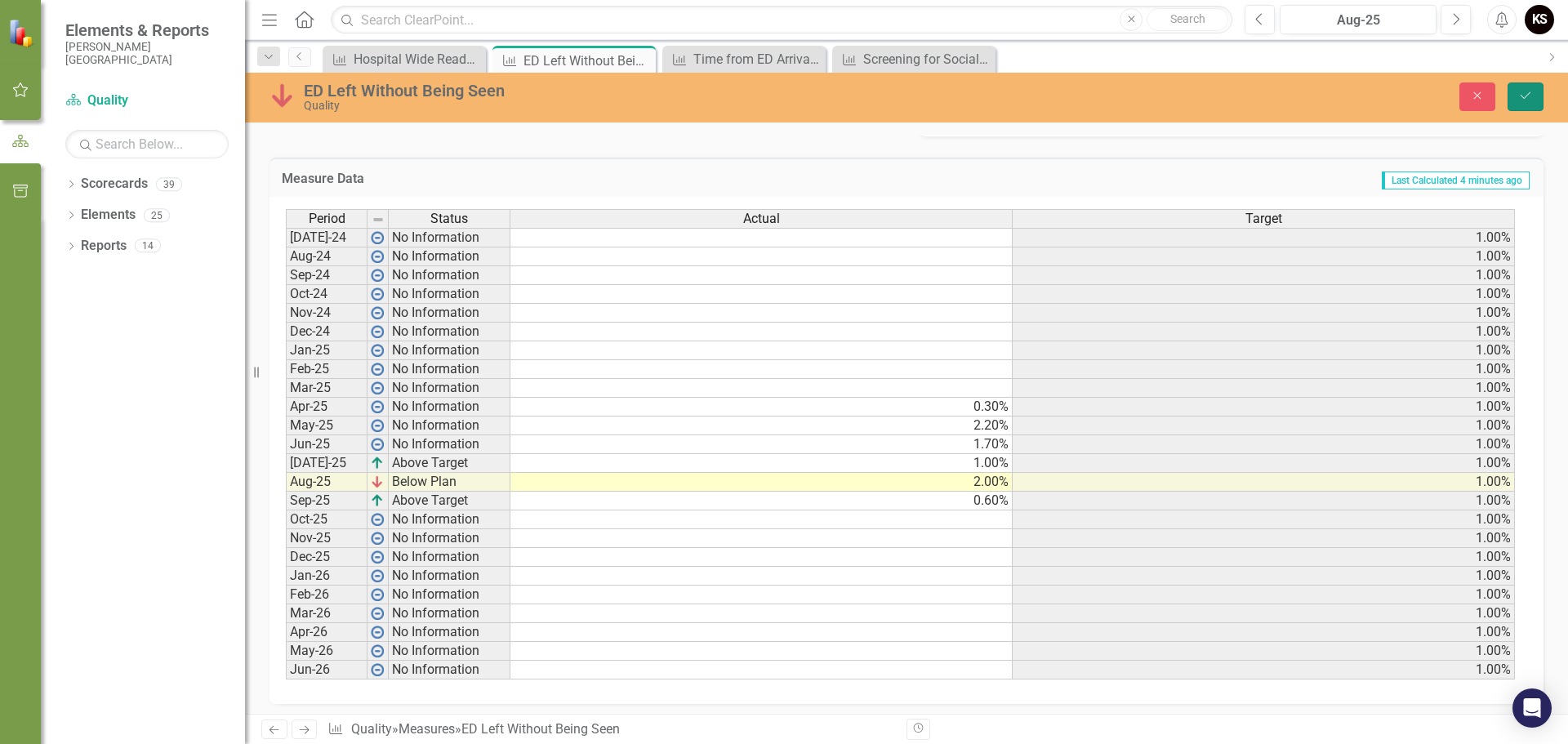
click at [1517, 94] on button "Save" at bounding box center [1526, 96] width 36 height 28
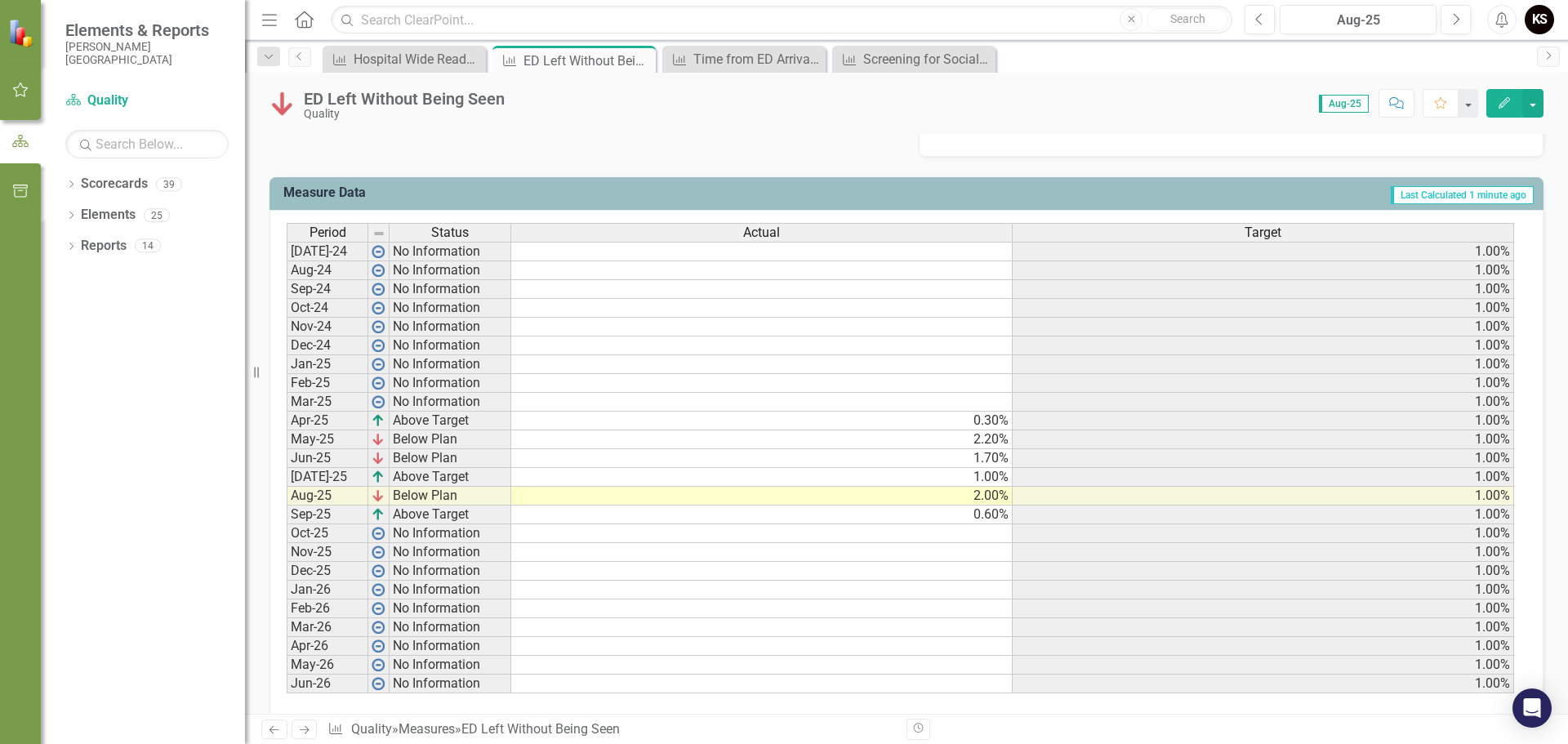
scroll to position [634, 0]
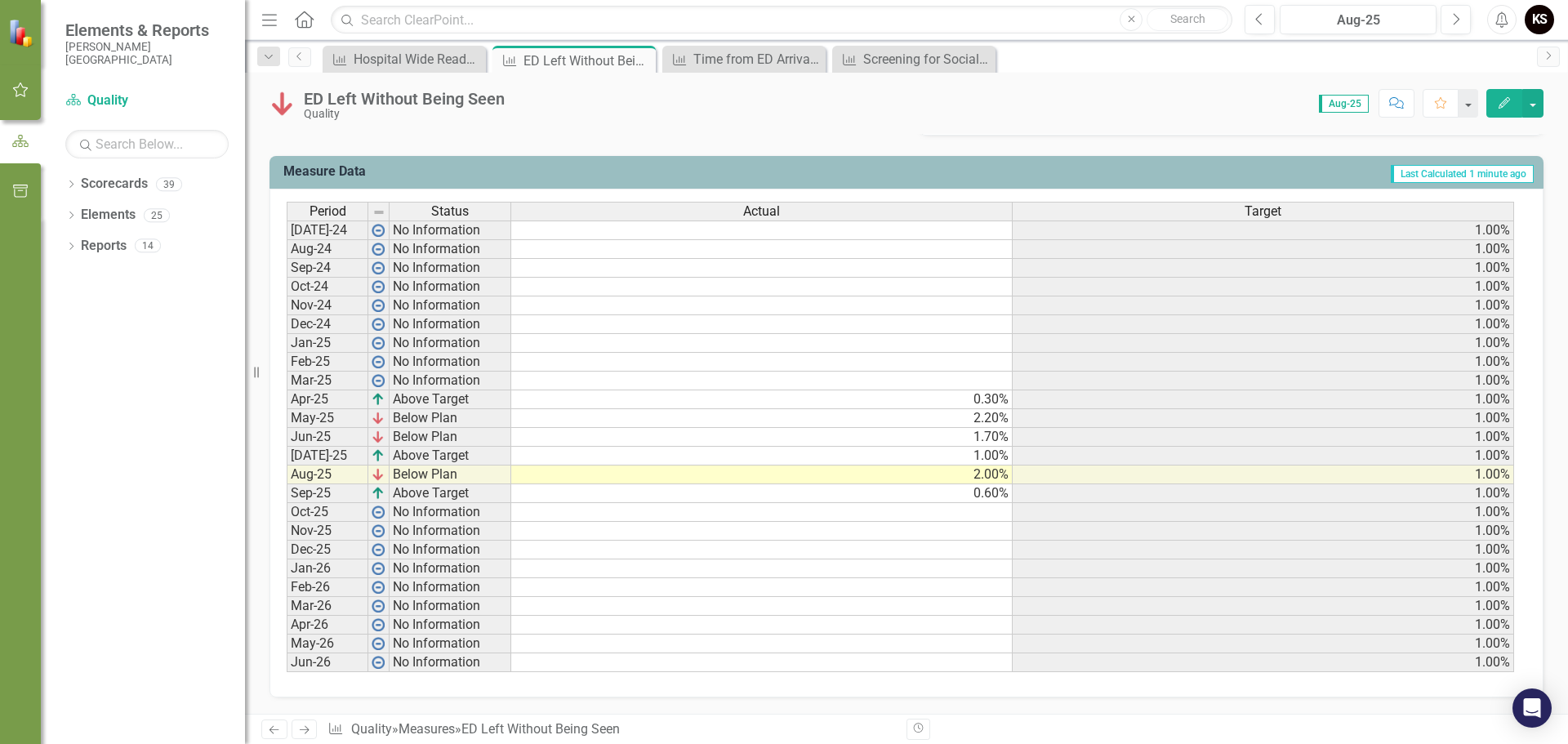
click at [276, 725] on icon "Previous" at bounding box center [274, 729] width 14 height 11
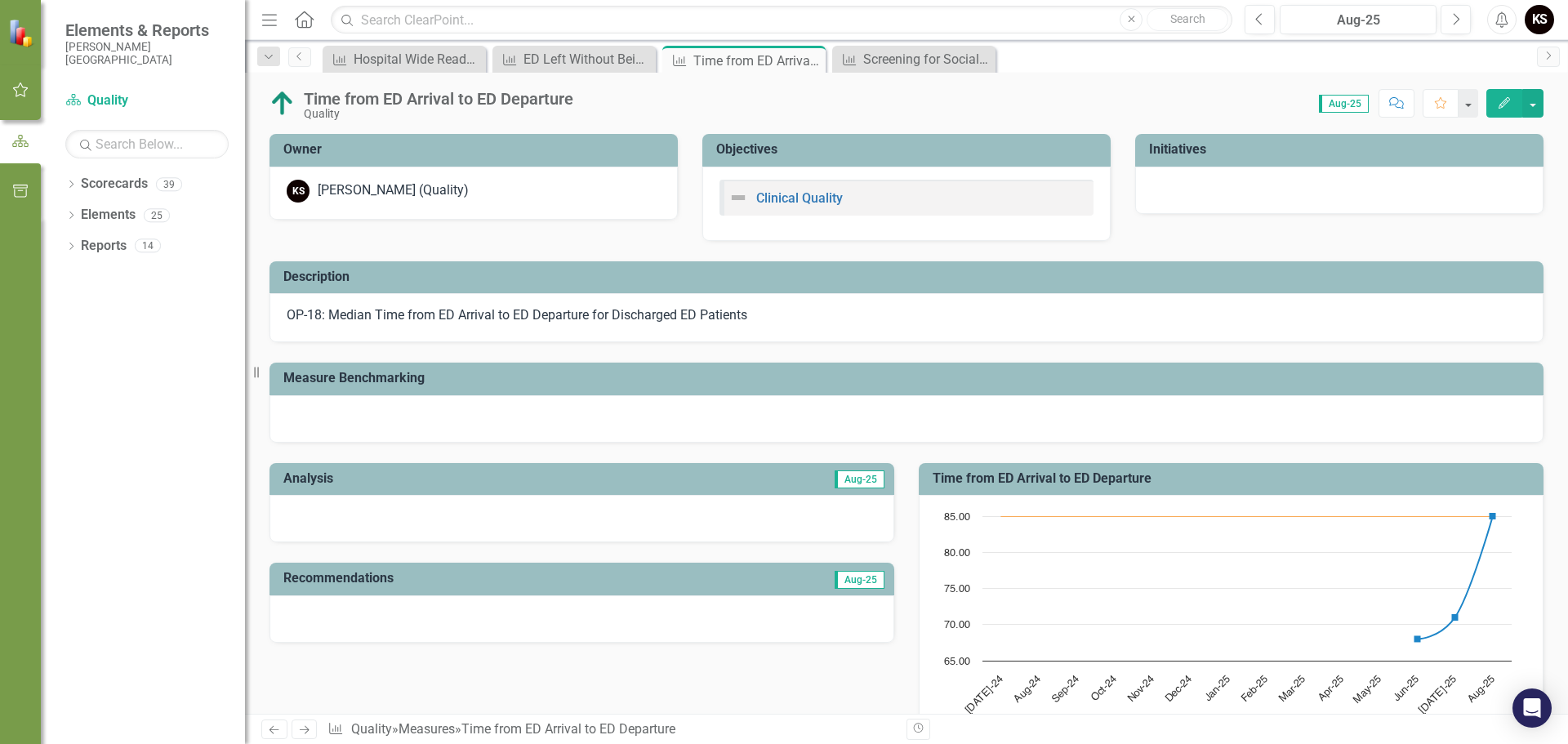
click at [276, 725] on icon "Previous" at bounding box center [274, 729] width 14 height 11
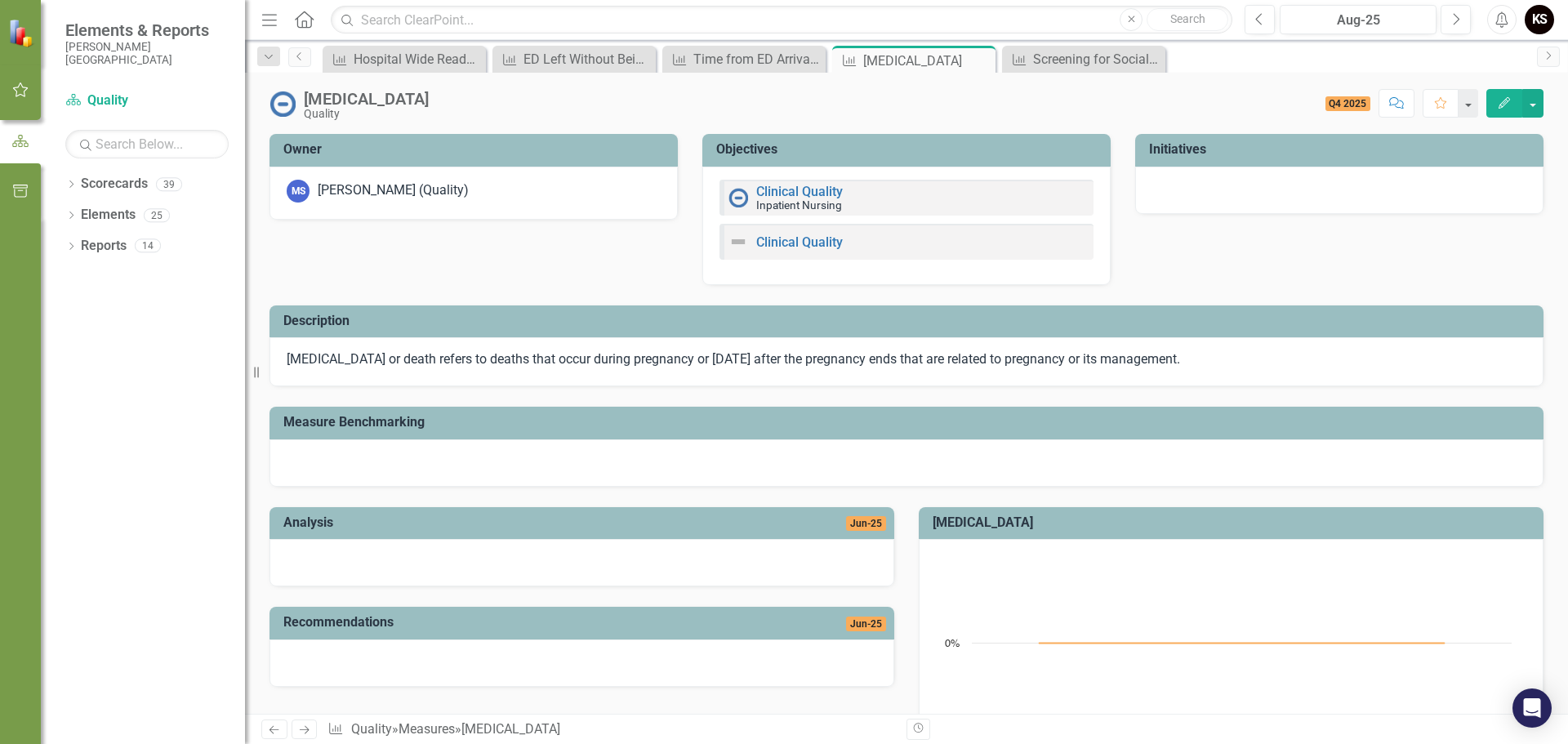
click at [276, 725] on icon "Previous" at bounding box center [274, 729] width 14 height 11
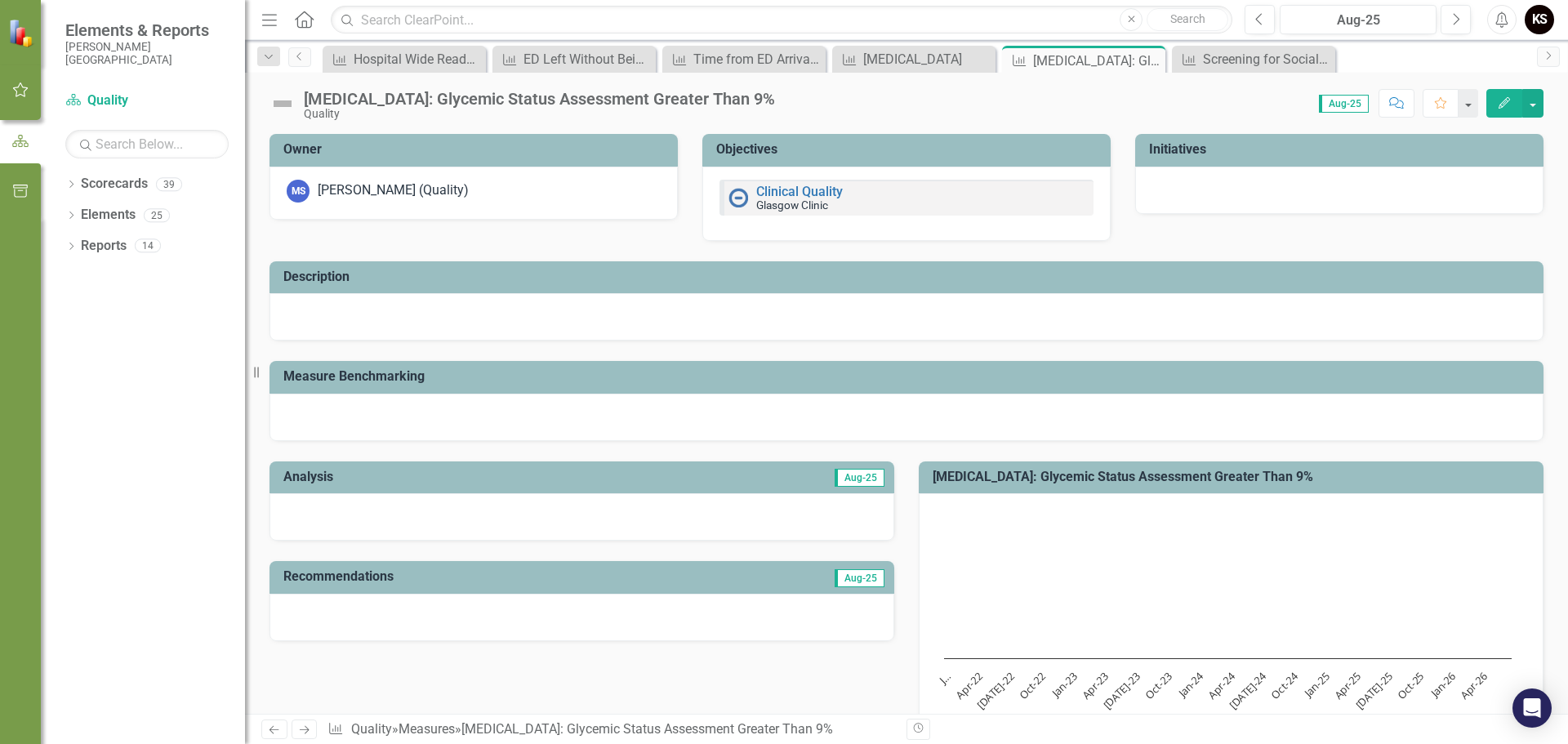
click at [276, 725] on icon "Previous" at bounding box center [274, 729] width 14 height 11
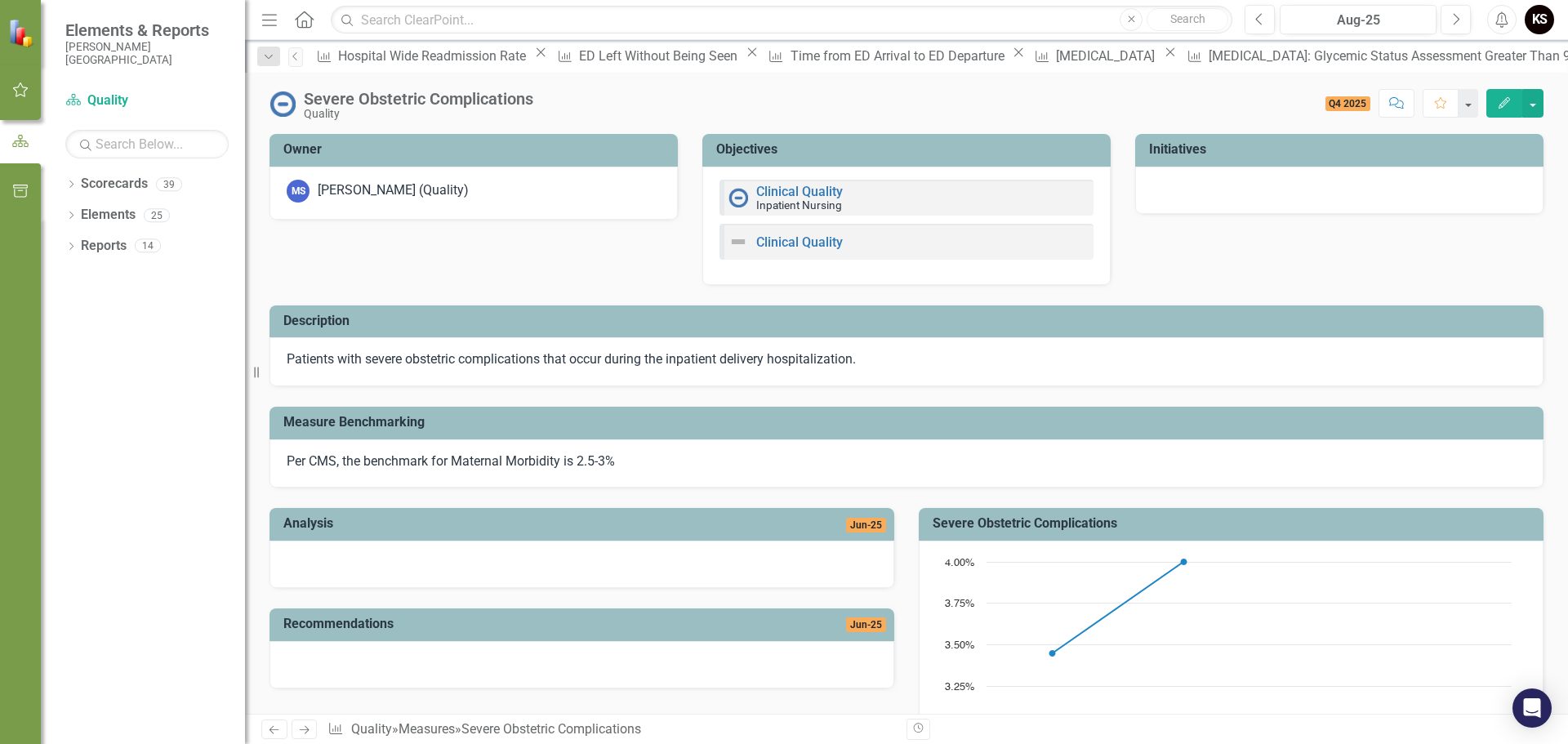
click at [305, 726] on icon "Next" at bounding box center [304, 729] width 14 height 11
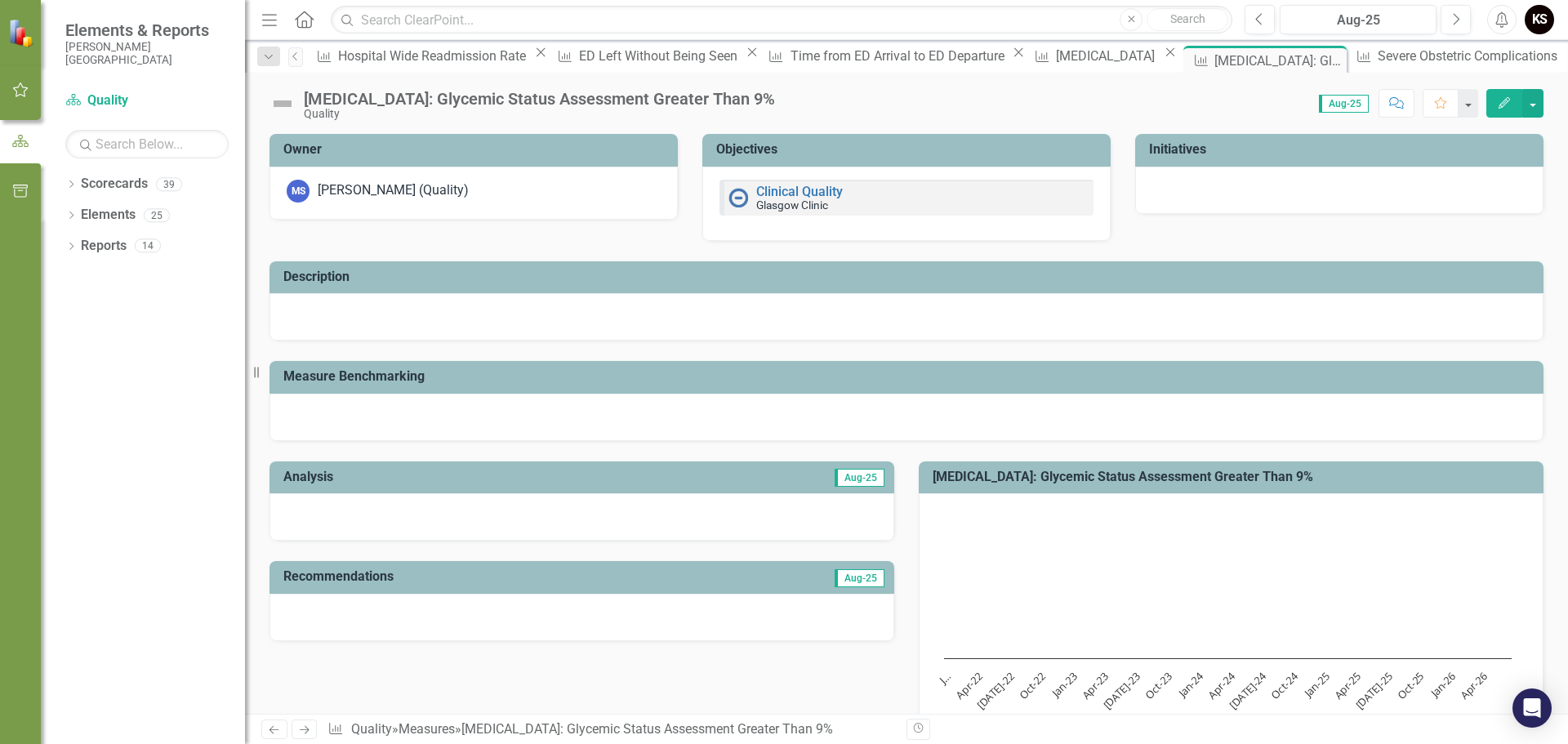
click at [305, 726] on icon "Next" at bounding box center [304, 729] width 14 height 11
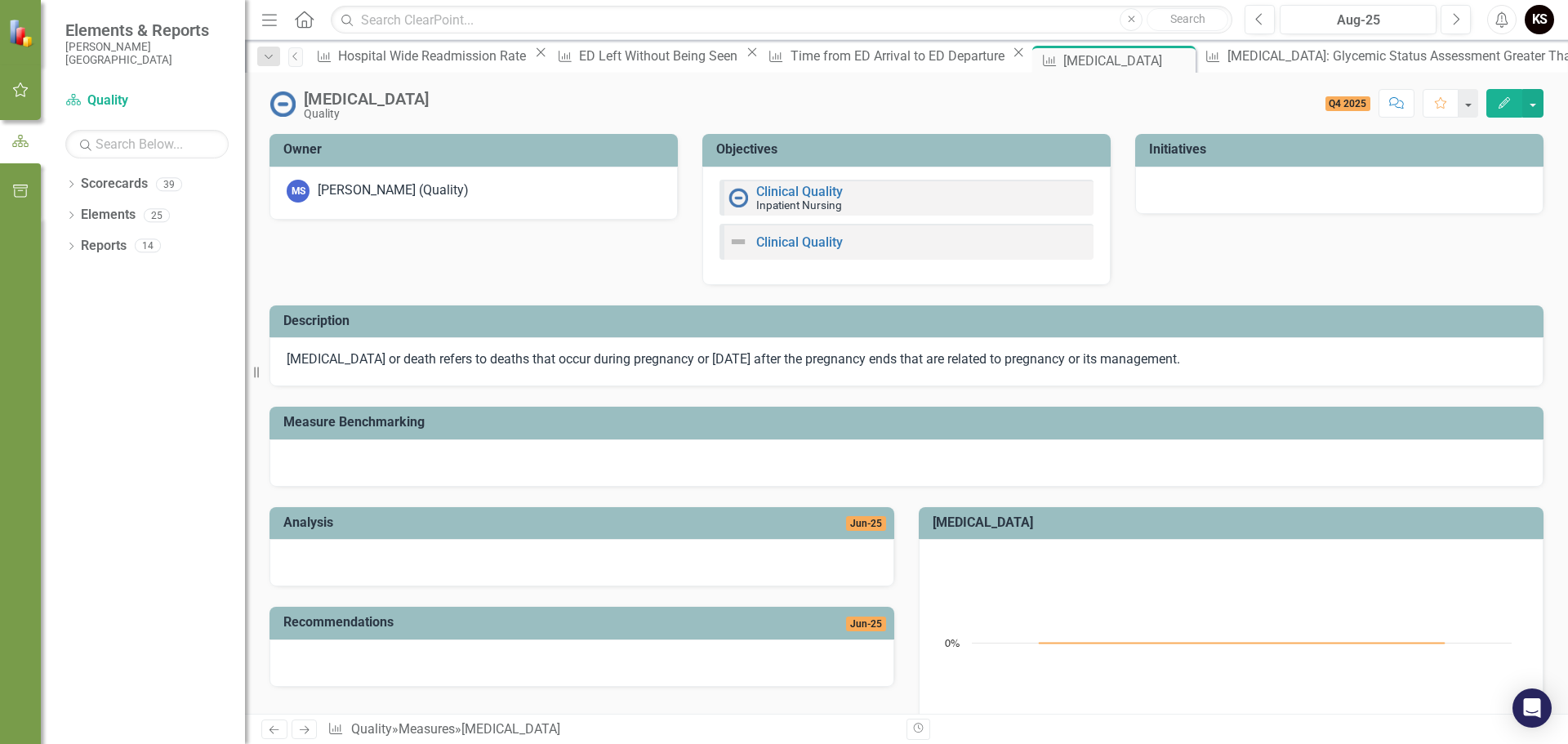
click at [305, 726] on icon "Next" at bounding box center [304, 729] width 14 height 11
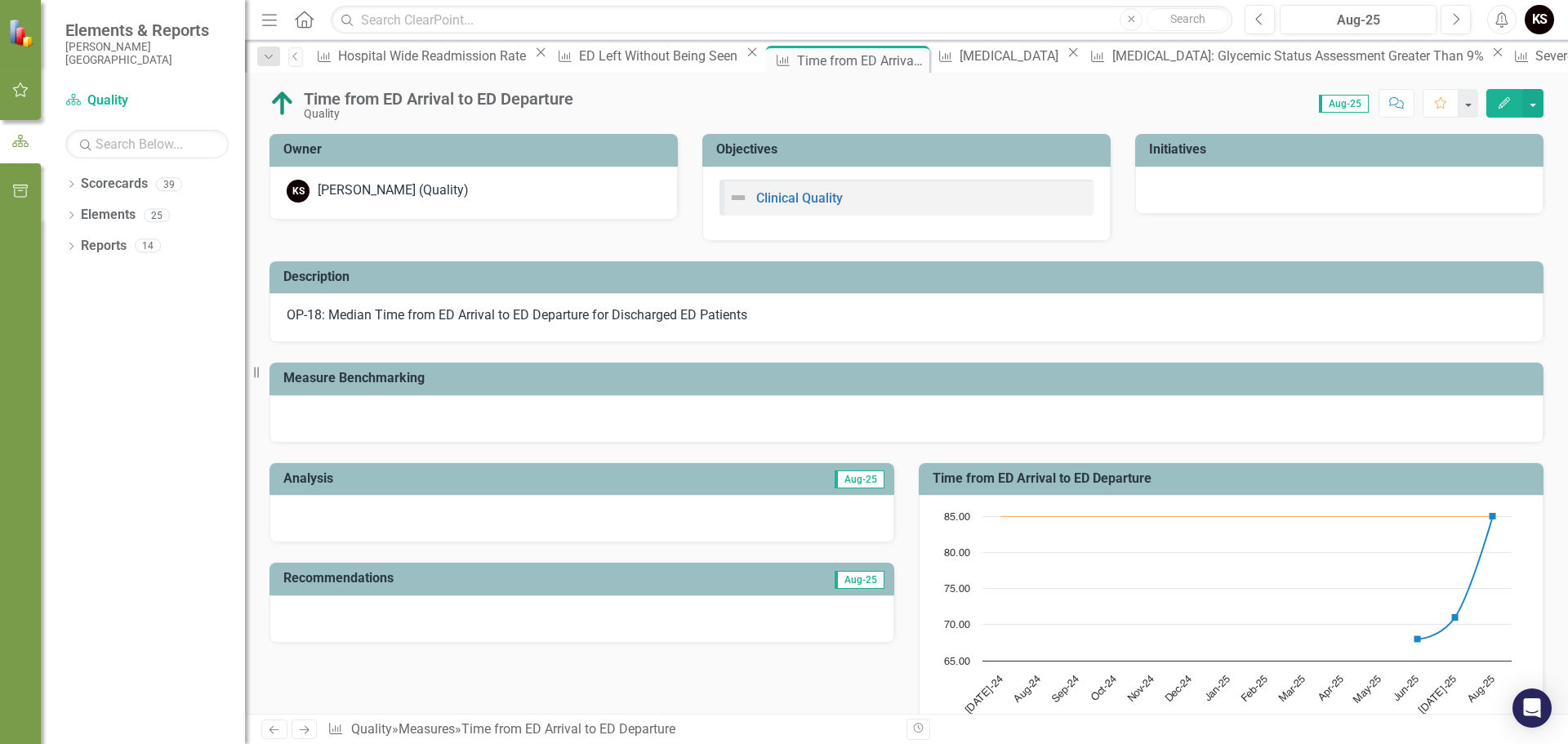
click at [305, 726] on icon "Next" at bounding box center [304, 729] width 14 height 11
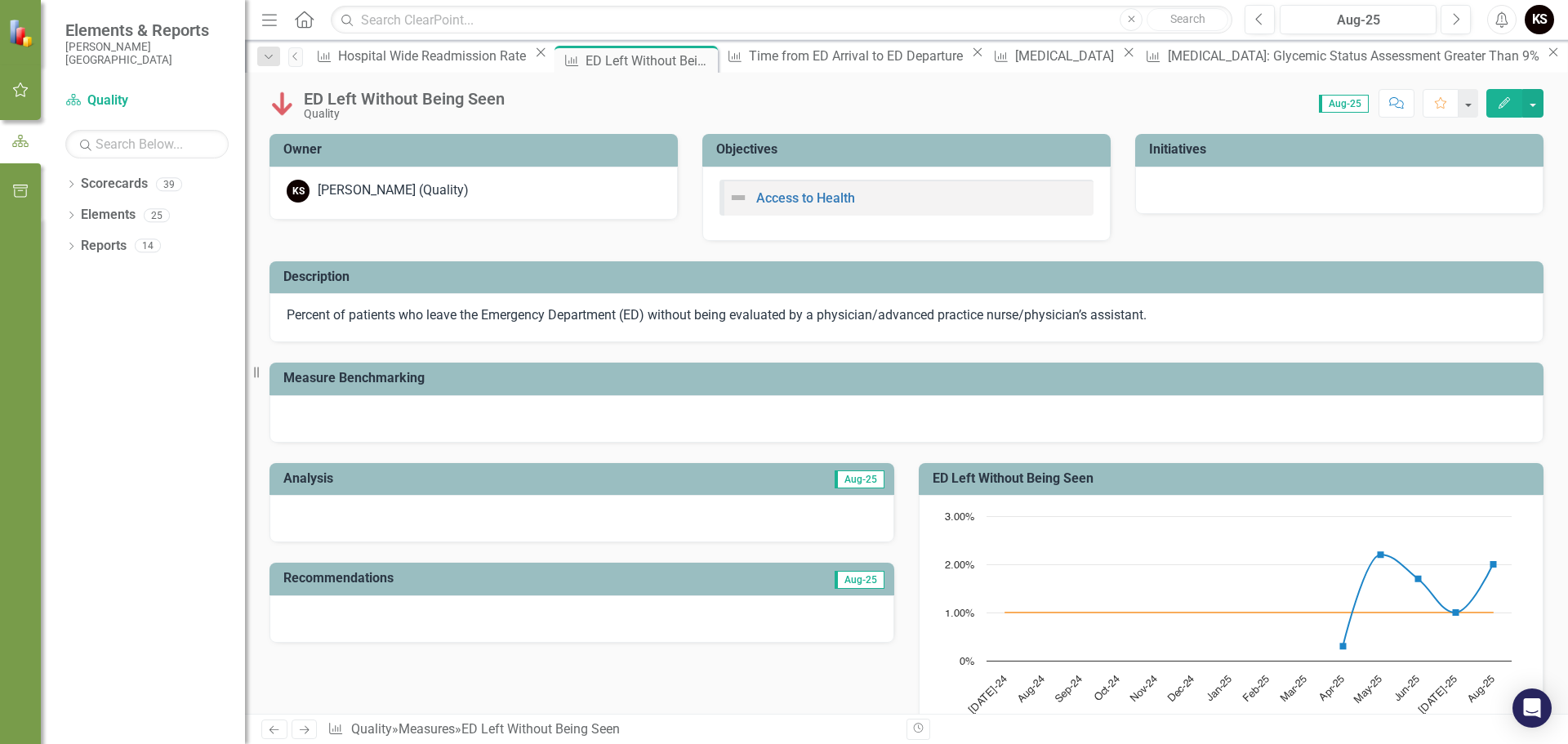
click at [305, 726] on icon "Next" at bounding box center [304, 729] width 14 height 11
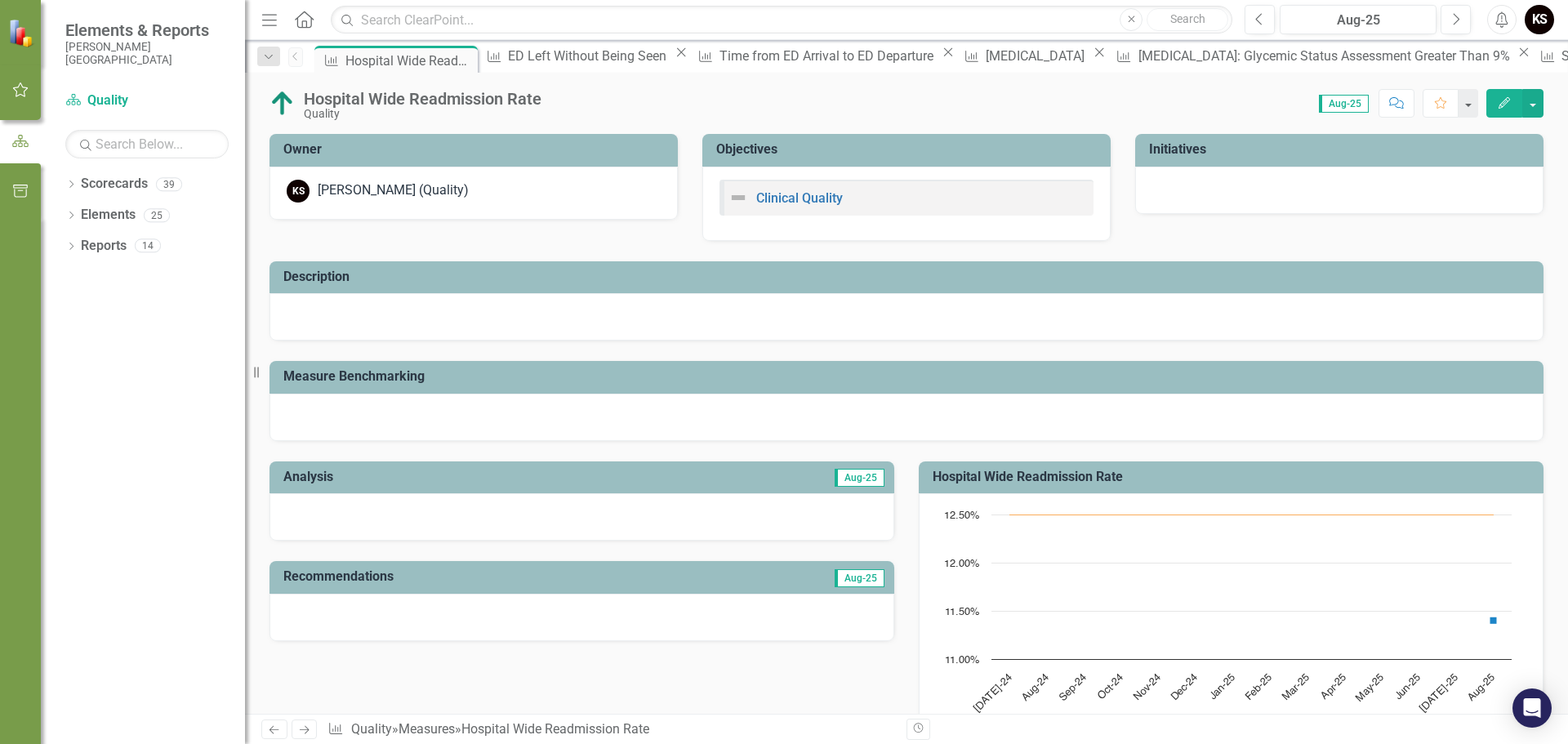
click at [305, 726] on icon "Next" at bounding box center [304, 729] width 14 height 11
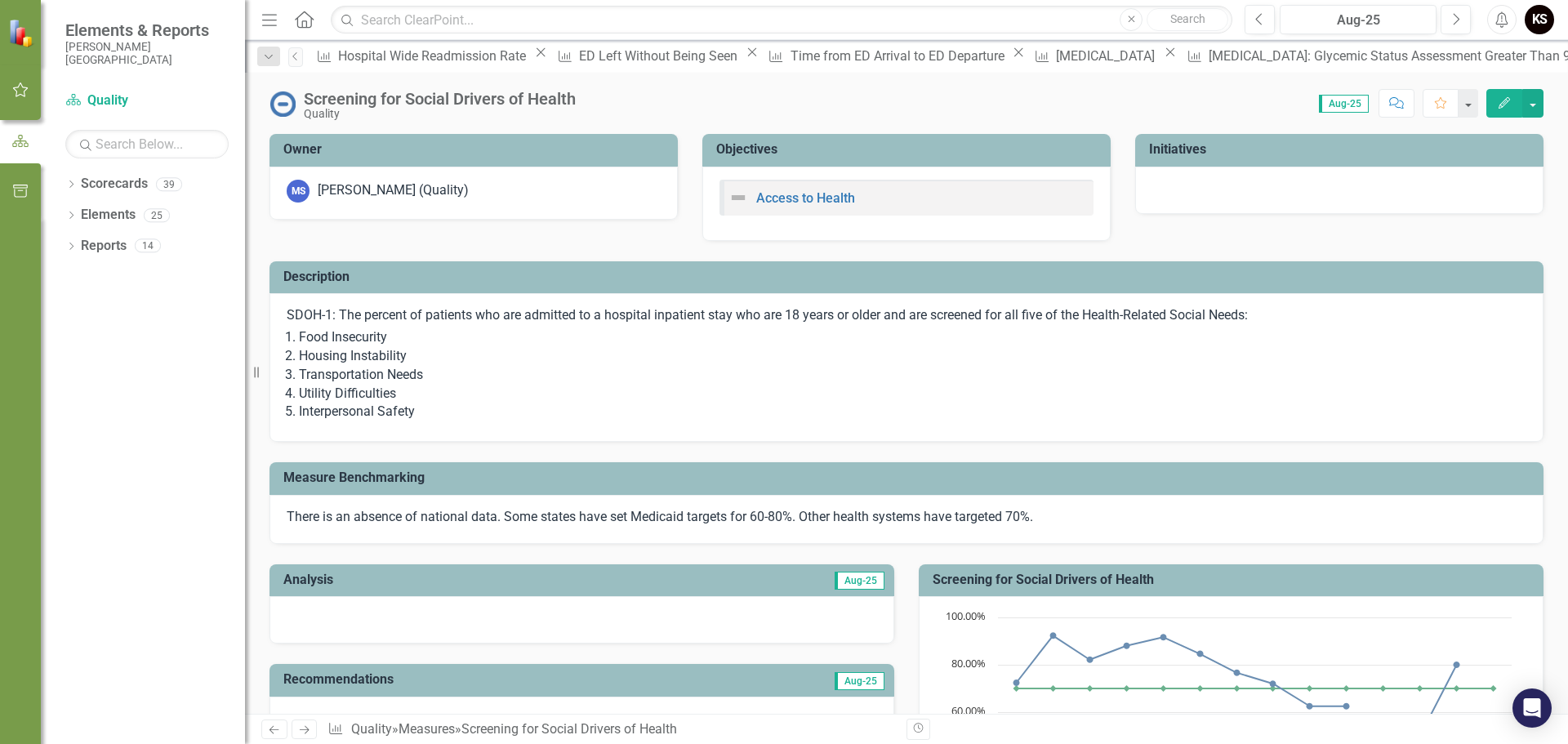
click at [305, 726] on icon "Next" at bounding box center [304, 729] width 14 height 11
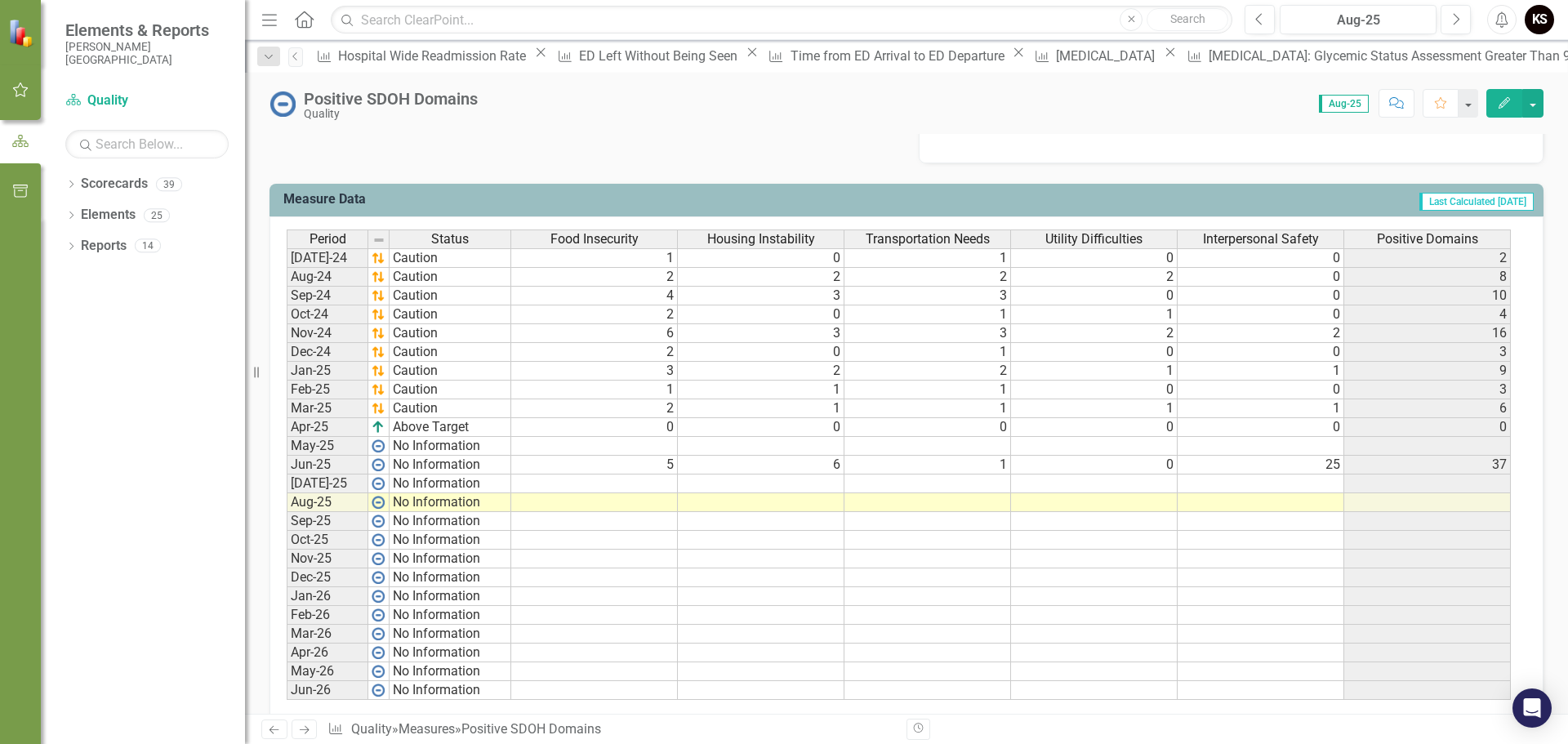
scroll to position [633, 0]
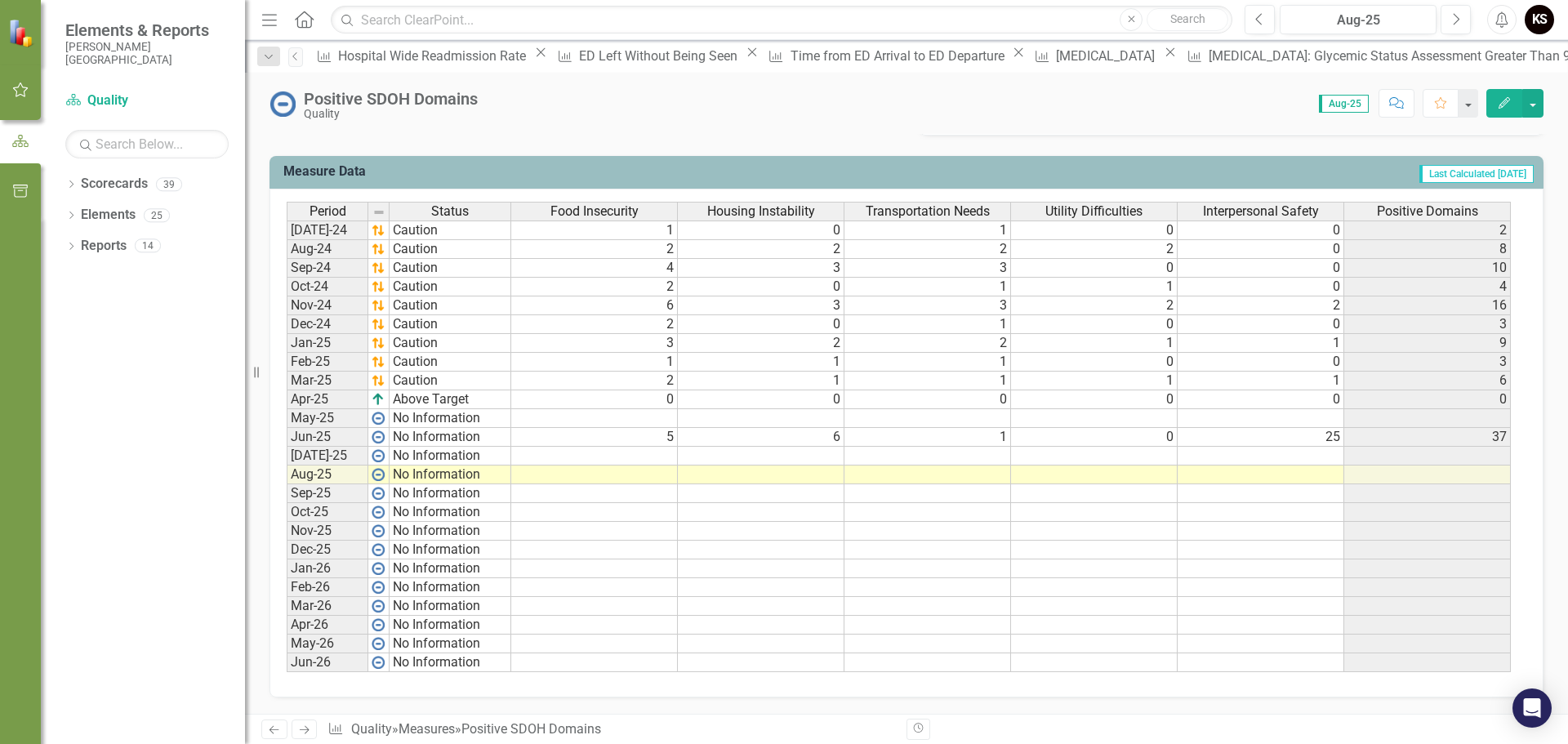
click at [309, 730] on icon at bounding box center [305, 730] width 10 height 8
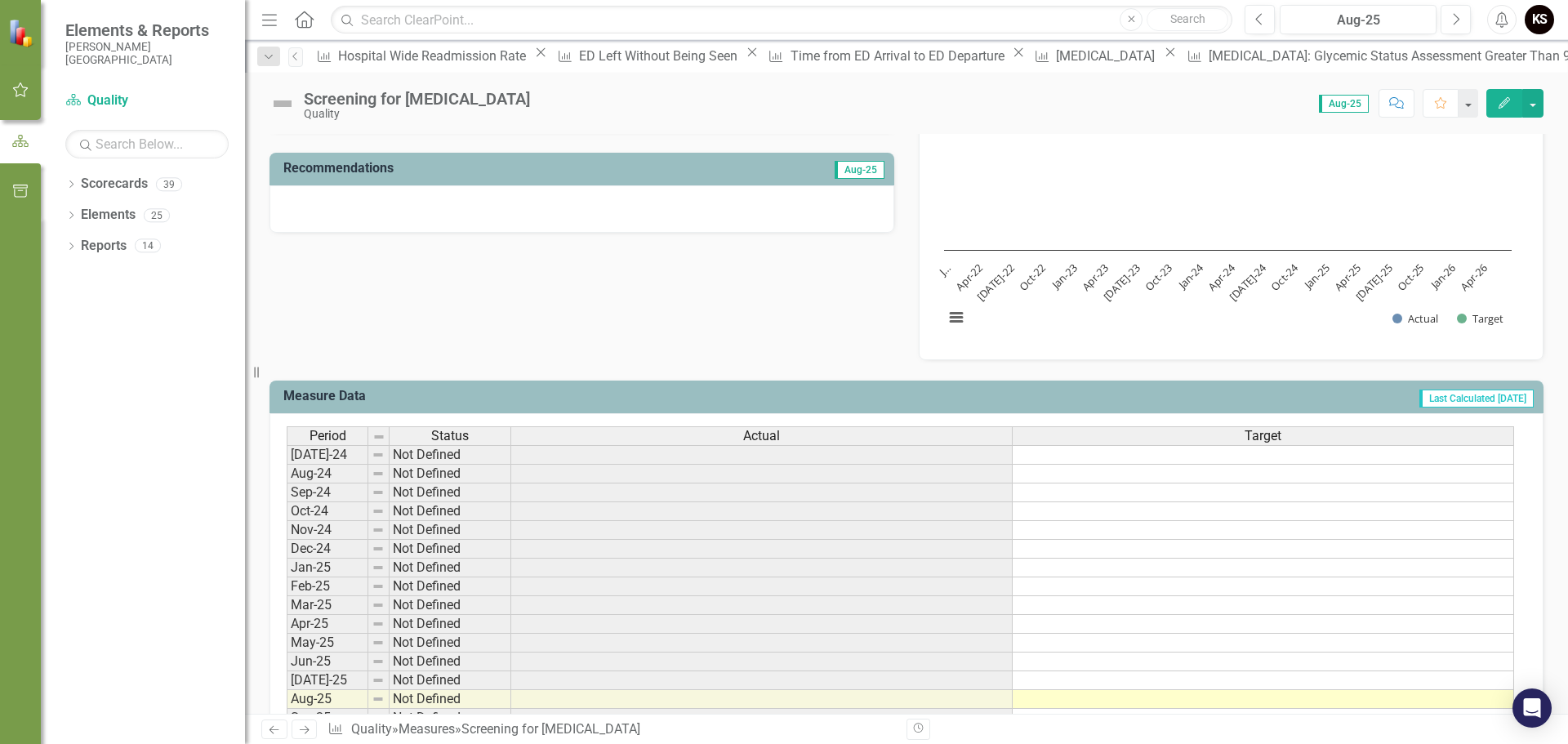
scroll to position [633, 0]
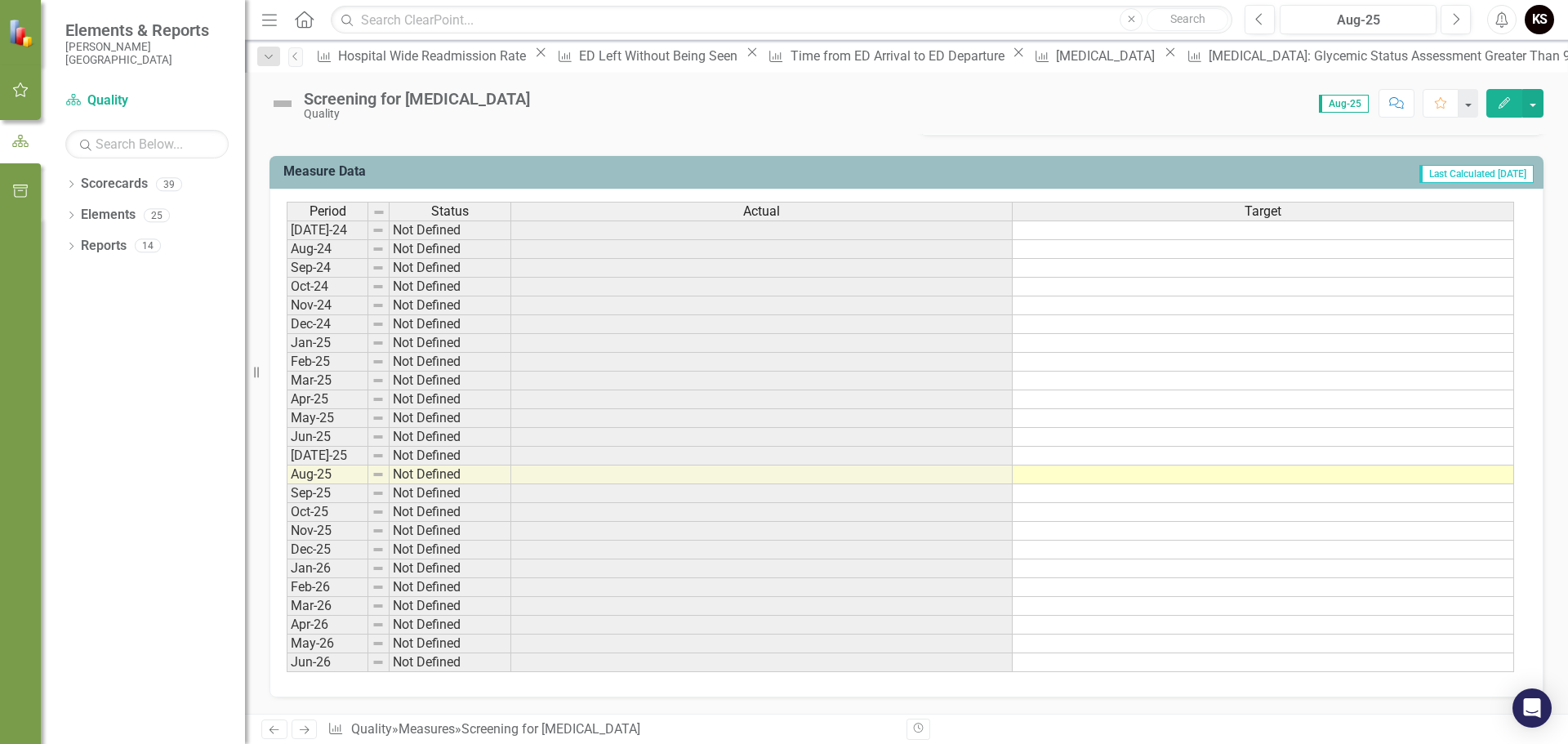
click at [305, 725] on icon "Next" at bounding box center [304, 729] width 14 height 11
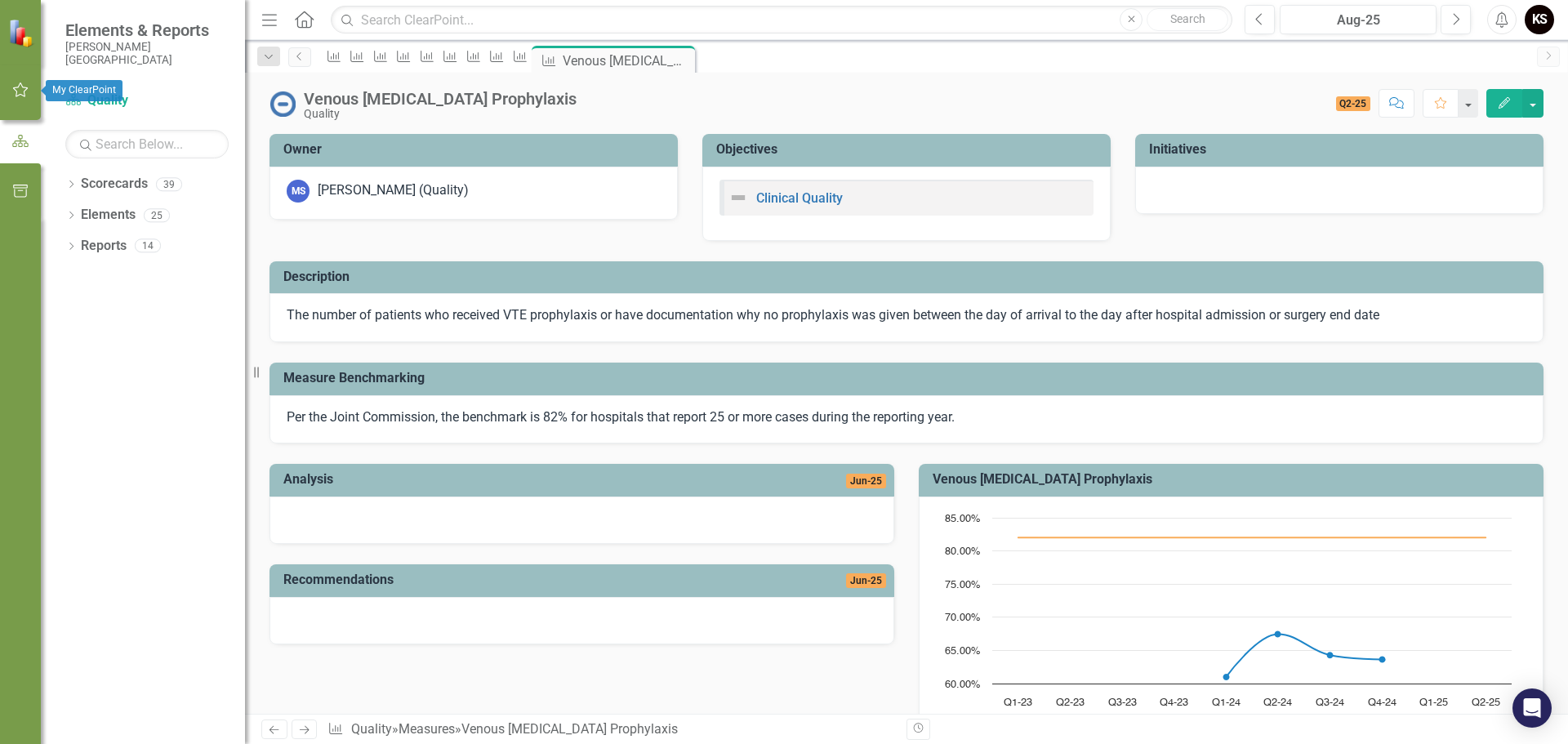
click at [22, 86] on icon "button" at bounding box center [21, 89] width 16 height 15
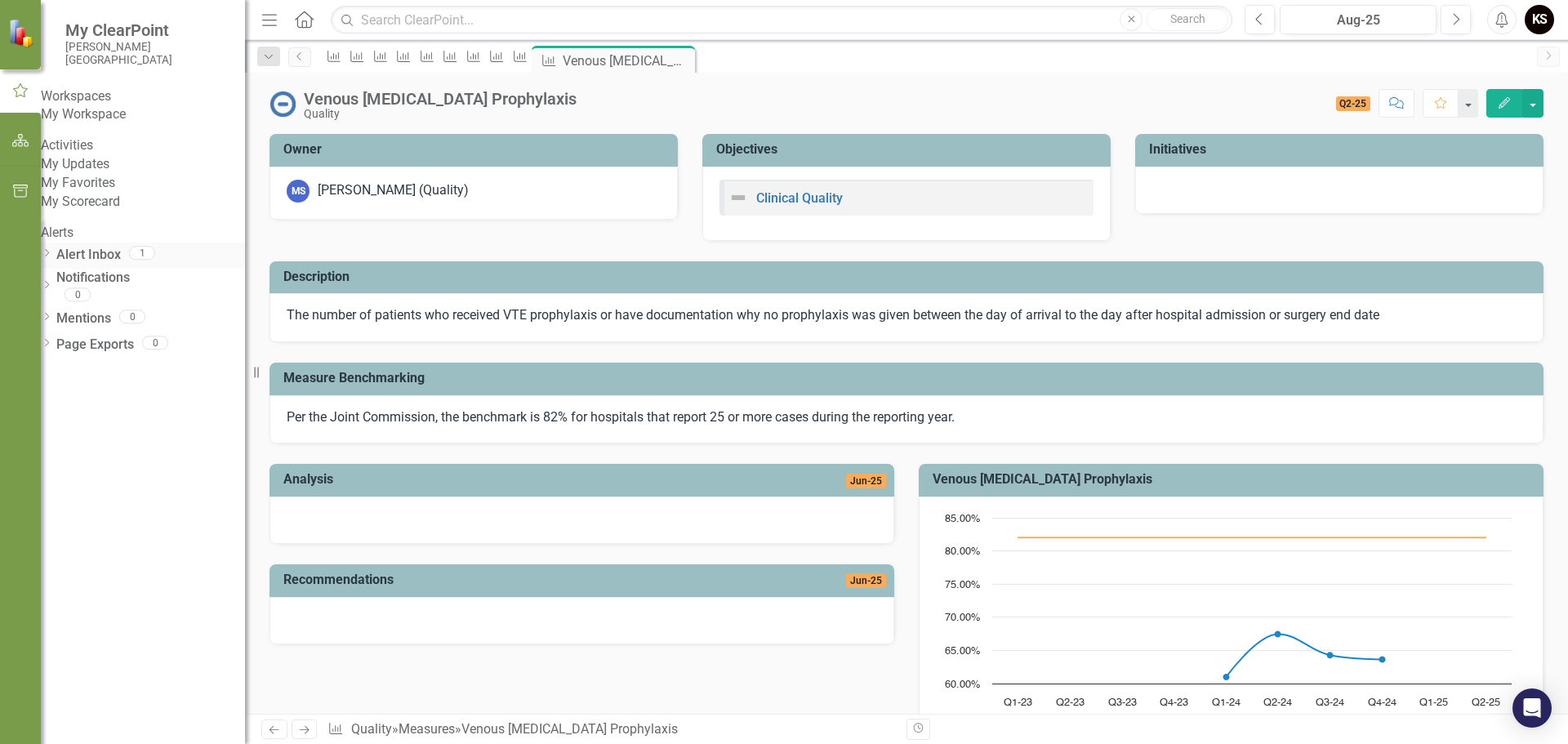
click at [121, 265] on link "Alert Inbox" at bounding box center [88, 255] width 65 height 19
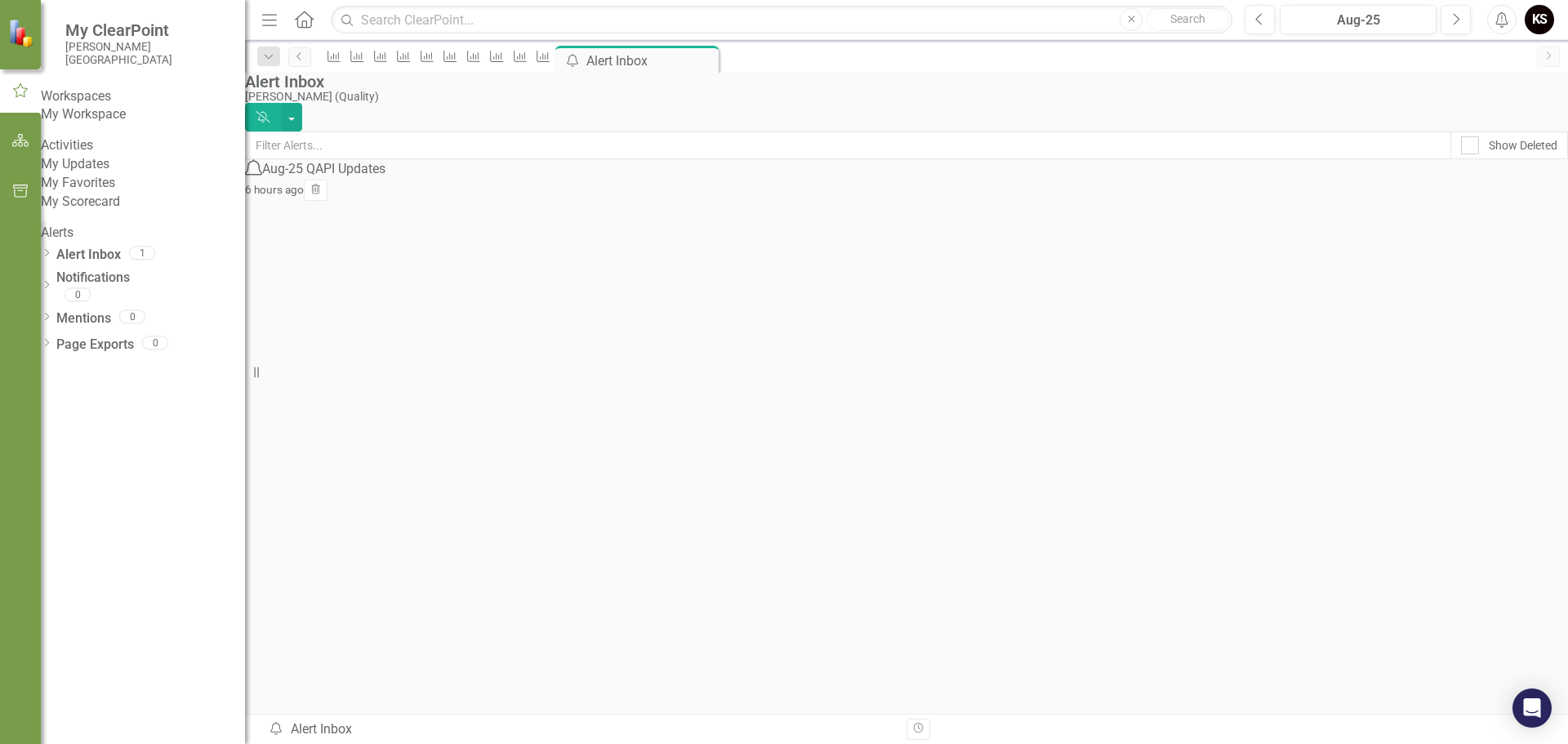
click at [385, 178] on div "Aug-25 QAPI Updates" at bounding box center [324, 169] width 124 height 19
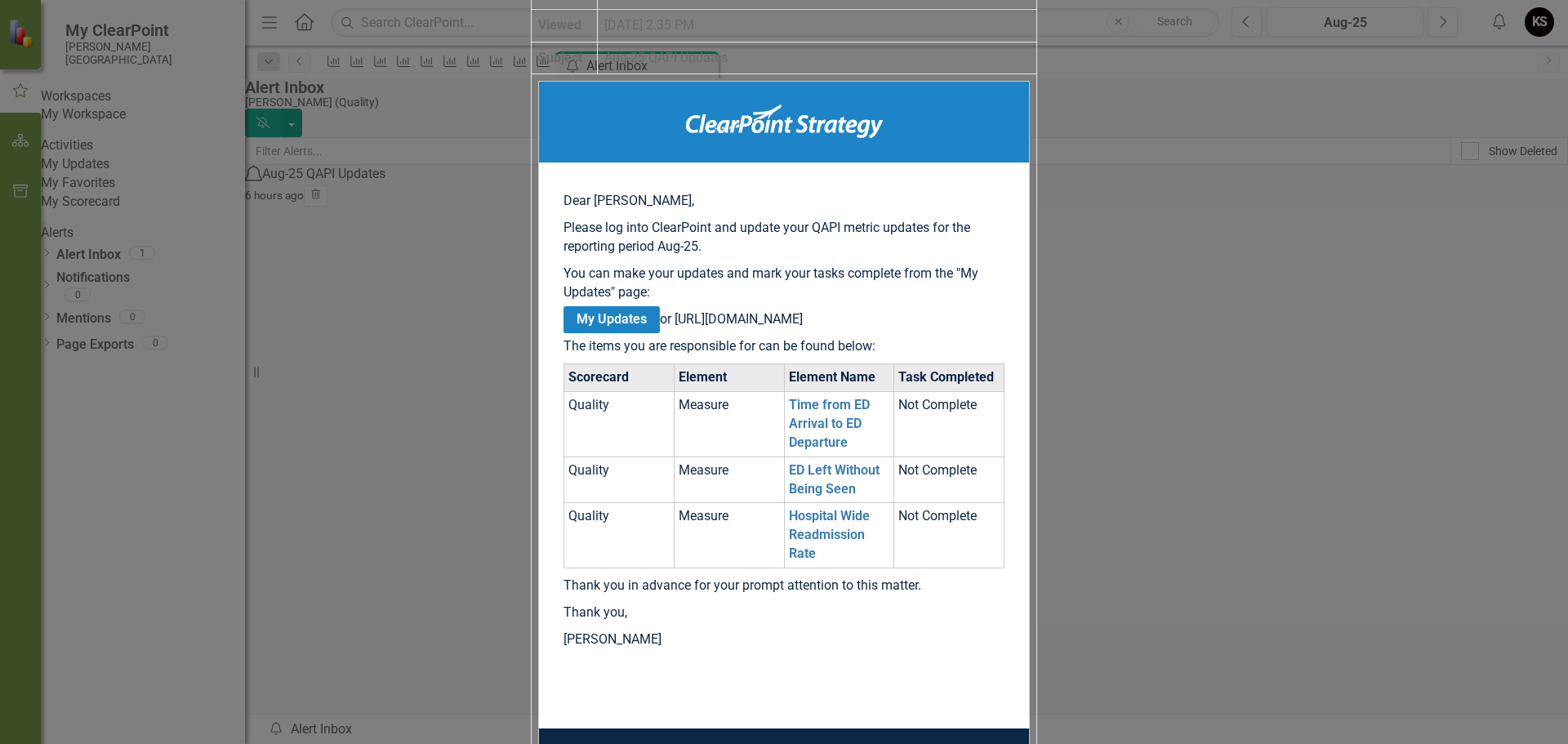
click at [660, 333] on link "My Updates" at bounding box center [612, 319] width 96 height 26
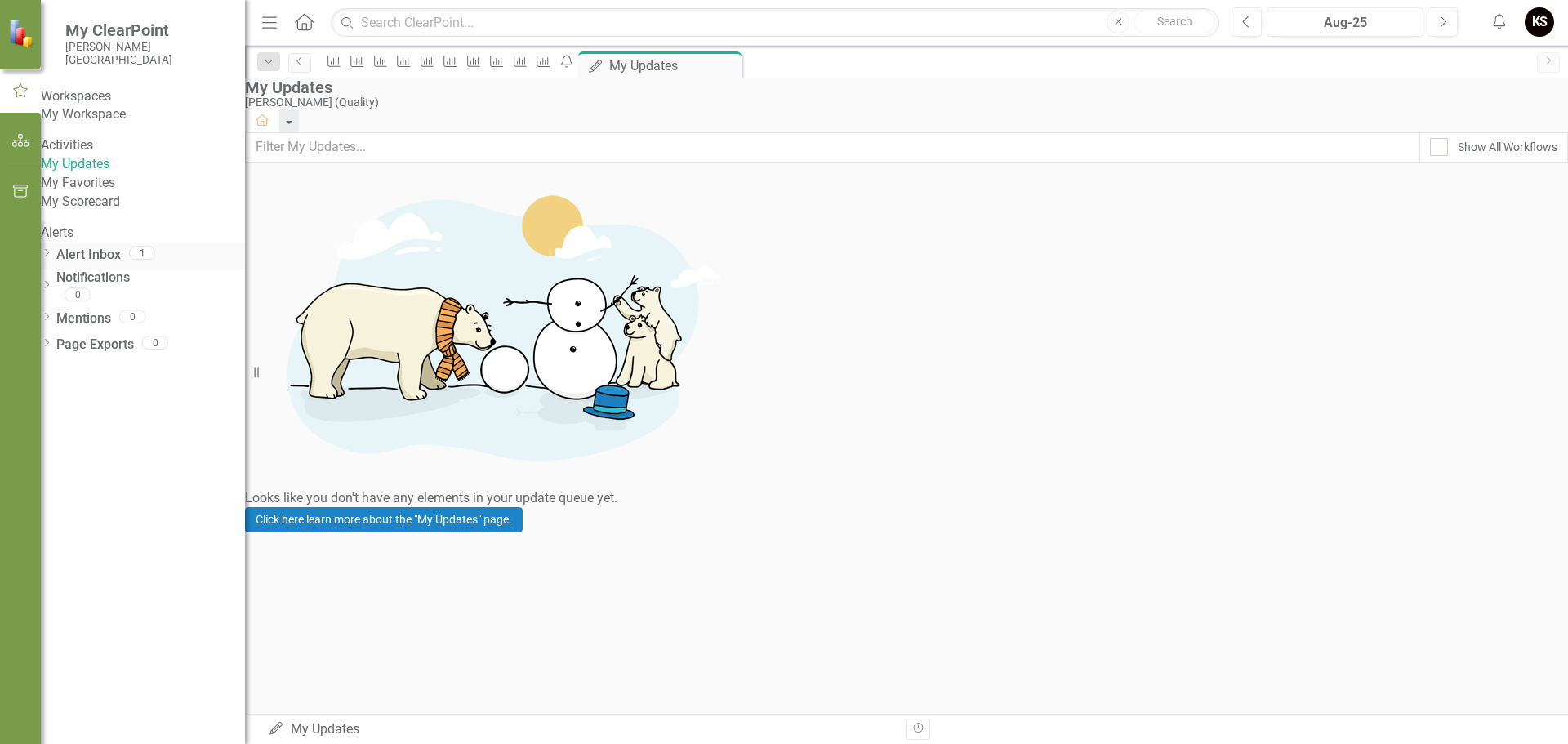
click at [52, 259] on icon "Dropdown" at bounding box center [47, 254] width 12 height 9
click at [120, 287] on div "Notification Aug-25 QAPI Updates" at bounding box center [143, 277] width 204 height 19
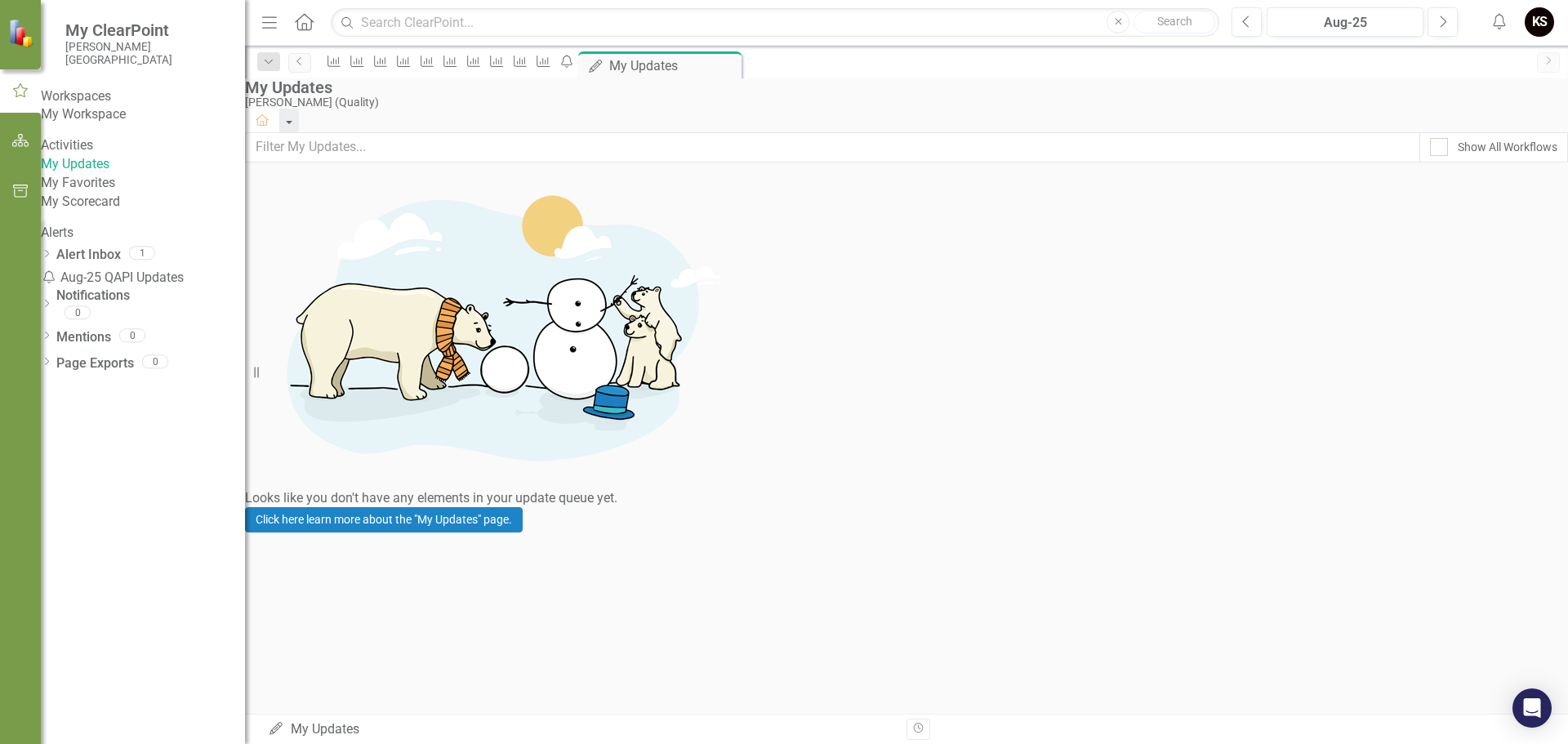
click at [316, 729] on div "My Updates My Updates" at bounding box center [581, 729] width 627 height 19
click at [277, 727] on icon "My Updates" at bounding box center [276, 727] width 17 height 13
click at [121, 287] on div "Notification Aug-25 QAPI Updates" at bounding box center [143, 277] width 204 height 19
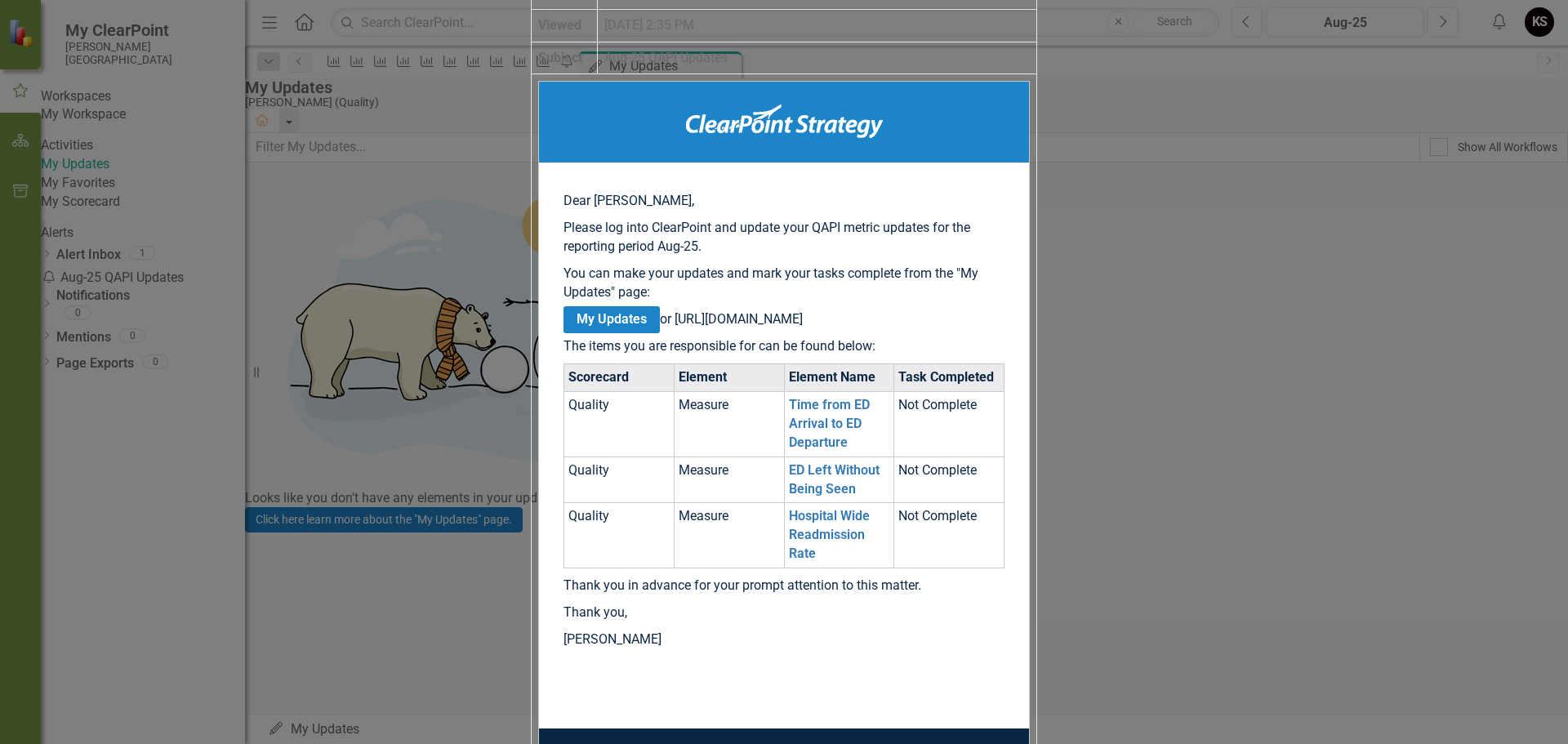
scroll to position [351, 0]
click at [1005, 392] on td "Not Complete" at bounding box center [949, 424] width 110 height 66
click at [870, 397] on link "Time from ED Arrival to ED Departure" at bounding box center [830, 423] width 80 height 53
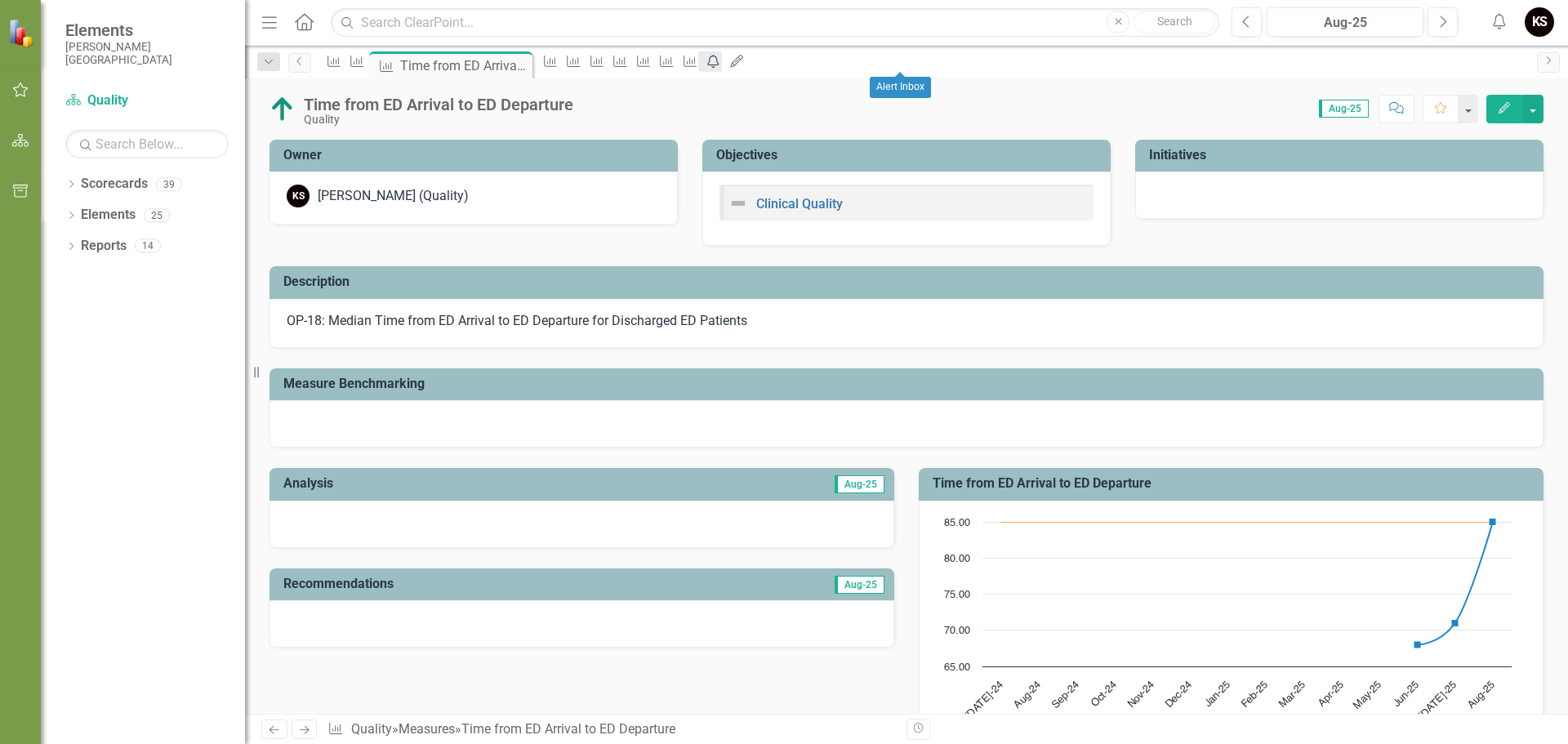
click at [719, 63] on icon at bounding box center [713, 61] width 12 height 13
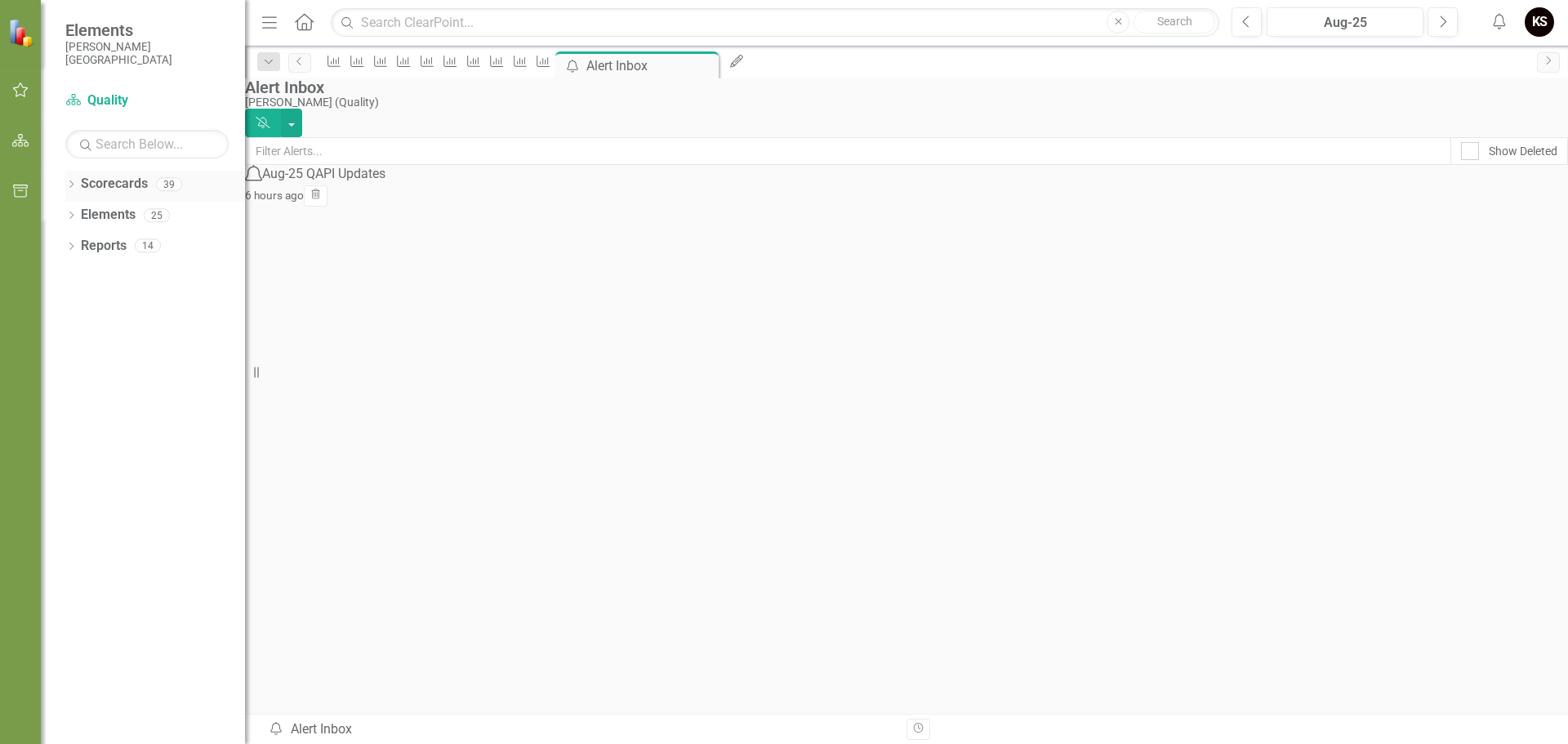
click at [78, 185] on div "Dropdown Scorecards 39" at bounding box center [155, 186] width 179 height 31
click at [97, 184] on link "Scorecards" at bounding box center [114, 183] width 67 height 19
click at [76, 183] on icon "Dropdown" at bounding box center [72, 185] width 12 height 9
click at [66, 216] on div "Dropdown" at bounding box center [57, 215] width 17 height 14
click at [61, 309] on icon "Dropdown" at bounding box center [55, 304] width 12 height 10
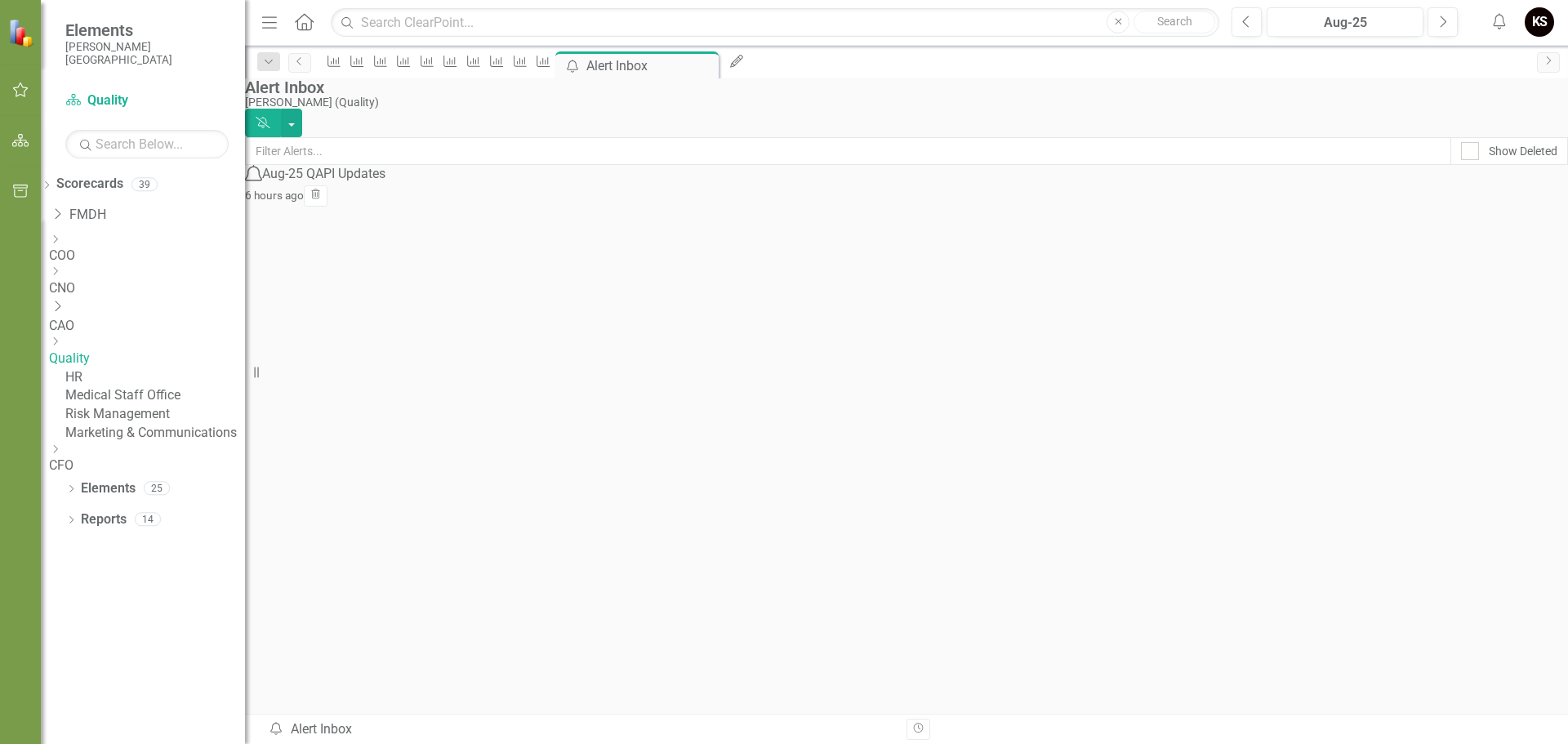
click at [61, 340] on icon "Dropdown" at bounding box center [55, 341] width 12 height 10
click at [155, 395] on link "Infection Control" at bounding box center [155, 400] width 179 height 19
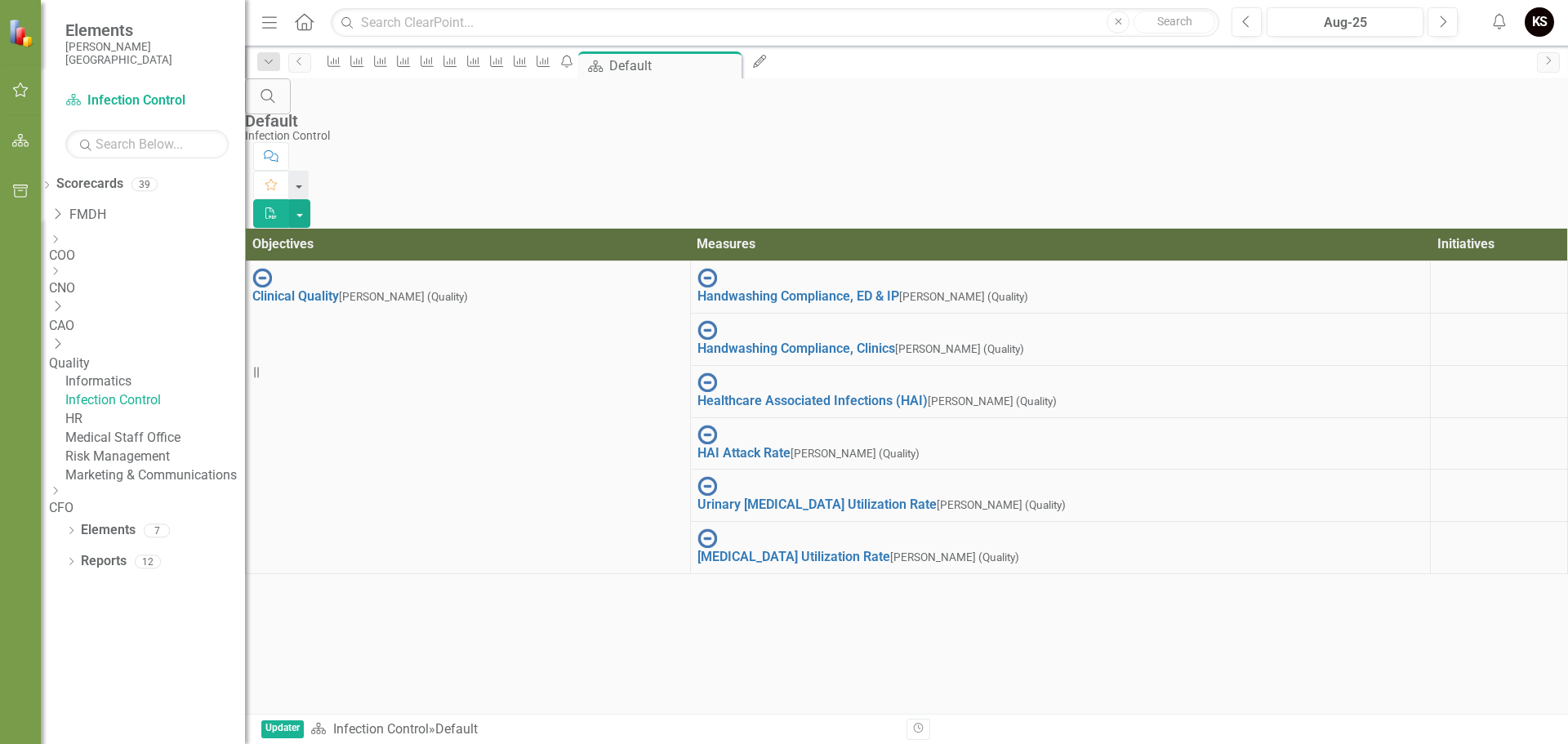
click at [301, 15] on icon at bounding box center [304, 21] width 19 height 17
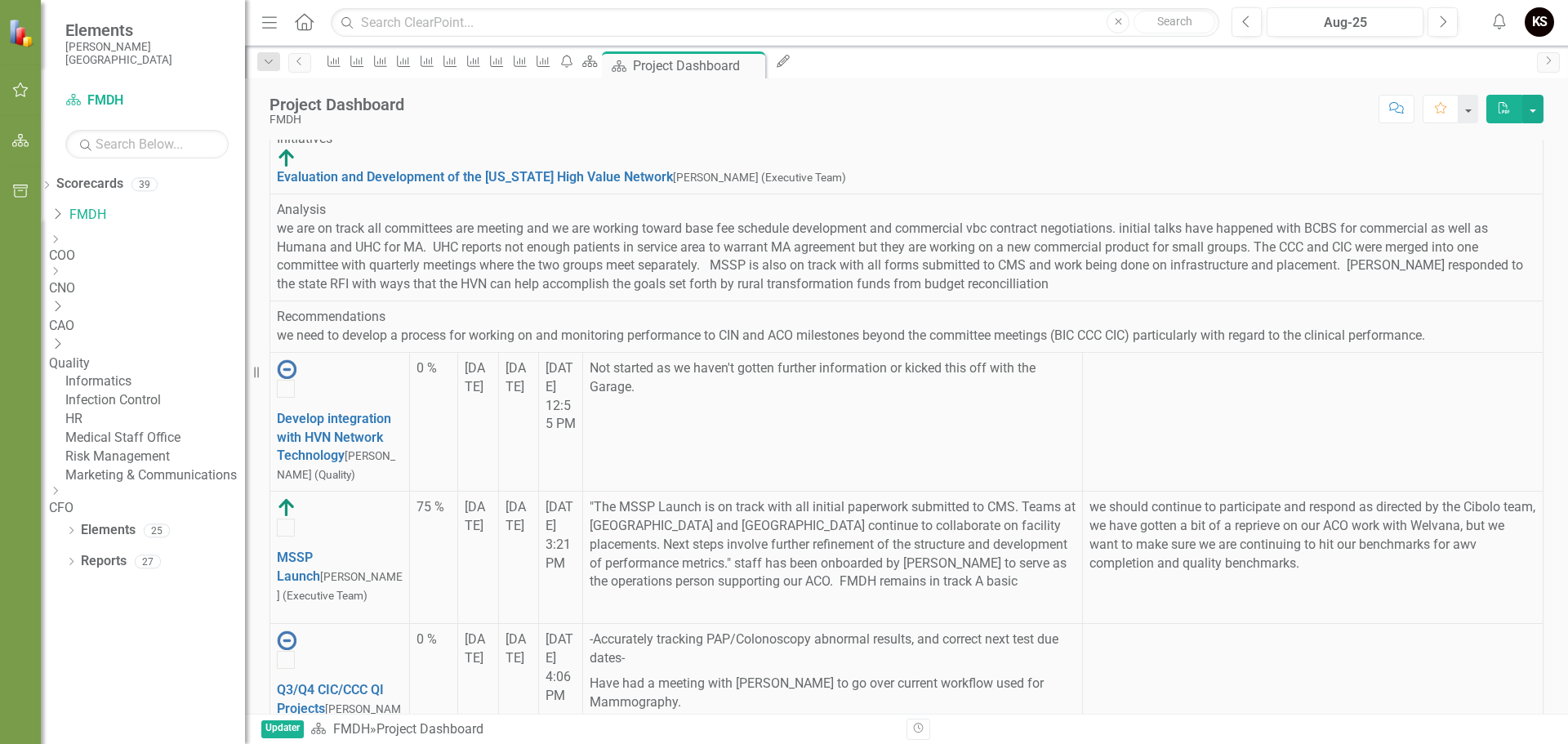
scroll to position [1089, 0]
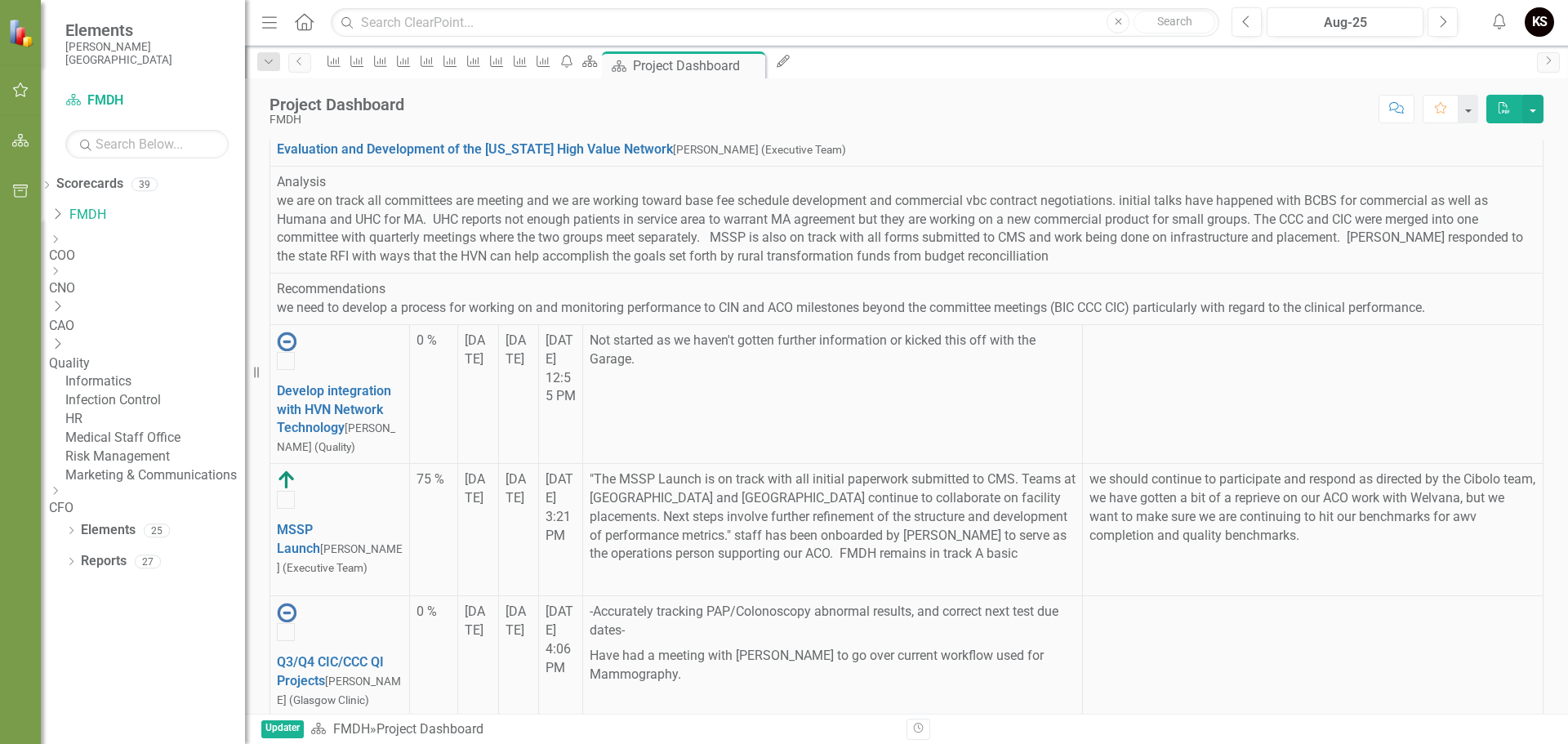
checkbox input "true"
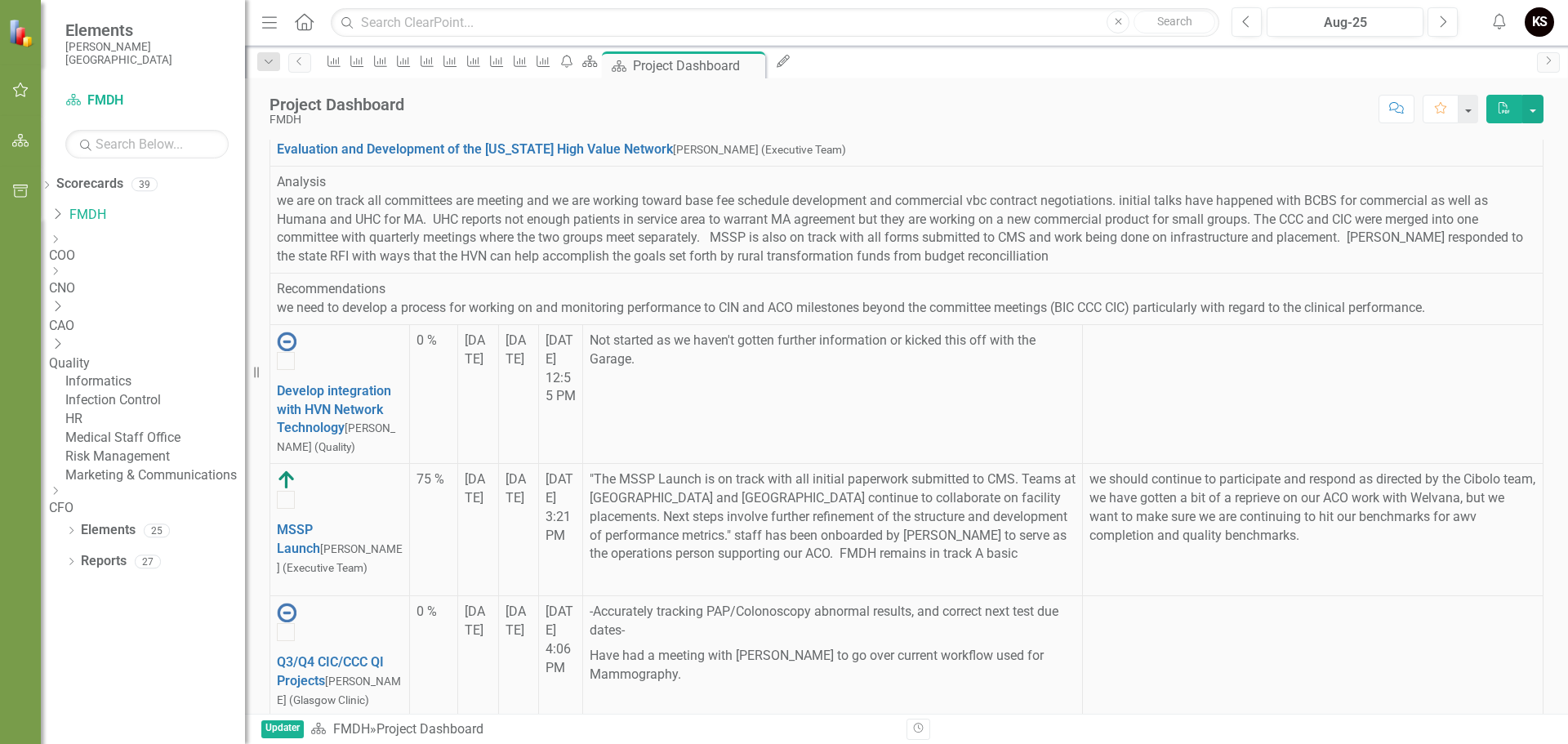
checkbox input "true"
checkbox input "false"
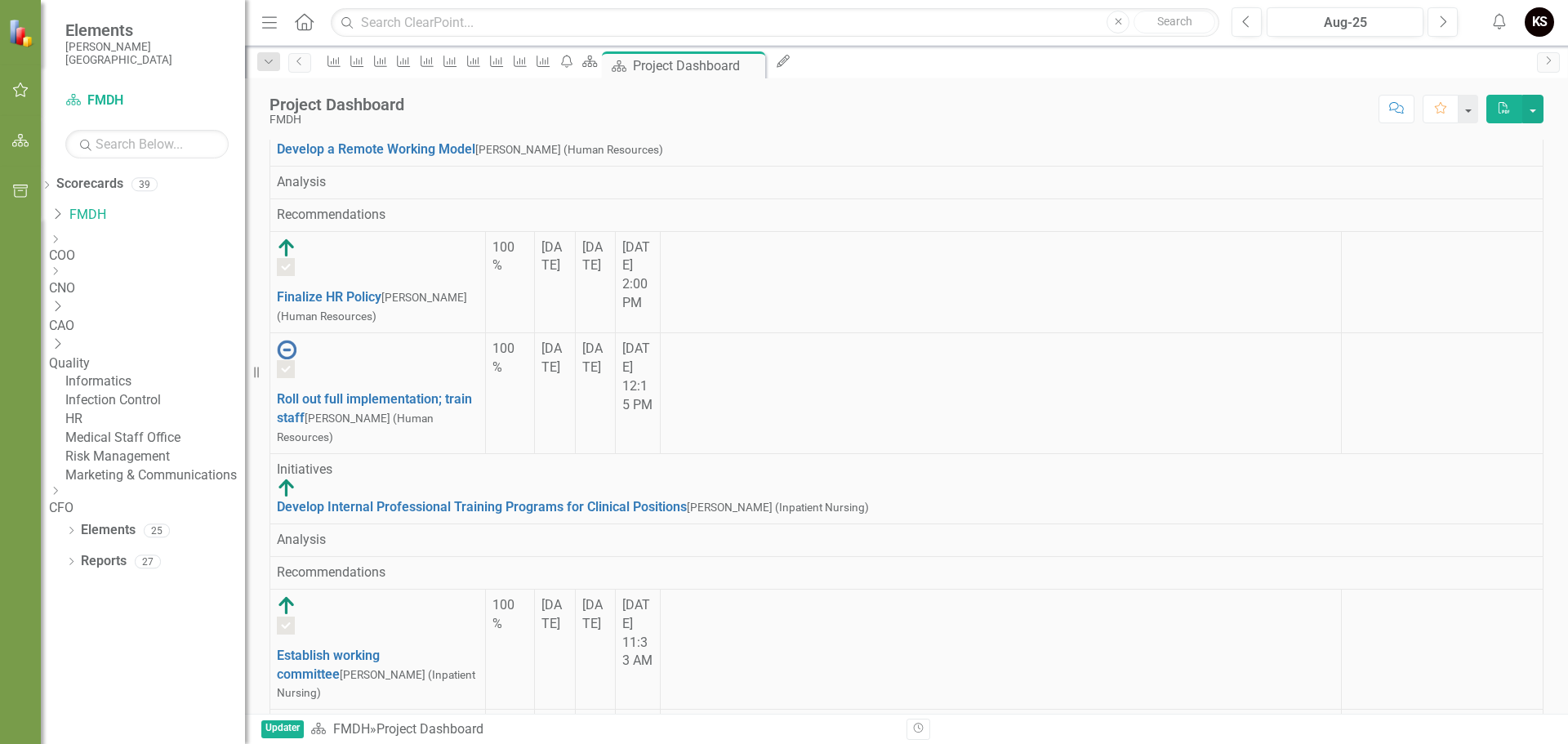
scroll to position [1225, 0]
checkbox input "false"
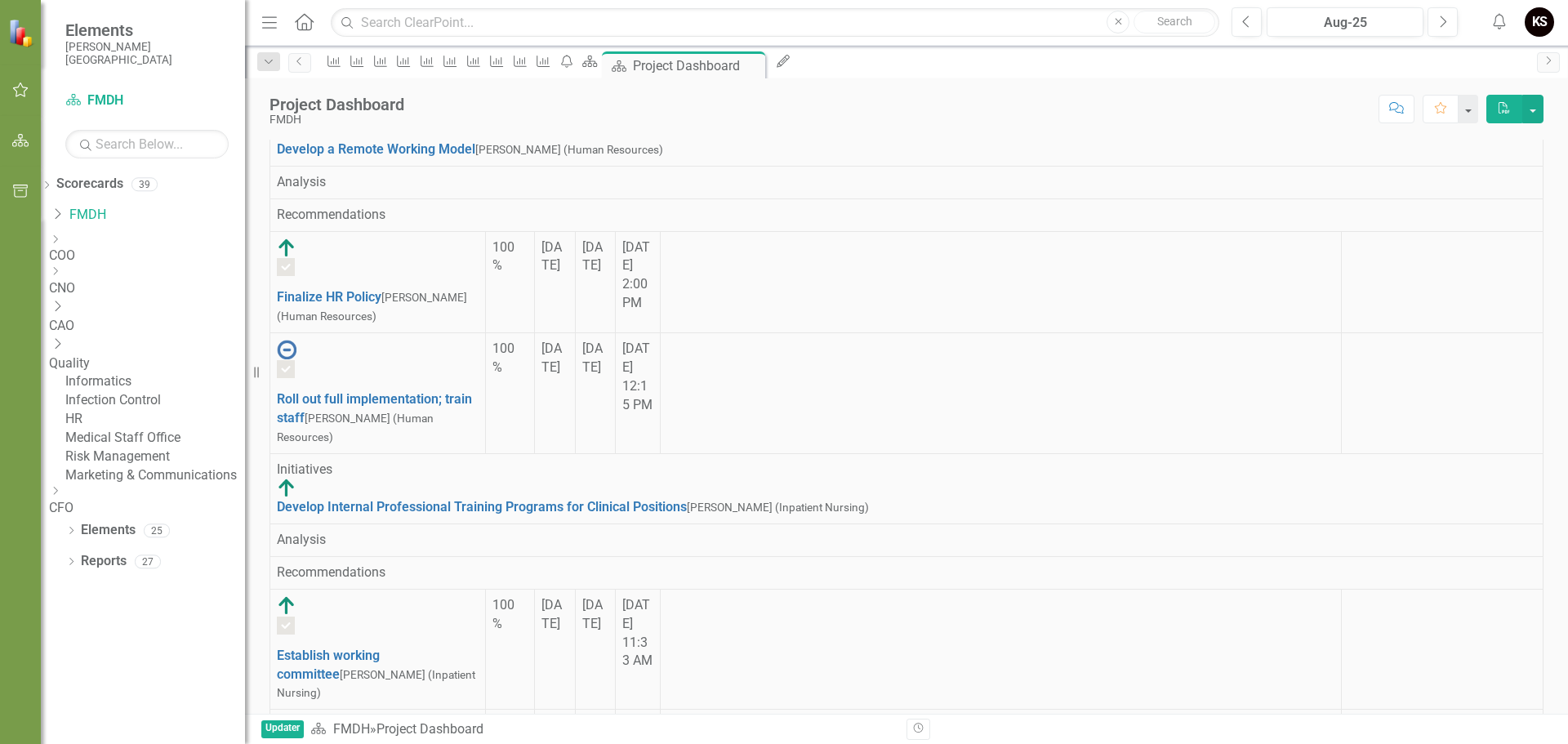
checkbox input "true"
checkbox input "false"
checkbox input "true"
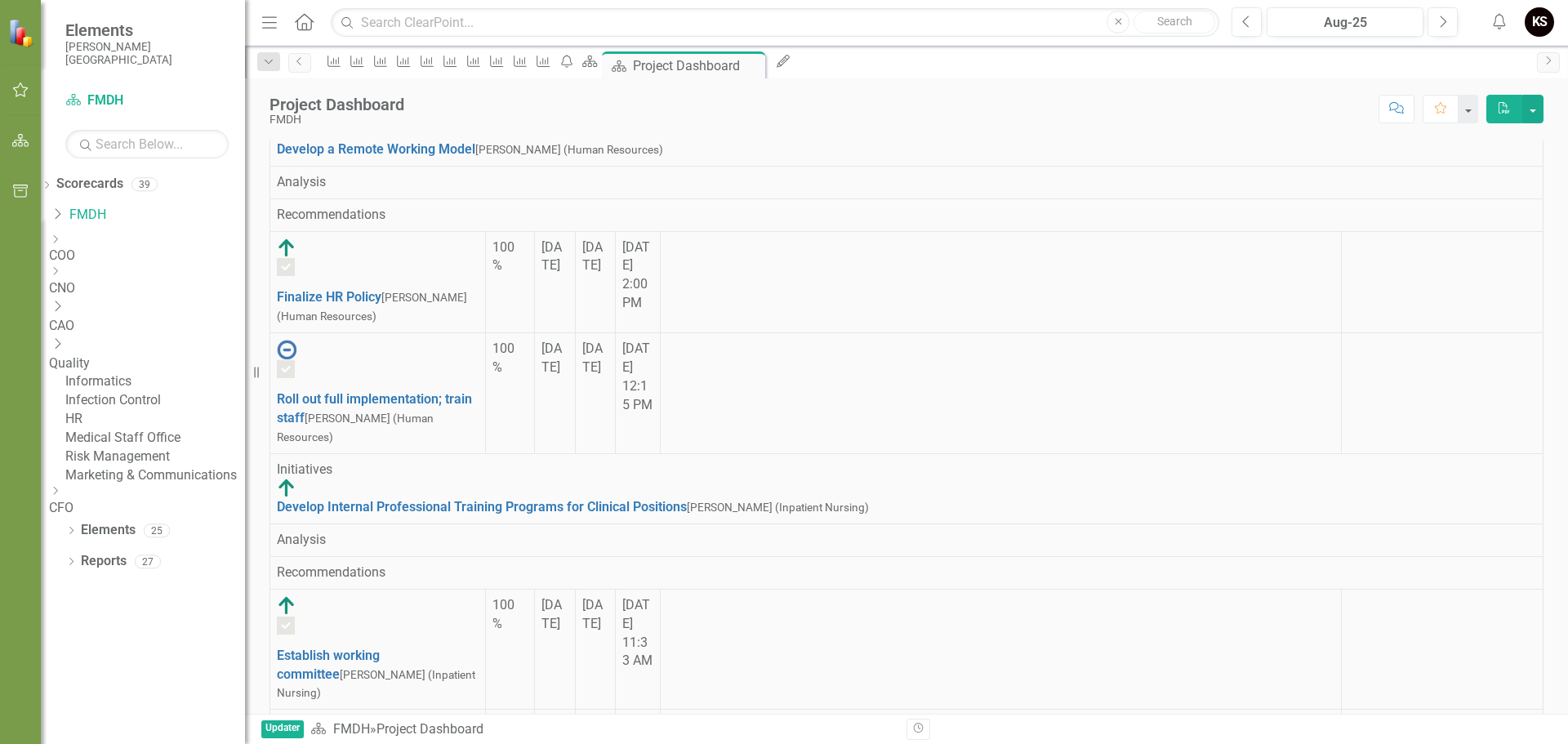
checkbox input "false"
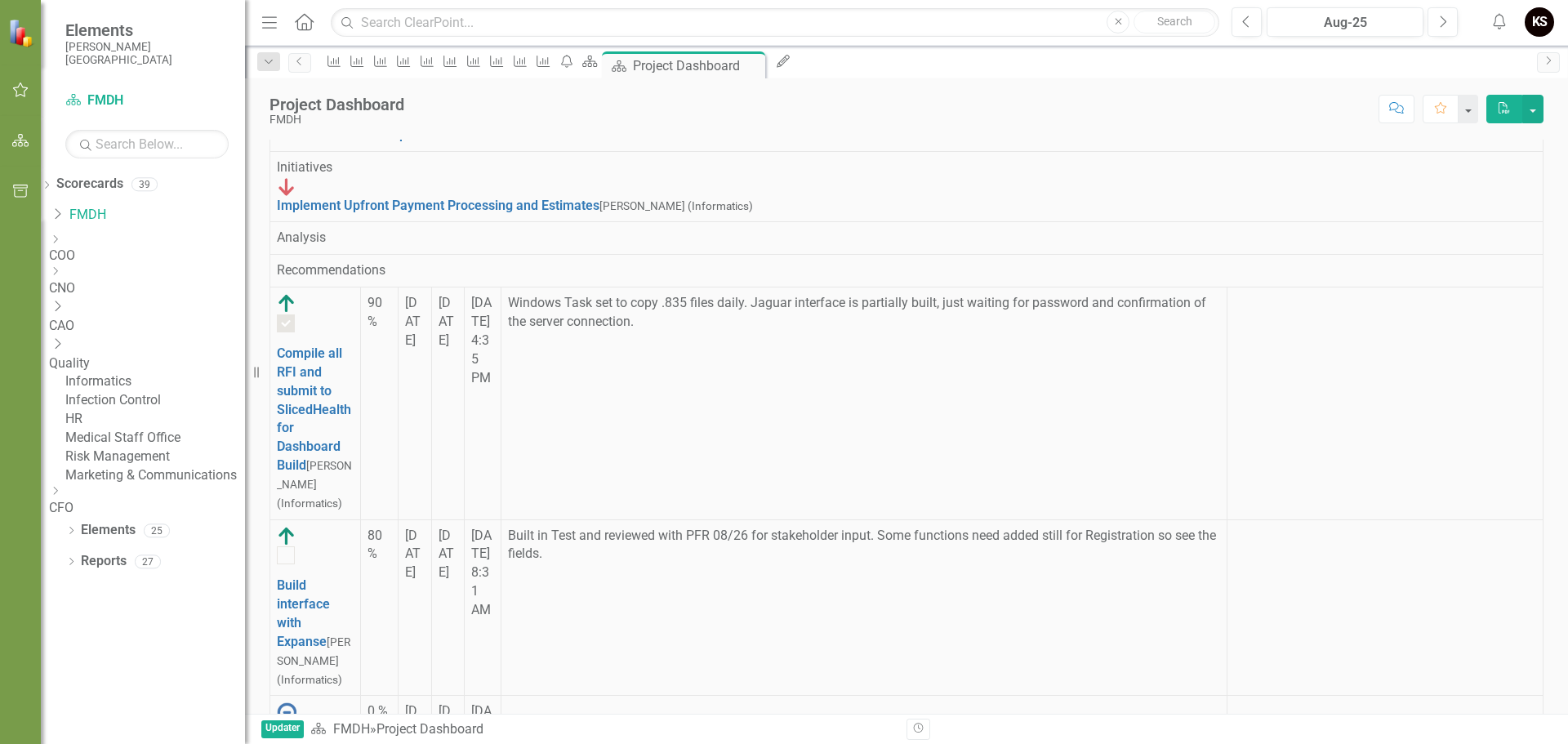
scroll to position [1714, 0]
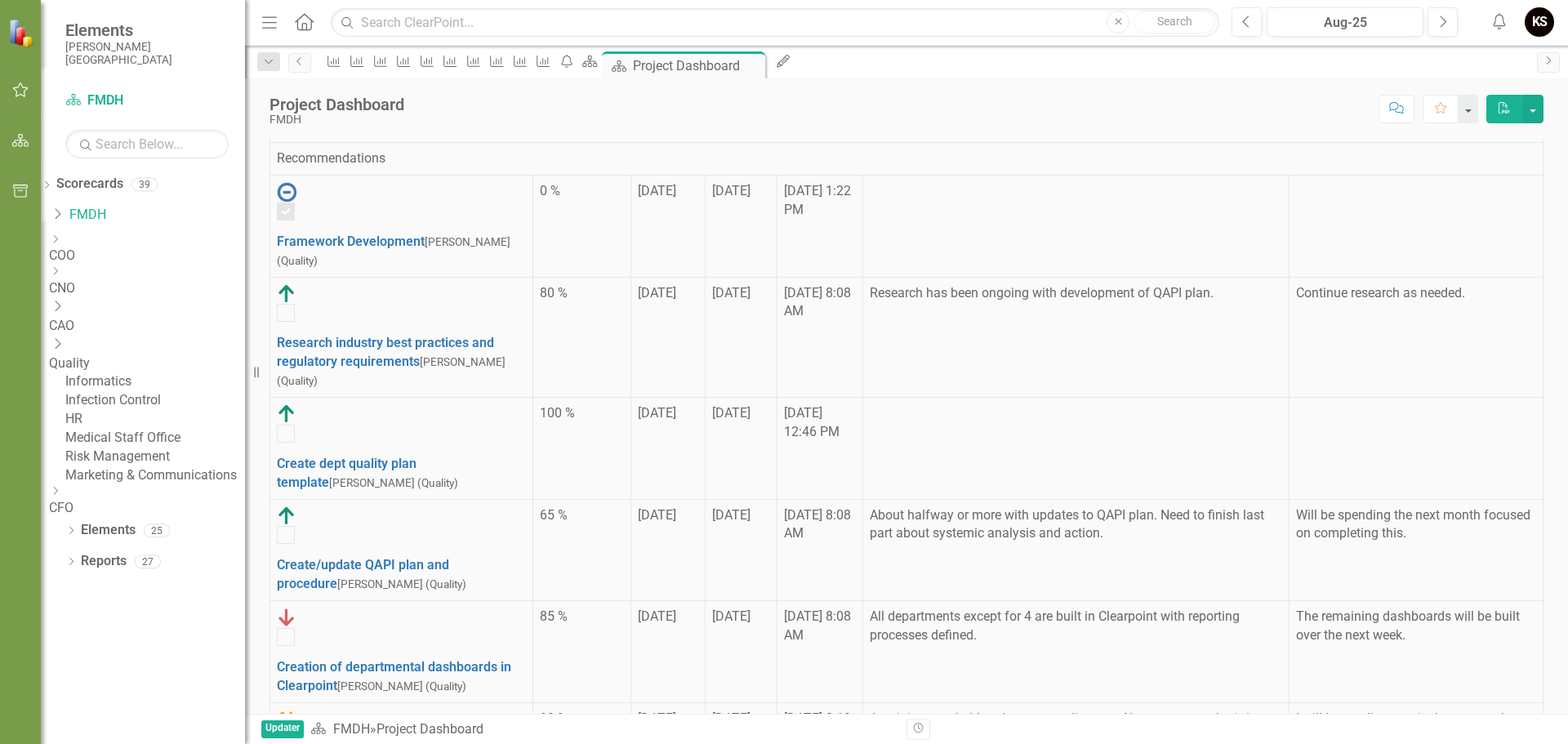
checkbox input "false"
checkbox input "true"
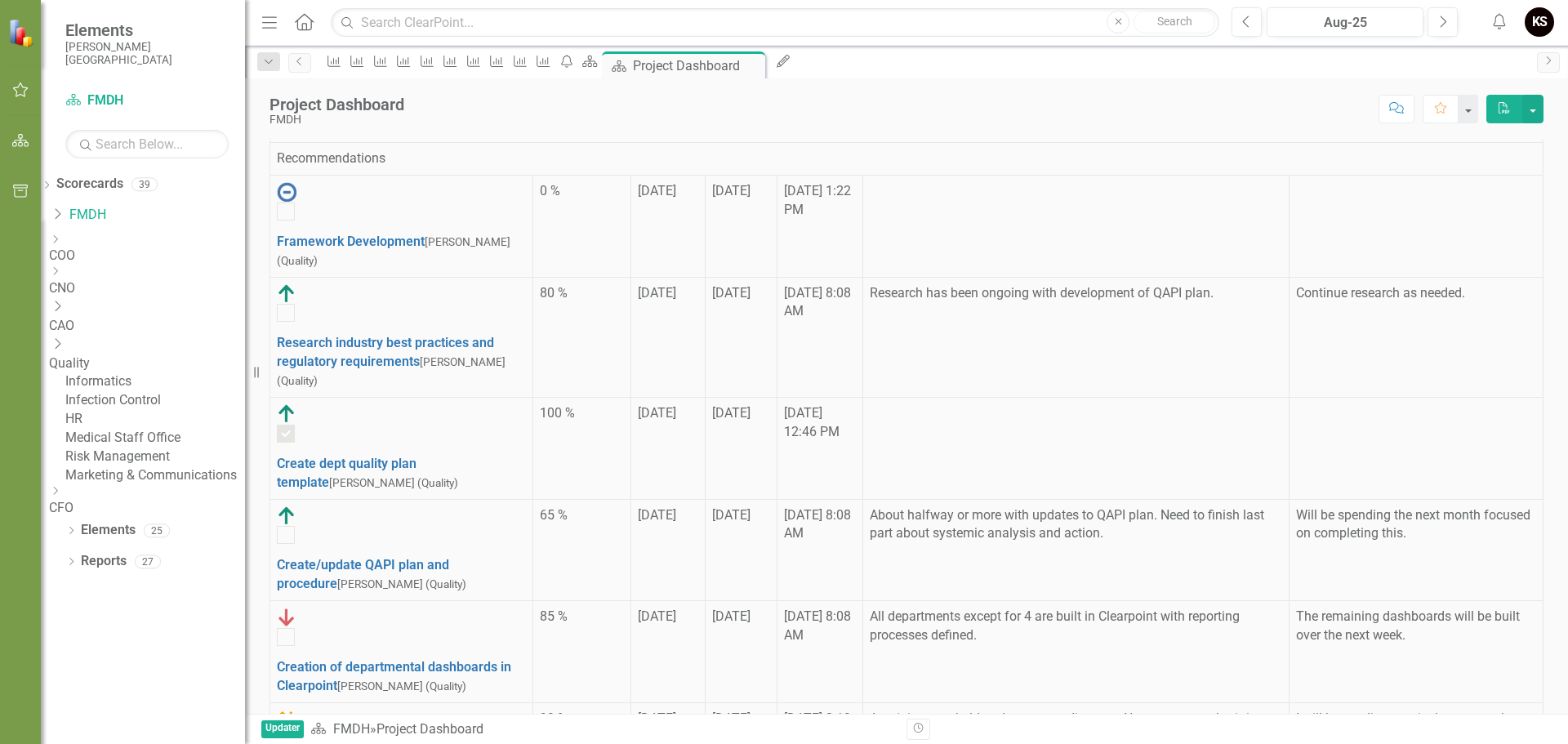
scroll to position [0, 0]
click at [1462, 105] on button "button" at bounding box center [1468, 109] width 22 height 28
